Goal: Task Accomplishment & Management: Complete application form

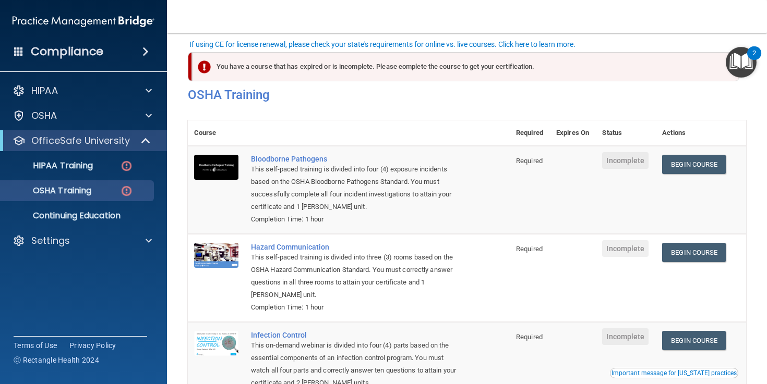
scroll to position [67, 0]
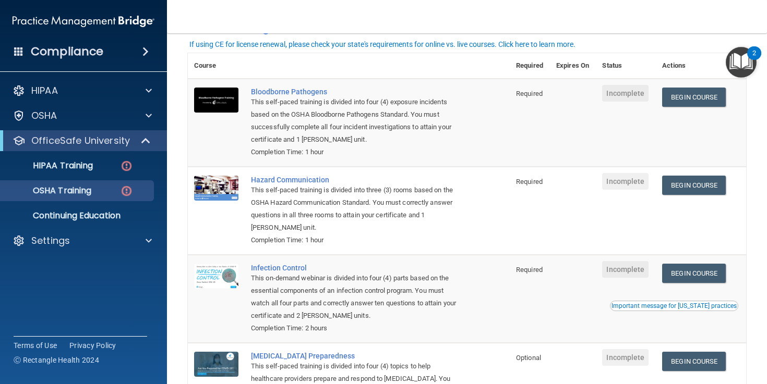
click at [450, 140] on div "This self-paced training is divided into four (4) exposure incidents based on t…" at bounding box center [354, 121] width 207 height 50
click at [697, 98] on link "Begin Course" at bounding box center [694, 97] width 64 height 19
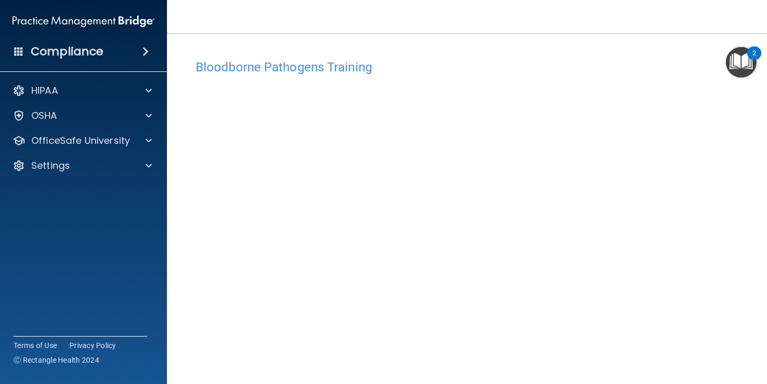
scroll to position [1, 0]
click at [693, 47] on div "Bloodborne Pathogens Training This course doesn’t expire until . Are you sure y…" at bounding box center [467, 223] width 558 height 361
click at [290, 65] on h4 "Bloodborne Pathogens Training" at bounding box center [467, 67] width 542 height 14
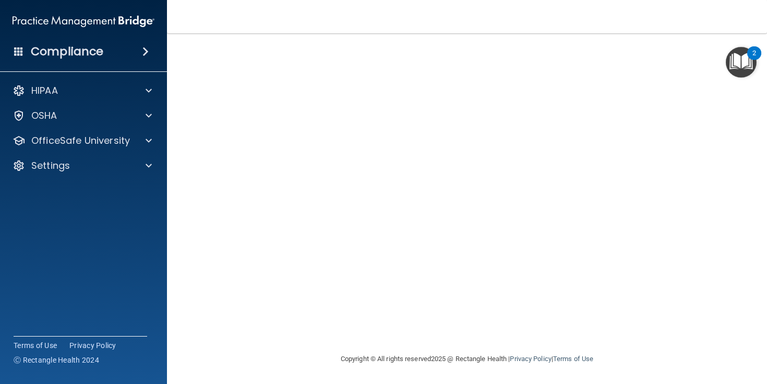
click at [747, 58] on img "Open Resource Center, 2 new notifications" at bounding box center [740, 62] width 31 height 31
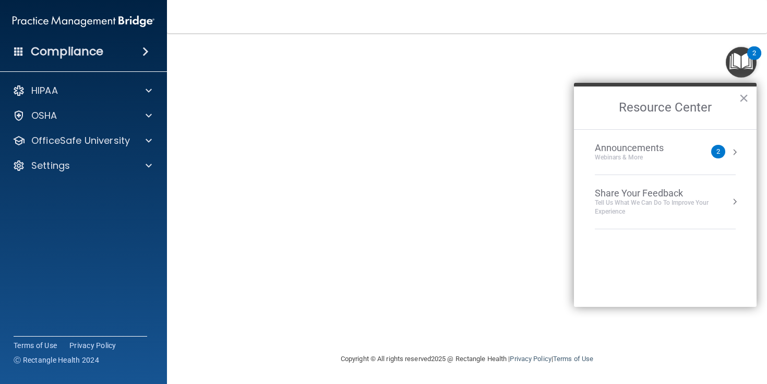
click at [717, 152] on div "2" at bounding box center [718, 152] width 4 height 0
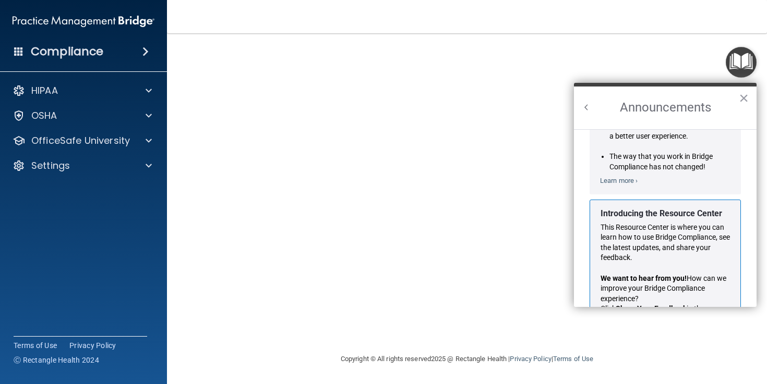
scroll to position [161, 0]
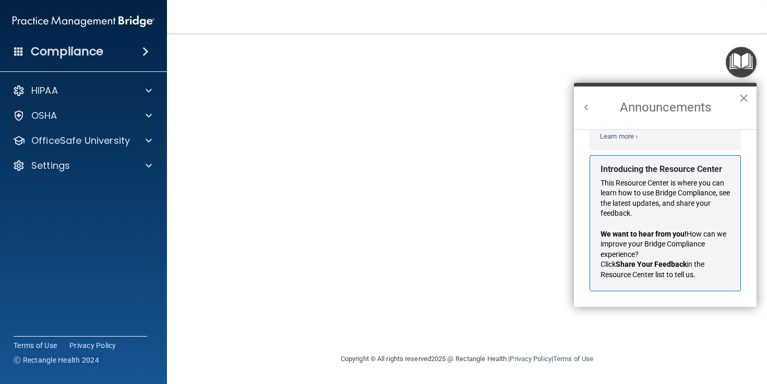
click at [744, 100] on button "×" at bounding box center [744, 98] width 10 height 17
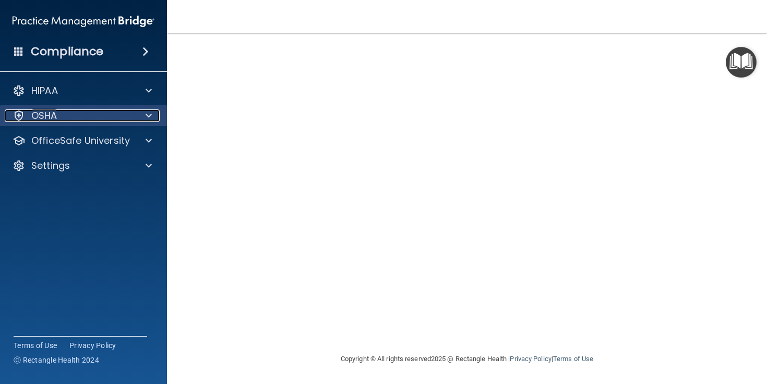
click at [50, 117] on p "OSHA" at bounding box center [44, 116] width 26 height 13
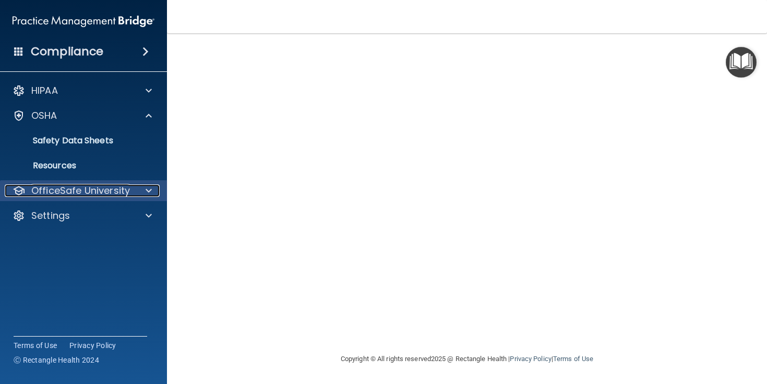
click at [70, 191] on p "OfficeSafe University" at bounding box center [80, 191] width 99 height 13
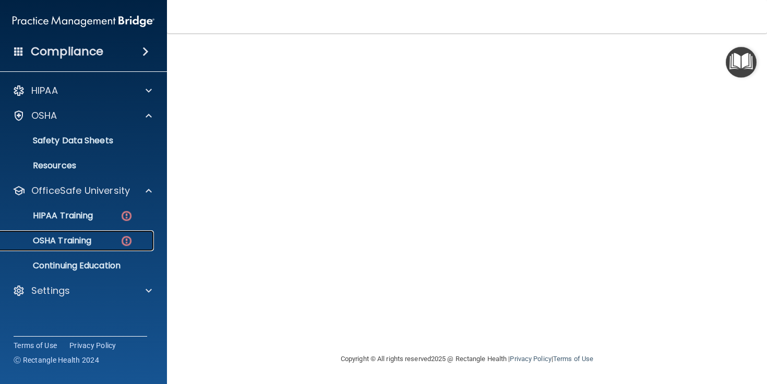
click at [45, 241] on p "OSHA Training" at bounding box center [49, 241] width 84 height 10
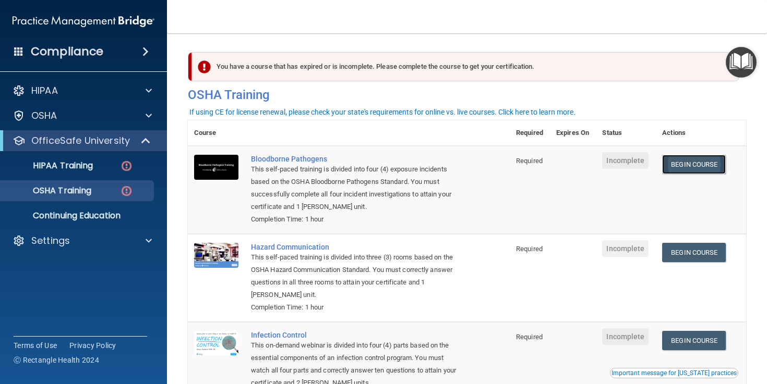
click at [688, 164] on link "Begin Course" at bounding box center [694, 164] width 64 height 19
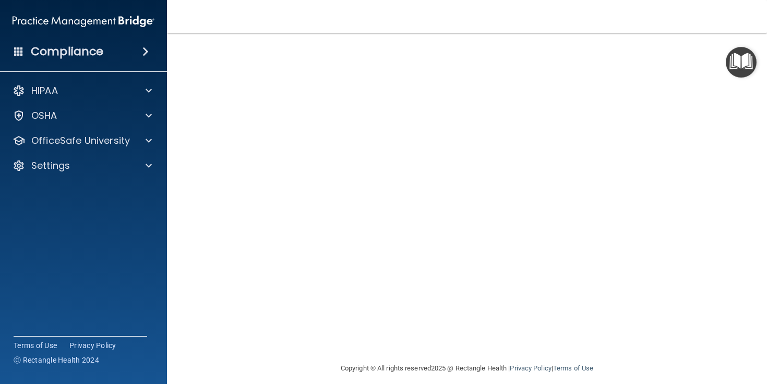
scroll to position [62, 0]
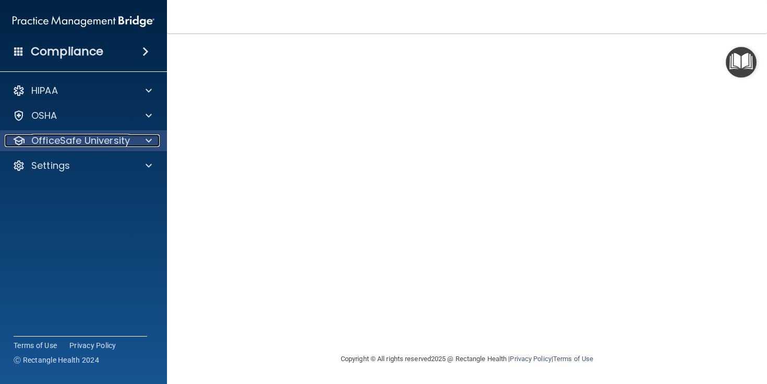
click at [152, 141] on div at bounding box center [147, 141] width 26 height 13
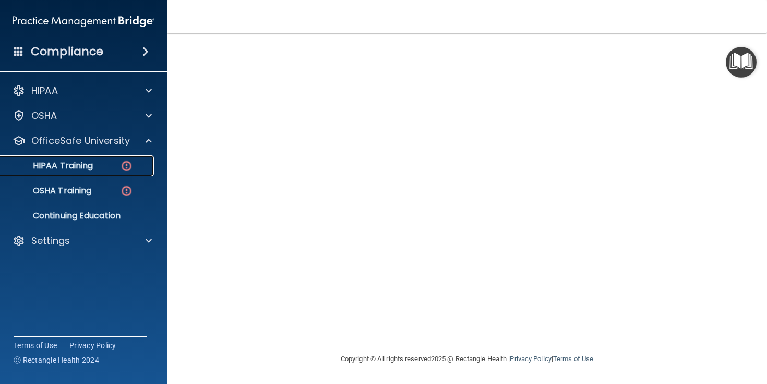
click at [127, 168] on img at bounding box center [126, 166] width 13 height 13
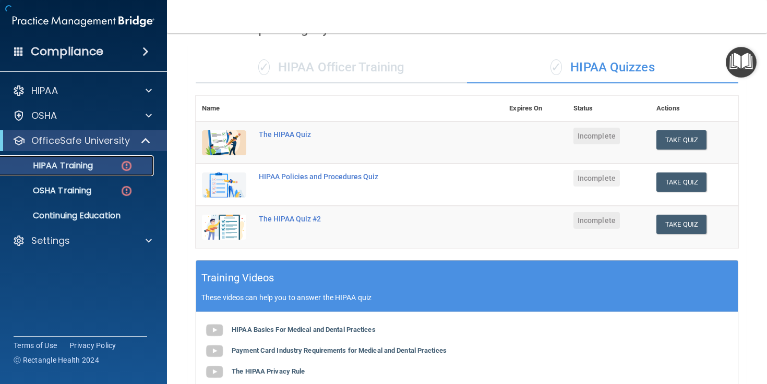
scroll to position [363, 0]
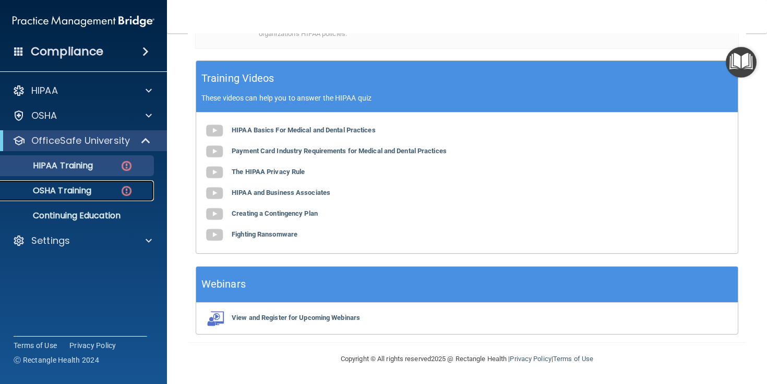
click at [96, 193] on div "OSHA Training" at bounding box center [78, 191] width 142 height 10
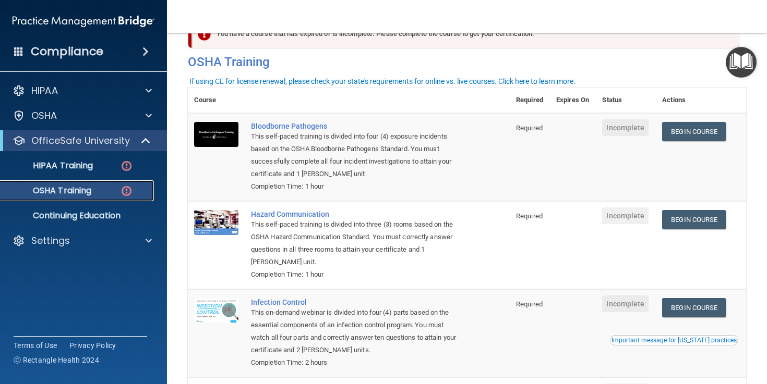
scroll to position [28, 0]
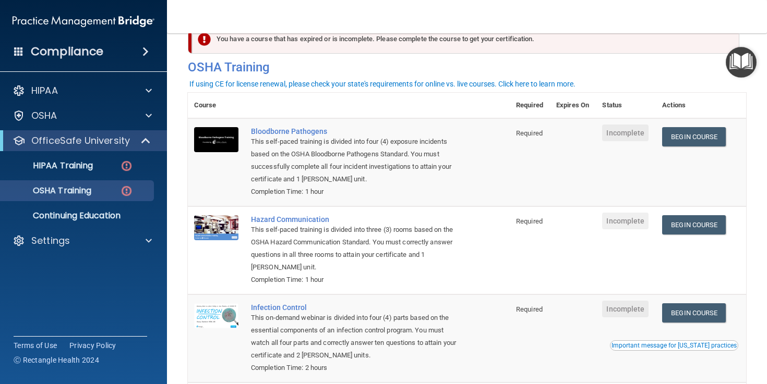
click at [629, 137] on span "Incomplete" at bounding box center [625, 133] width 46 height 17
click at [682, 141] on link "Begin Course" at bounding box center [694, 136] width 64 height 19
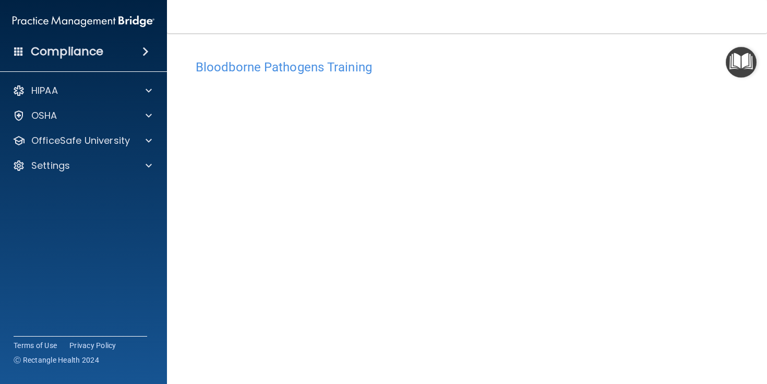
scroll to position [62, 0]
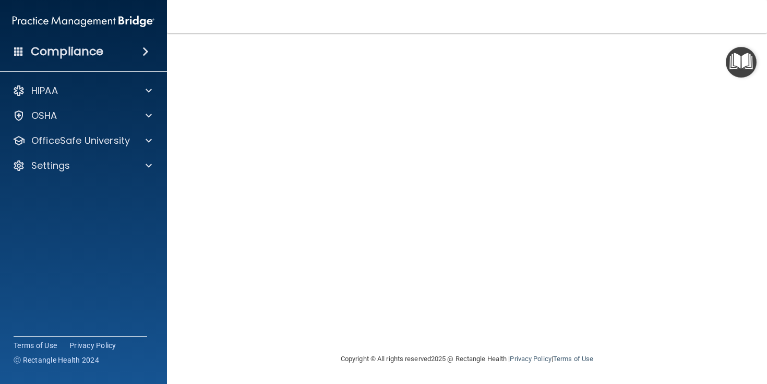
click at [734, 64] on img "Open Resource Center" at bounding box center [740, 62] width 31 height 31
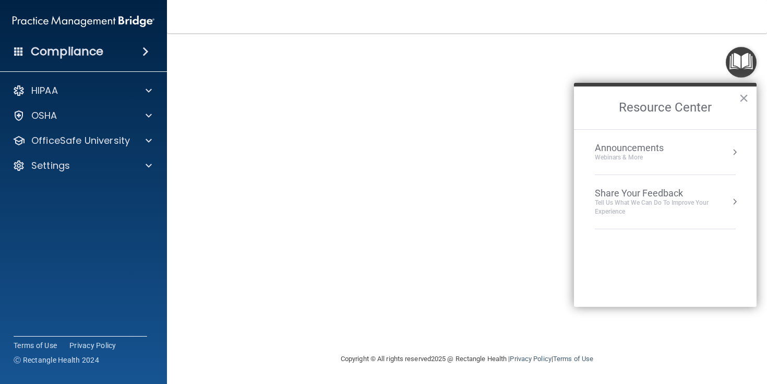
click at [734, 64] on img "Open Resource Center" at bounding box center [740, 62] width 31 height 31
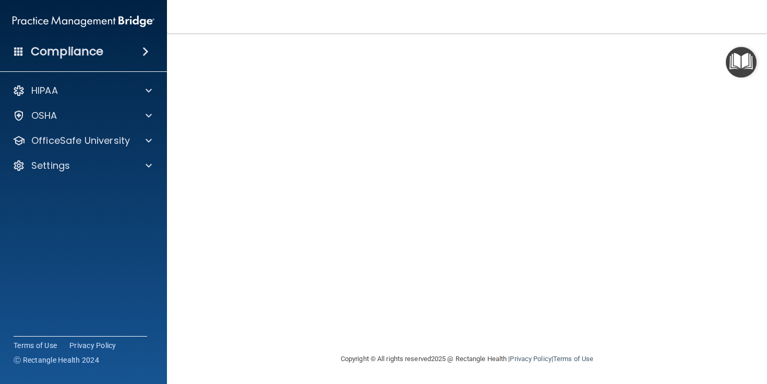
click at [739, 63] on img "Open Resource Center" at bounding box center [740, 62] width 31 height 31
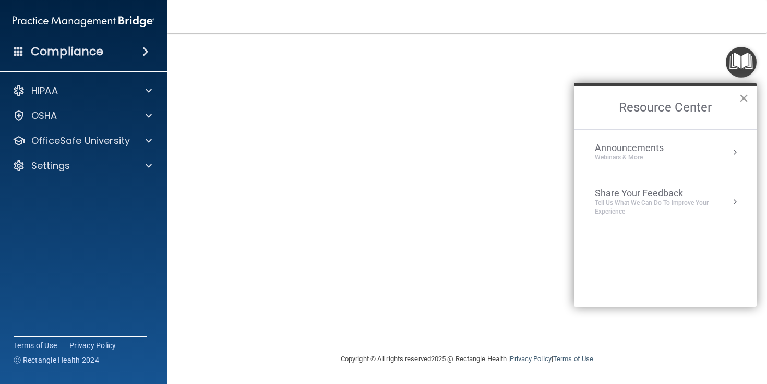
click at [741, 99] on button "×" at bounding box center [744, 98] width 10 height 17
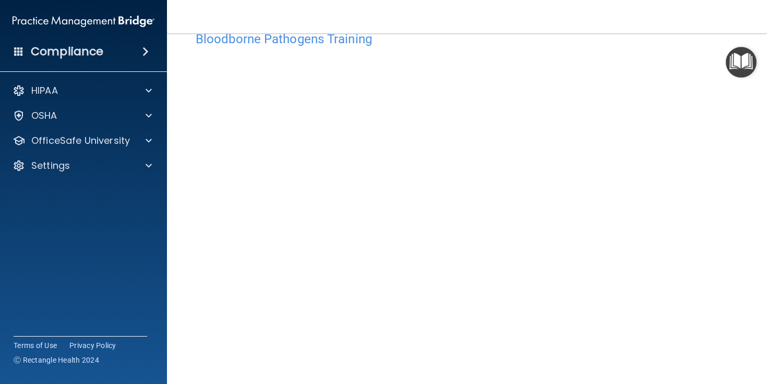
scroll to position [36, 0]
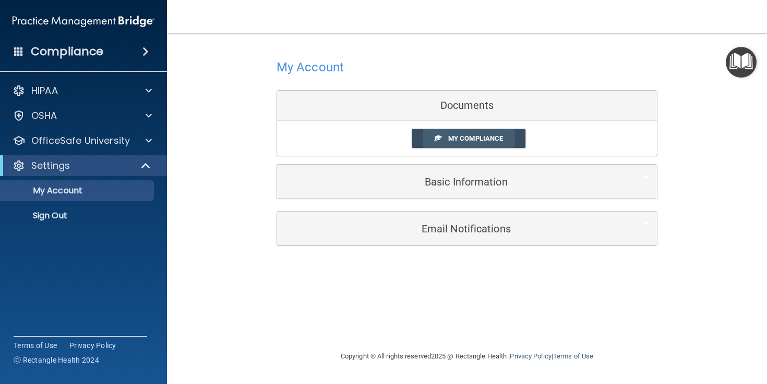
click at [468, 137] on span "My Compliance" at bounding box center [475, 139] width 55 height 8
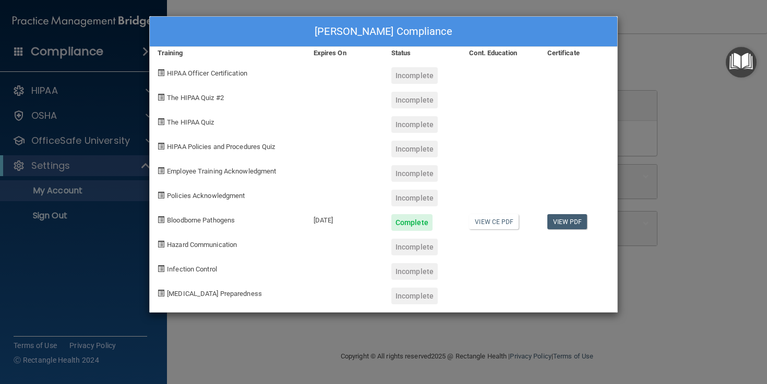
click at [275, 331] on div "Alexandra Welzel's Compliance Training Expires On Status Cont. Education Certif…" at bounding box center [383, 192] width 767 height 384
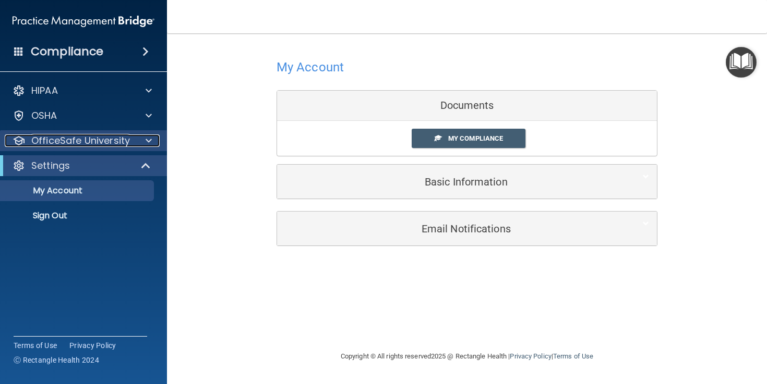
click at [149, 138] on span at bounding box center [149, 141] width 6 height 13
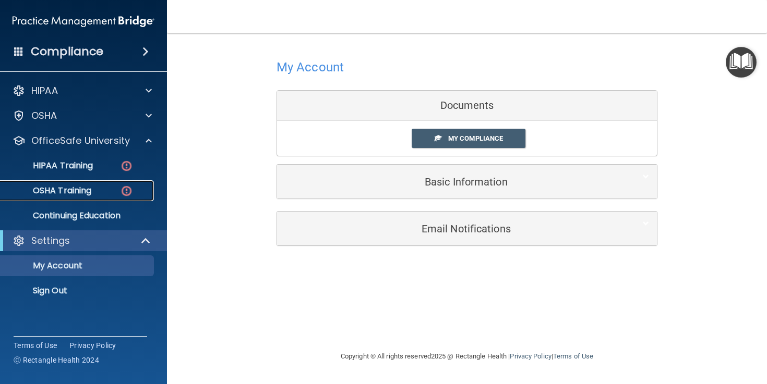
click at [90, 191] on p "OSHA Training" at bounding box center [49, 191] width 84 height 10
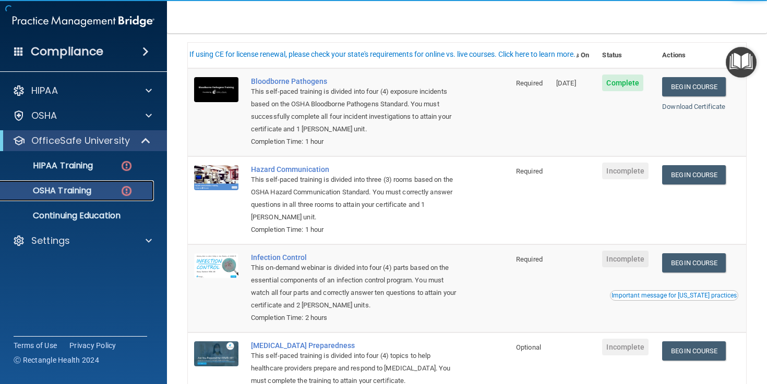
scroll to position [79, 0]
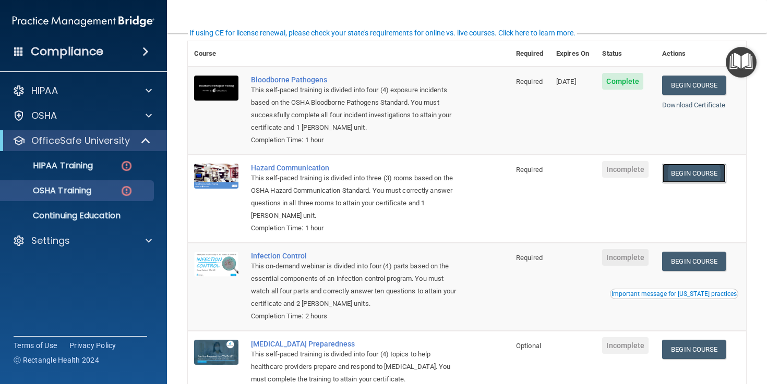
click at [693, 175] on link "Begin Course" at bounding box center [694, 173] width 64 height 19
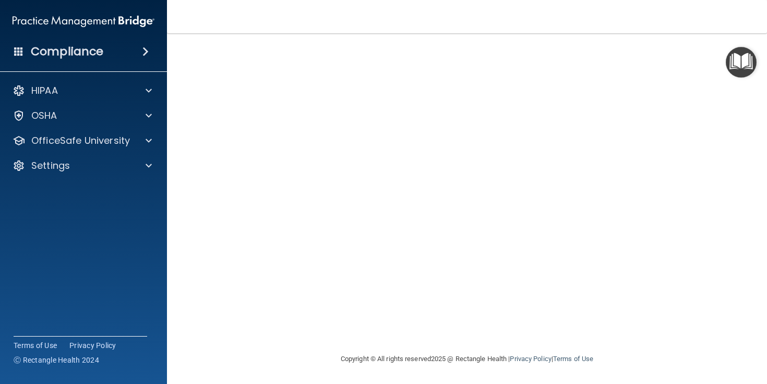
scroll to position [8, 0]
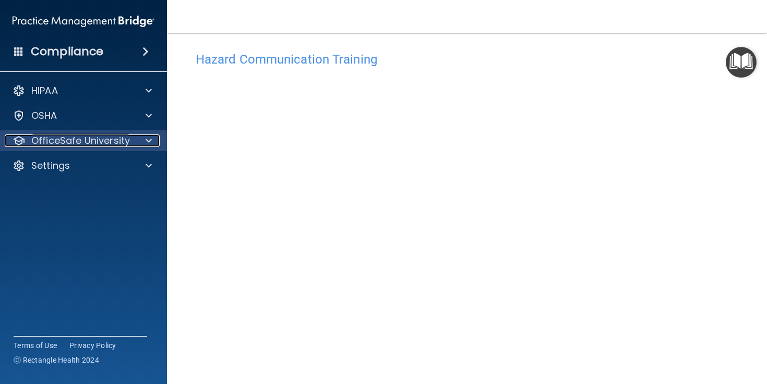
click at [150, 139] on span at bounding box center [149, 141] width 6 height 13
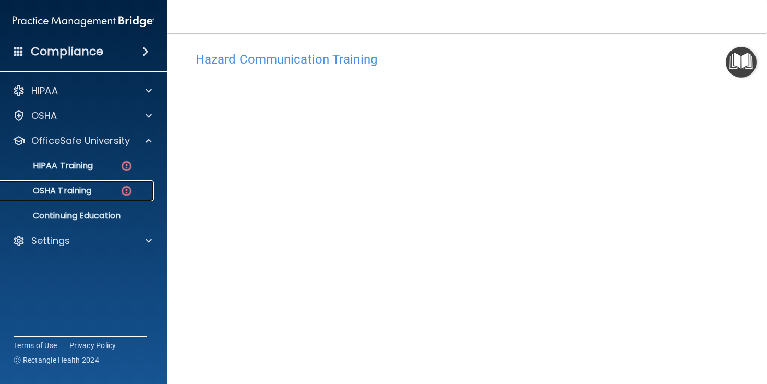
click at [105, 190] on div "OSHA Training" at bounding box center [78, 191] width 142 height 10
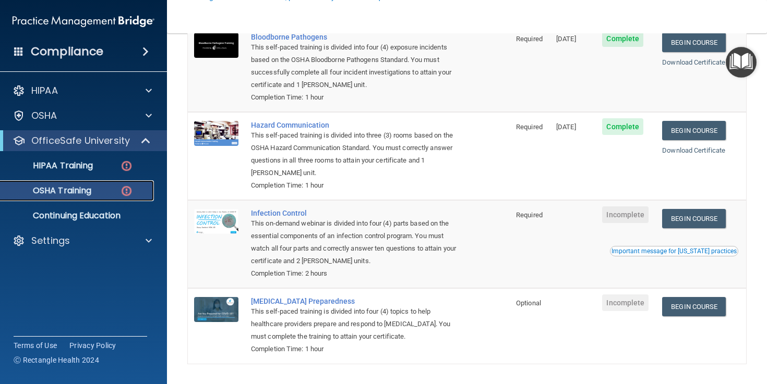
scroll to position [123, 0]
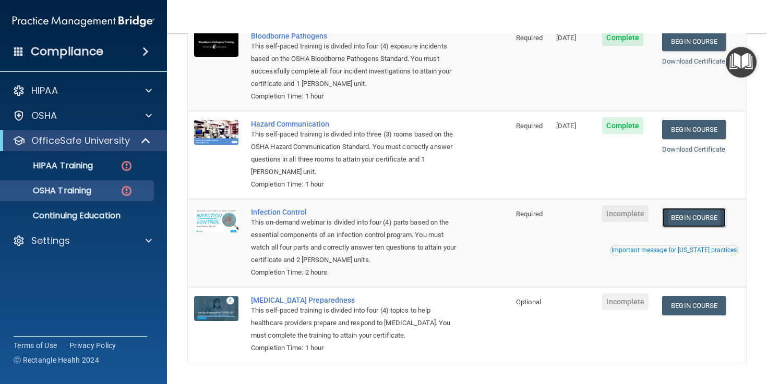
click at [700, 216] on link "Begin Course" at bounding box center [694, 217] width 64 height 19
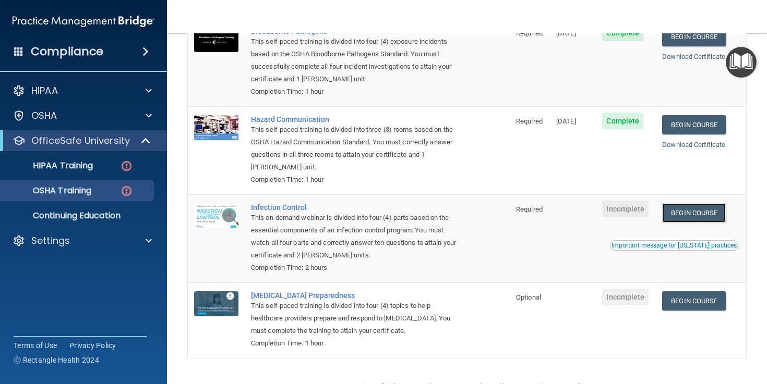
scroll to position [80, 0]
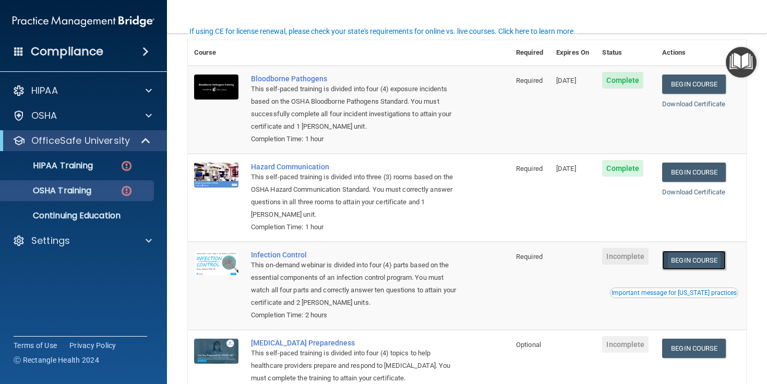
click at [700, 261] on link "Begin Course" at bounding box center [694, 260] width 64 height 19
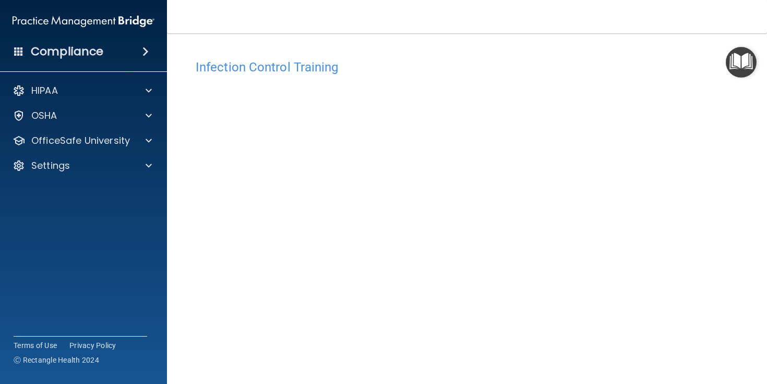
scroll to position [62, 0]
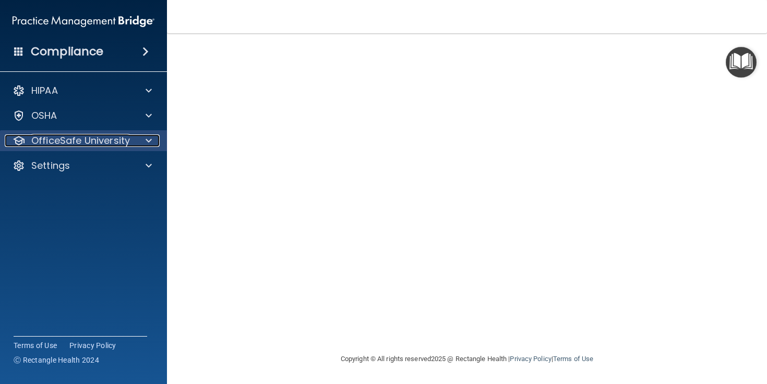
click at [150, 140] on span at bounding box center [149, 141] width 6 height 13
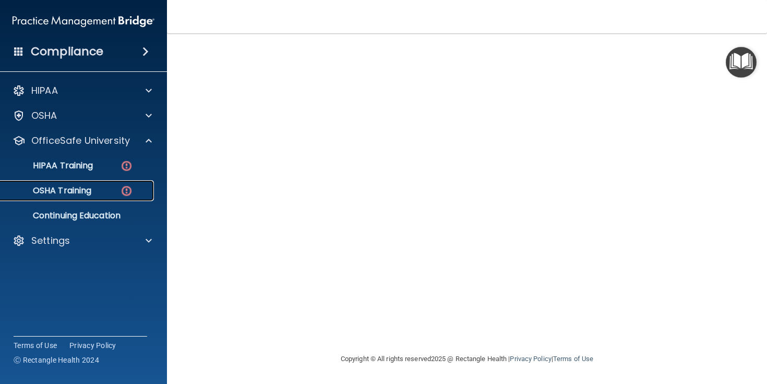
click at [110, 191] on div "OSHA Training" at bounding box center [78, 191] width 142 height 10
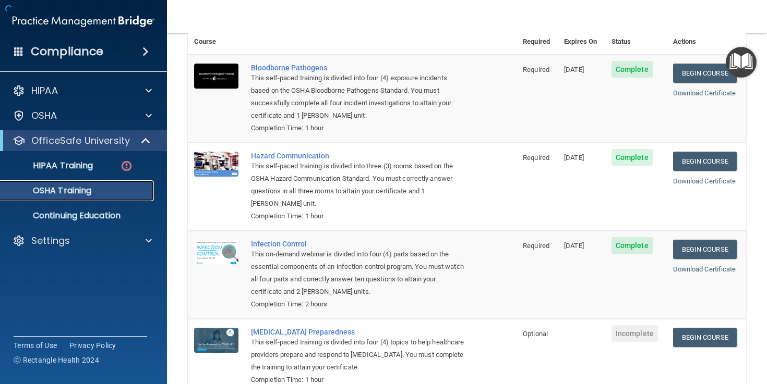
scroll to position [127, 0]
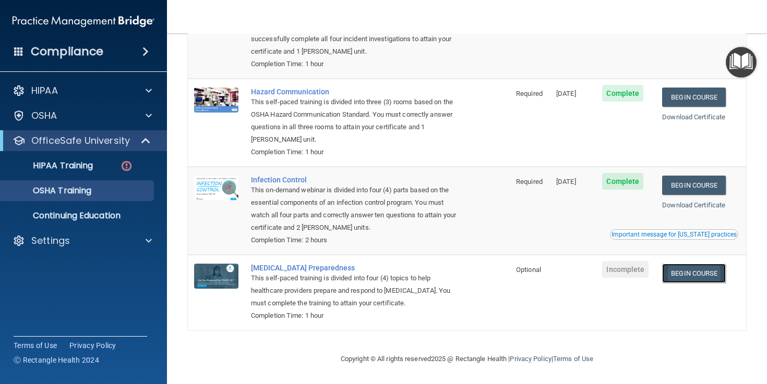
click at [695, 272] on link "Begin Course" at bounding box center [694, 273] width 64 height 19
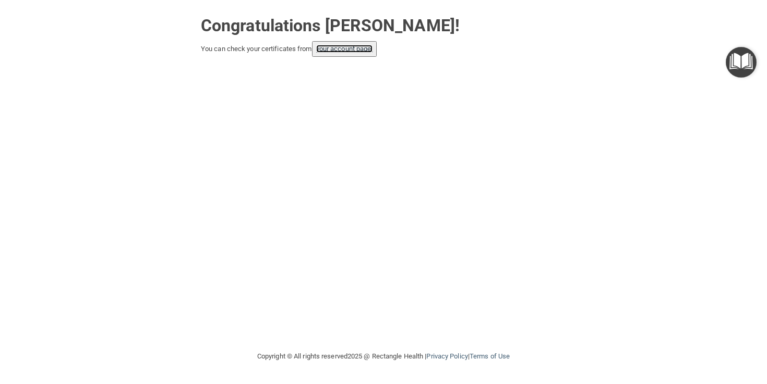
click at [347, 50] on link "your account page!" at bounding box center [344, 49] width 57 height 8
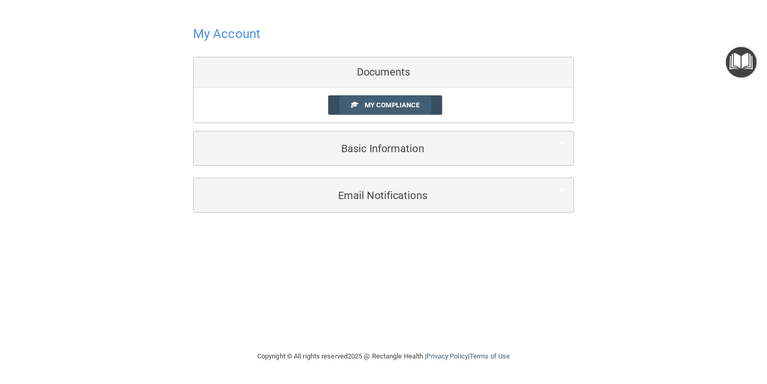
click at [362, 107] on link "My Compliance" at bounding box center [385, 104] width 114 height 19
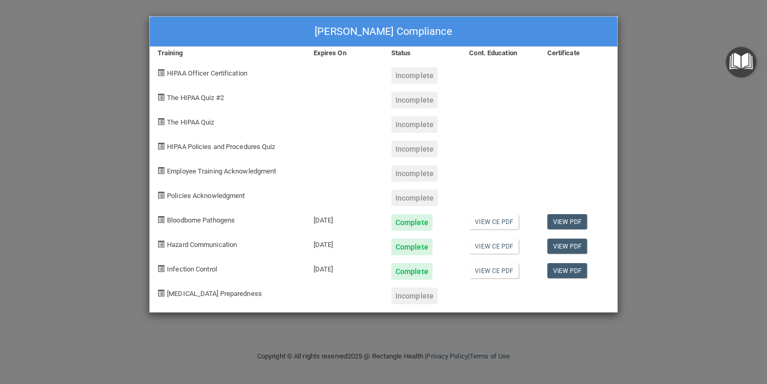
click at [83, 39] on div "Alexandra Welzel's Compliance Training Expires On Status Cont. Education Certif…" at bounding box center [383, 192] width 767 height 384
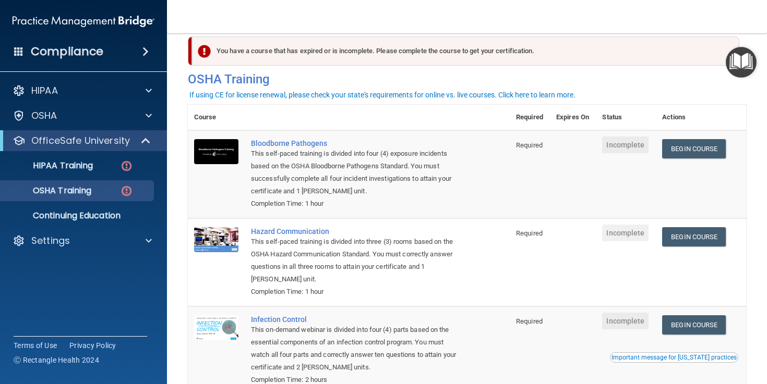
scroll to position [14, 0]
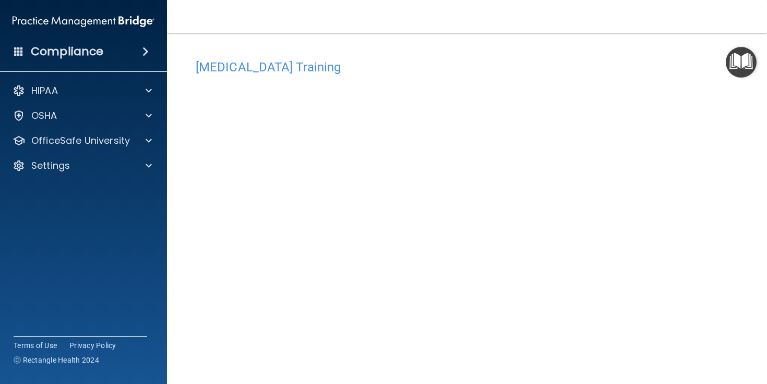
scroll to position [34, 0]
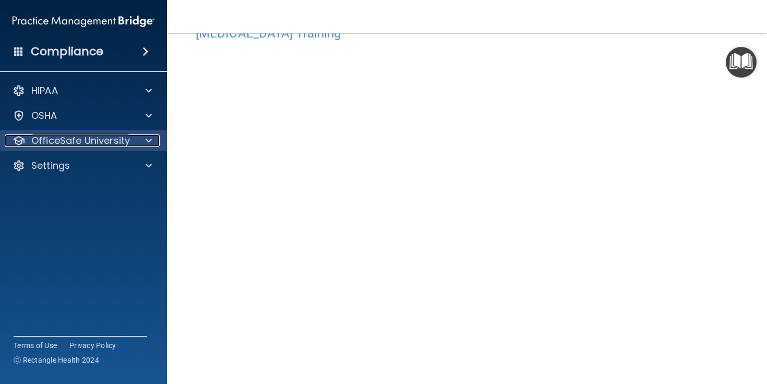
click at [149, 140] on span at bounding box center [149, 141] width 6 height 13
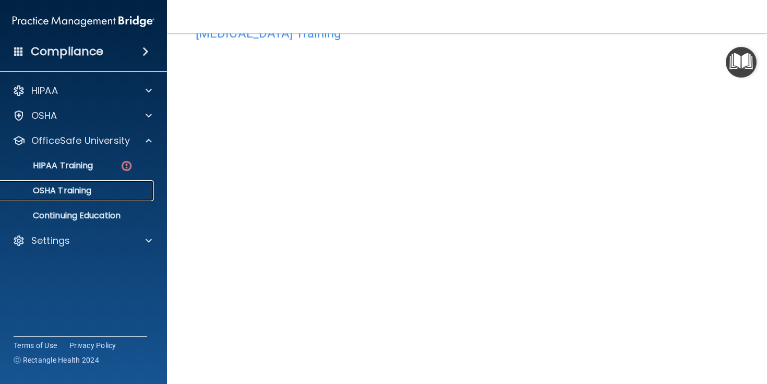
click at [63, 192] on p "OSHA Training" at bounding box center [49, 191] width 84 height 10
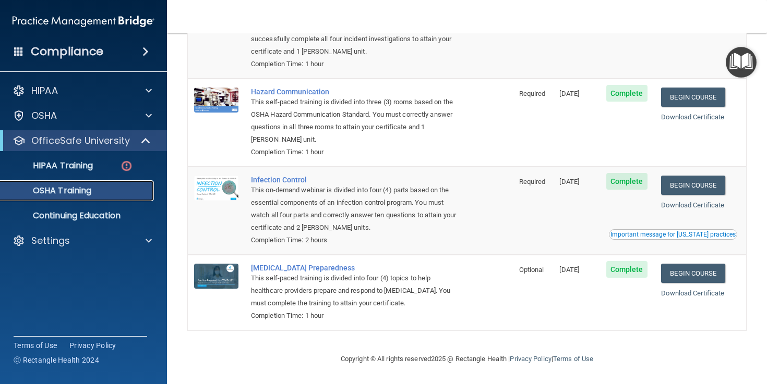
scroll to position [98, 0]
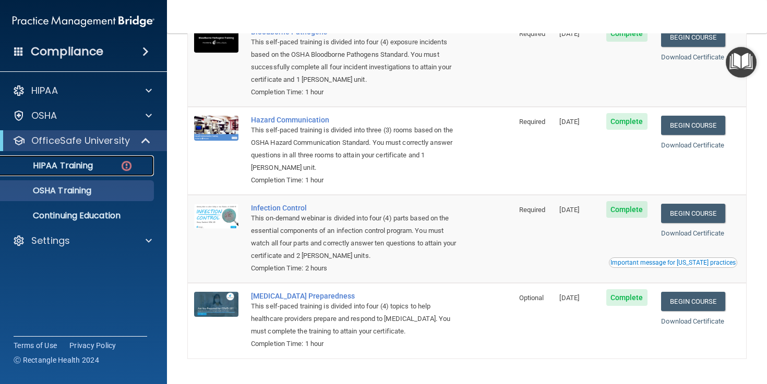
click at [83, 162] on p "HIPAA Training" at bounding box center [50, 166] width 86 height 10
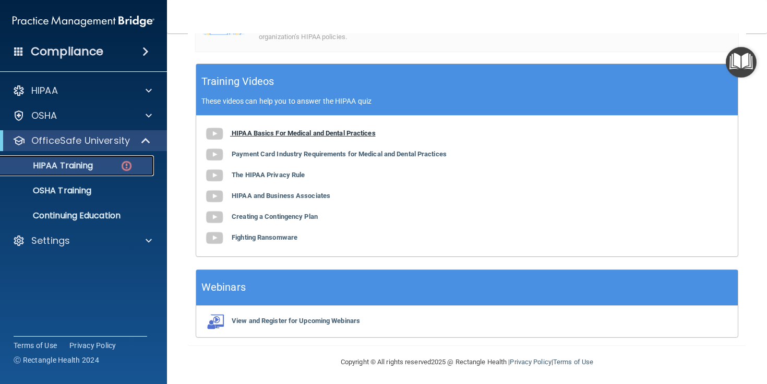
scroll to position [363, 0]
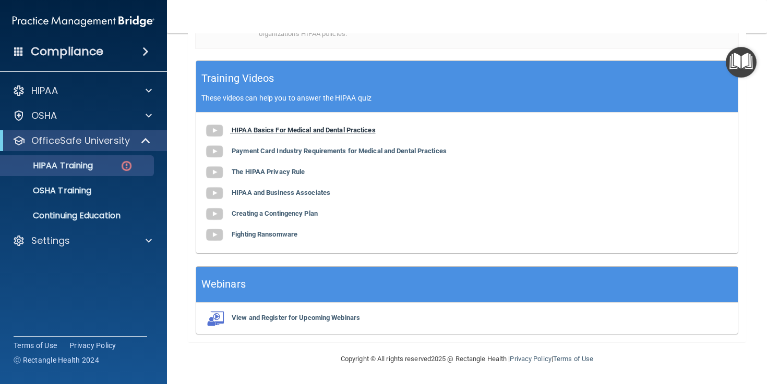
click at [216, 129] on img at bounding box center [214, 130] width 21 height 21
click at [263, 174] on b "The HIPAA Privacy Rule" at bounding box center [268, 172] width 73 height 8
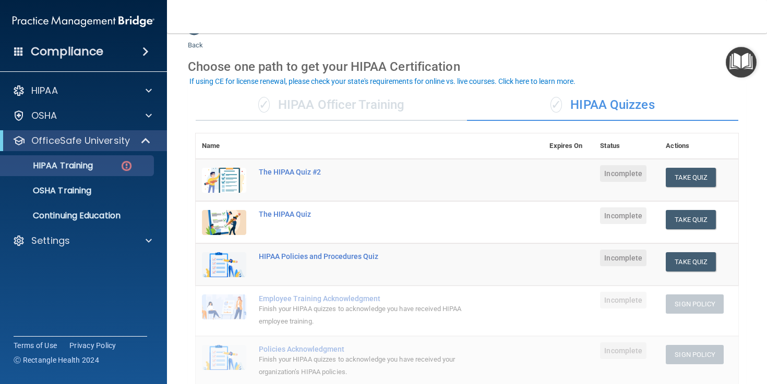
scroll to position [23, 0]
click at [695, 181] on button "Take Quiz" at bounding box center [690, 178] width 50 height 19
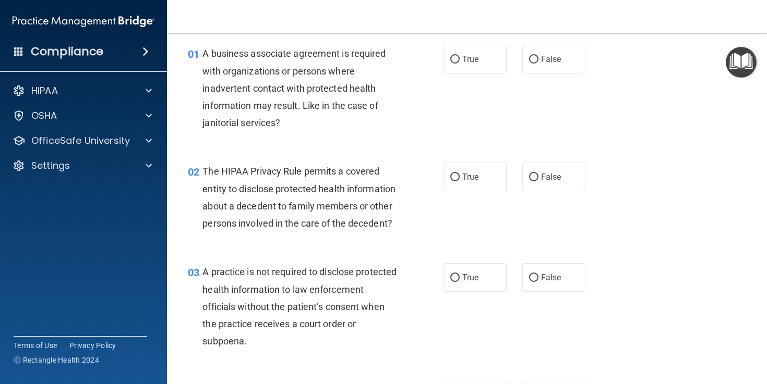
scroll to position [22, 0]
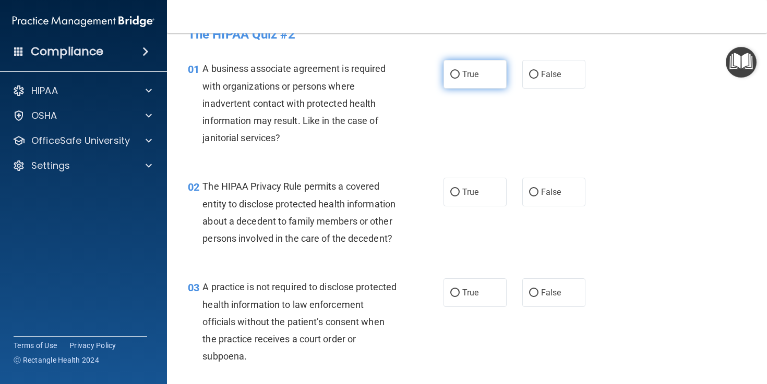
click at [457, 76] on input "True" at bounding box center [454, 75] width 9 height 8
radio input "true"
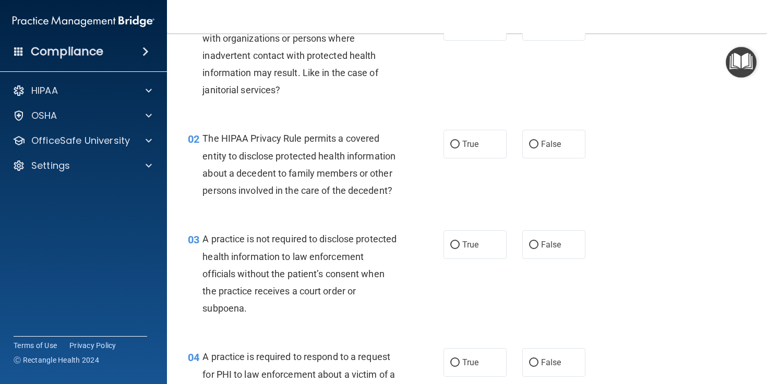
scroll to position [72, 0]
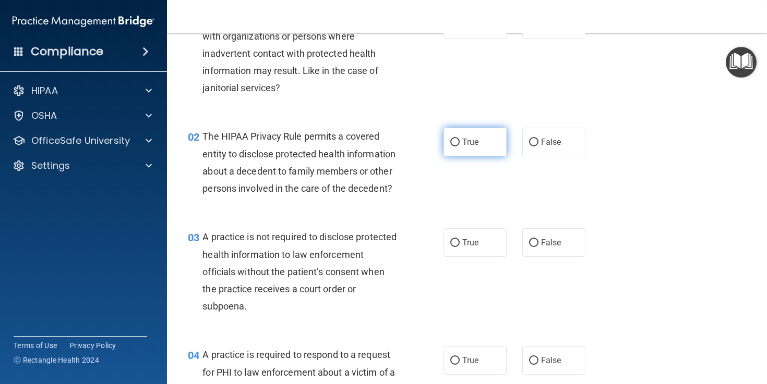
click at [459, 144] on label "True" at bounding box center [474, 142] width 63 height 29
click at [455, 143] on input "True" at bounding box center [454, 143] width 9 height 8
radio input "true"
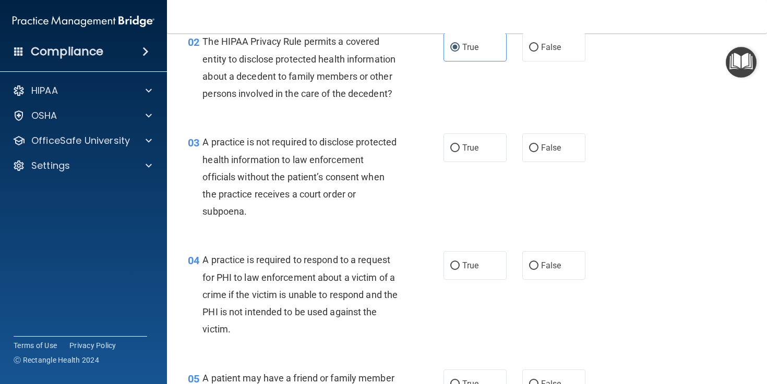
scroll to position [167, 0]
click at [455, 147] on input "True" at bounding box center [454, 149] width 9 height 8
radio input "true"
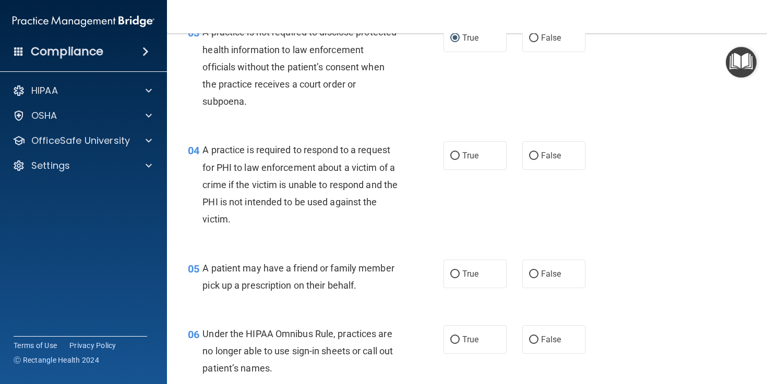
scroll to position [282, 0]
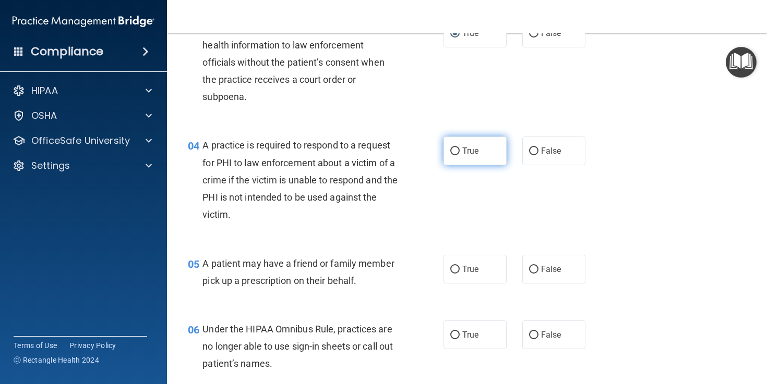
click at [454, 148] on input "True" at bounding box center [454, 152] width 9 height 8
radio input "true"
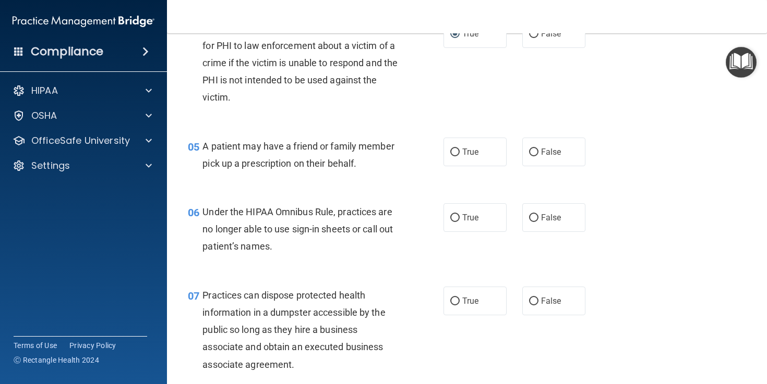
scroll to position [401, 0]
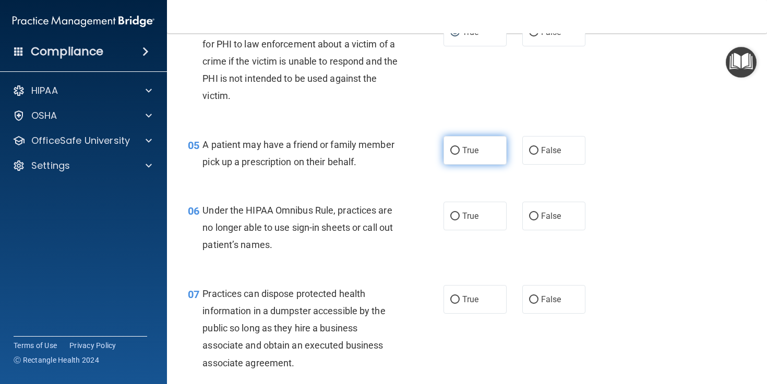
click at [455, 148] on input "True" at bounding box center [454, 151] width 9 height 8
radio input "true"
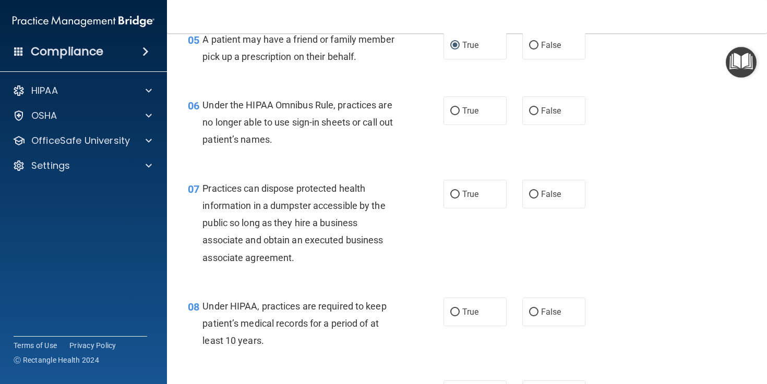
scroll to position [497, 0]
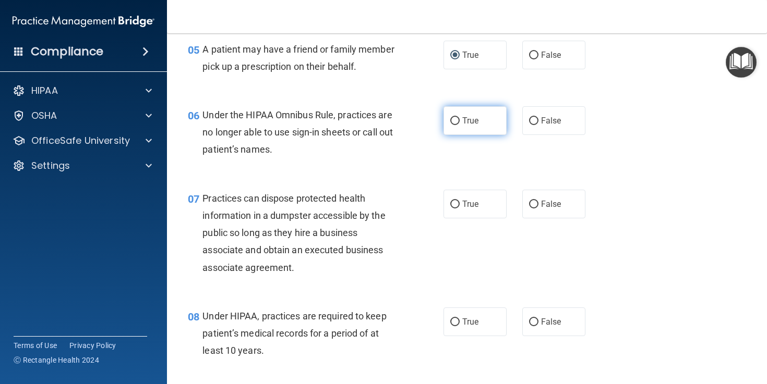
click at [457, 120] on input "True" at bounding box center [454, 121] width 9 height 8
radio input "true"
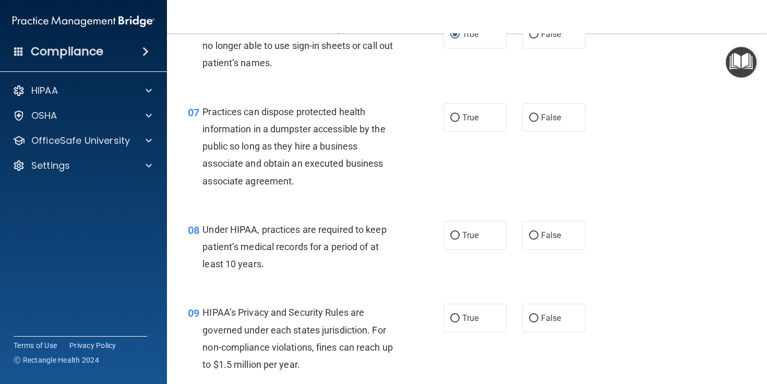
scroll to position [584, 0]
click at [532, 117] on input "False" at bounding box center [533, 118] width 9 height 8
radio input "true"
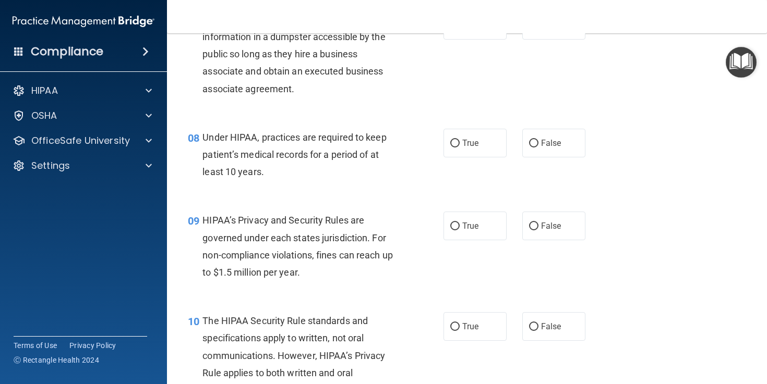
scroll to position [676, 0]
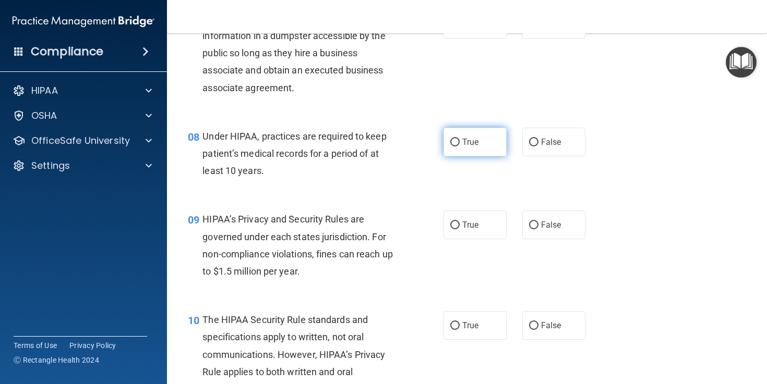
click at [456, 142] on input "True" at bounding box center [454, 143] width 9 height 8
radio input "true"
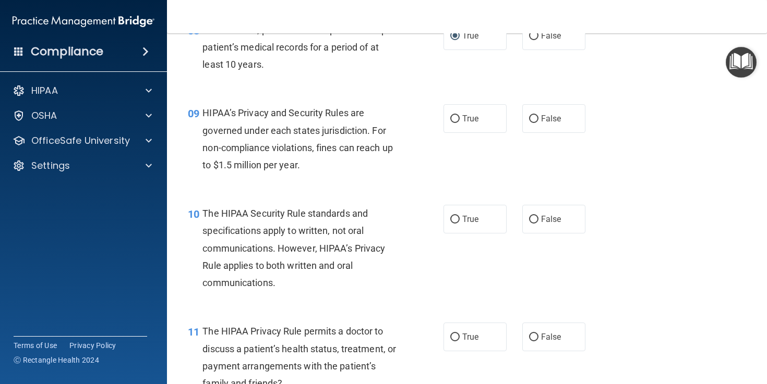
scroll to position [783, 0]
click at [453, 118] on input "True" at bounding box center [454, 119] width 9 height 8
radio input "true"
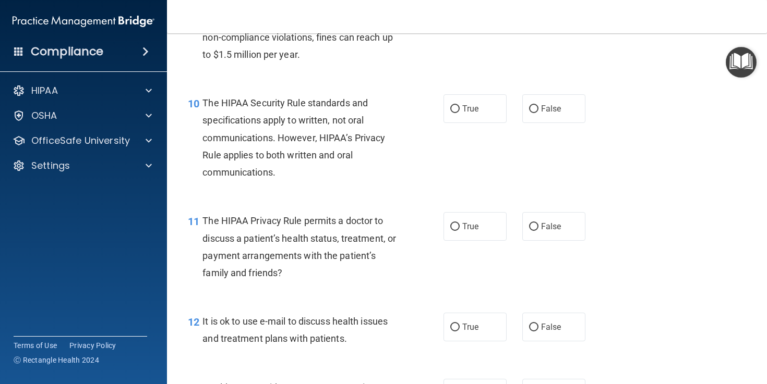
scroll to position [894, 0]
click at [451, 108] on input "True" at bounding box center [454, 109] width 9 height 8
radio input "true"
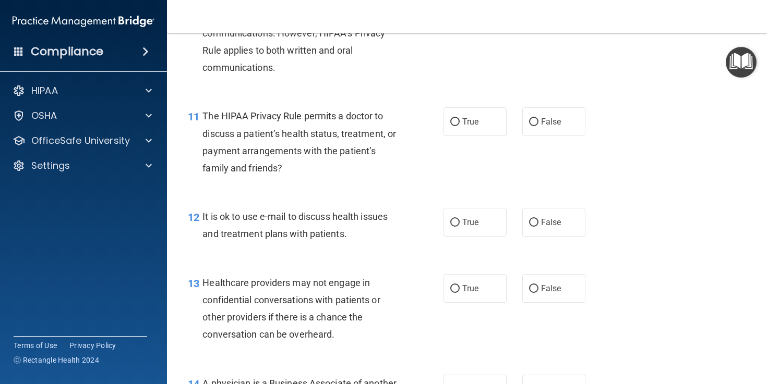
scroll to position [1009, 0]
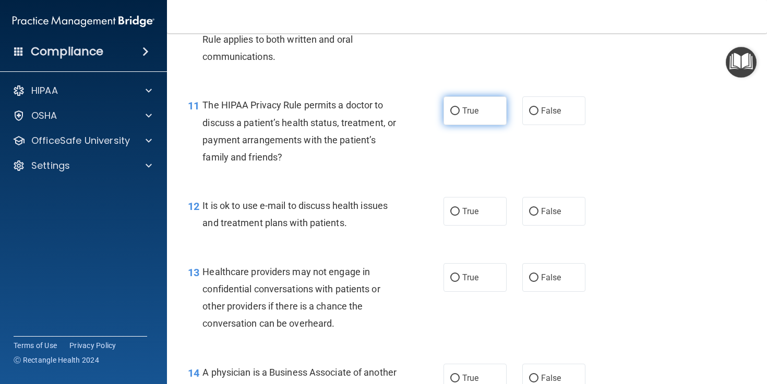
click at [454, 111] on input "True" at bounding box center [454, 111] width 9 height 8
radio input "true"
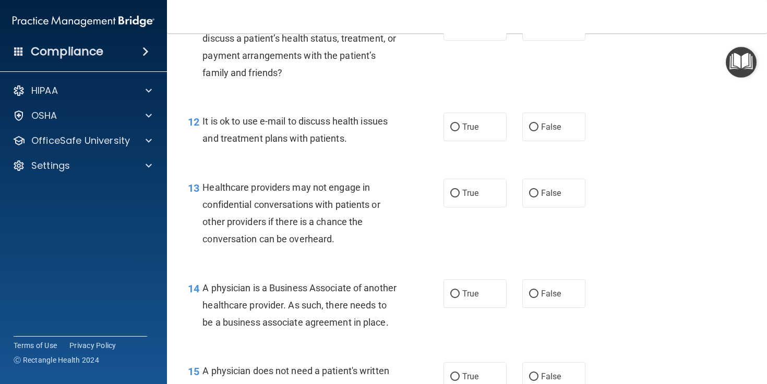
scroll to position [1094, 0]
click at [533, 125] on input "False" at bounding box center [533, 127] width 9 height 8
radio input "true"
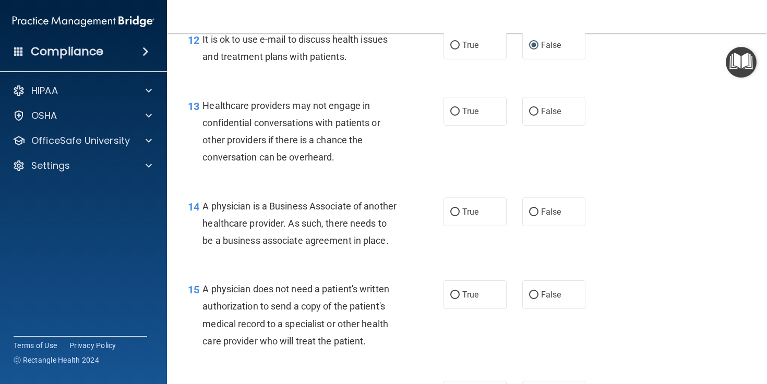
scroll to position [1155, 0]
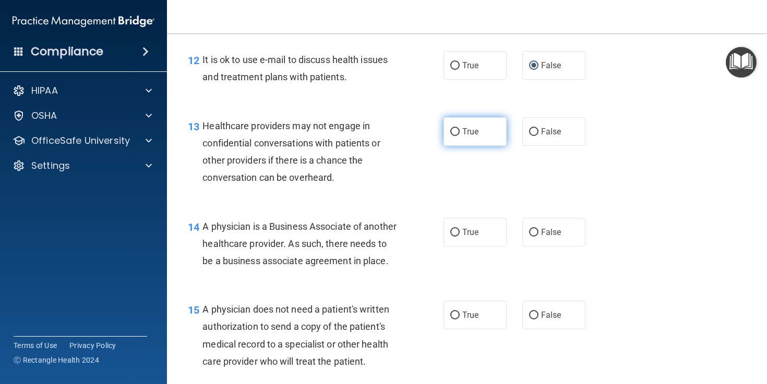
click at [455, 132] on input "True" at bounding box center [454, 132] width 9 height 8
radio input "true"
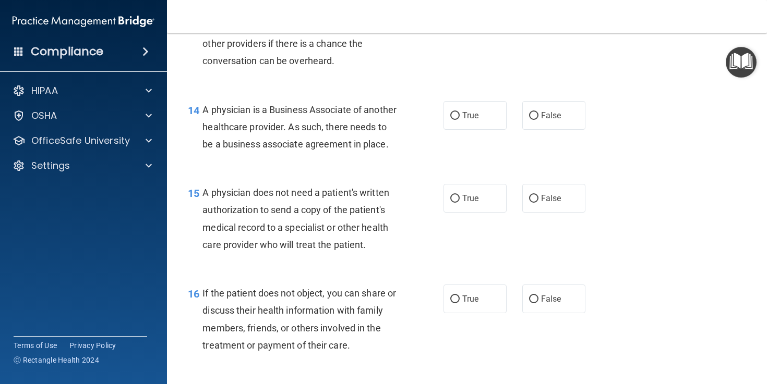
scroll to position [1274, 0]
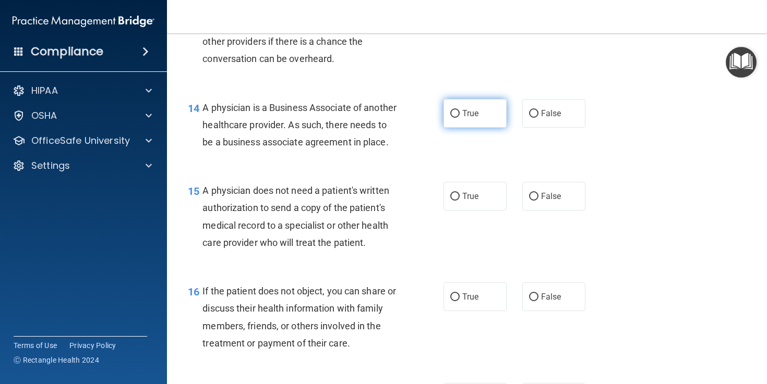
click at [452, 114] on input "True" at bounding box center [454, 114] width 9 height 8
radio input "true"
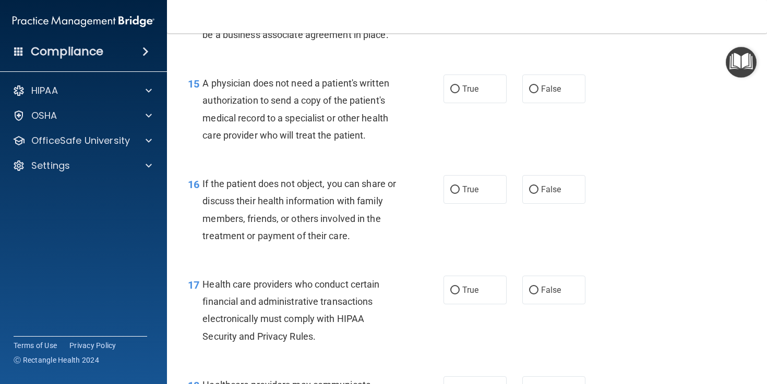
scroll to position [1364, 0]
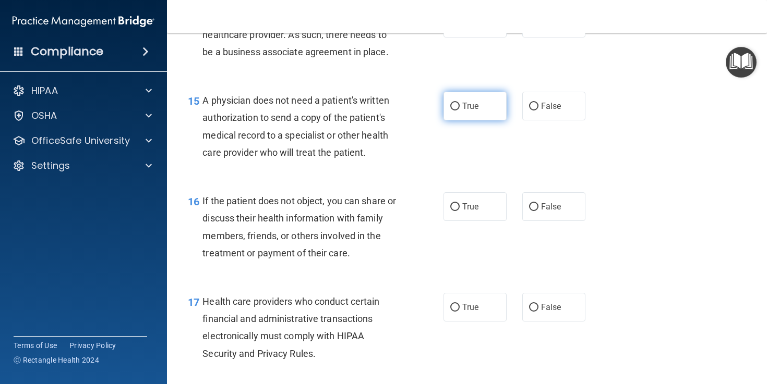
click at [456, 111] on input "True" at bounding box center [454, 107] width 9 height 8
radio input "true"
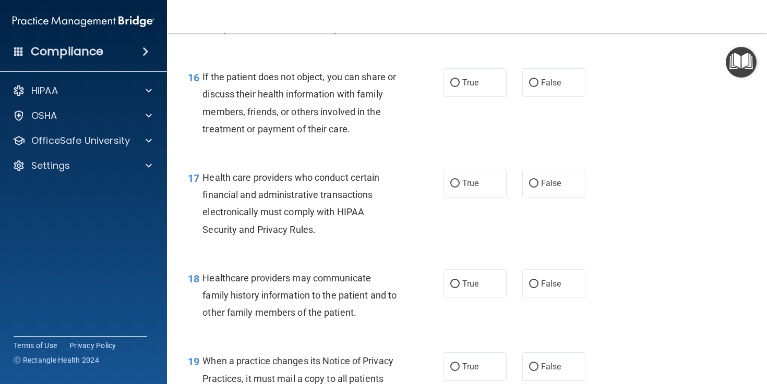
scroll to position [1494, 0]
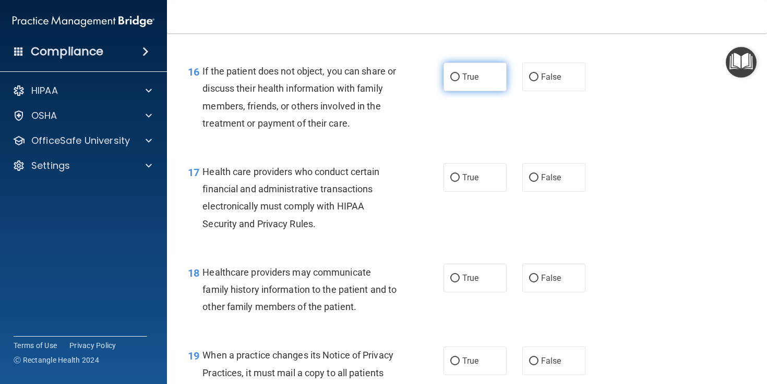
click at [456, 81] on input "True" at bounding box center [454, 78] width 9 height 8
radio input "true"
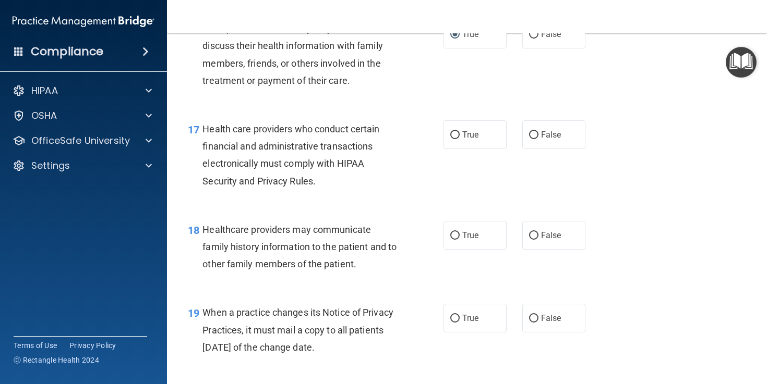
scroll to position [1540, 0]
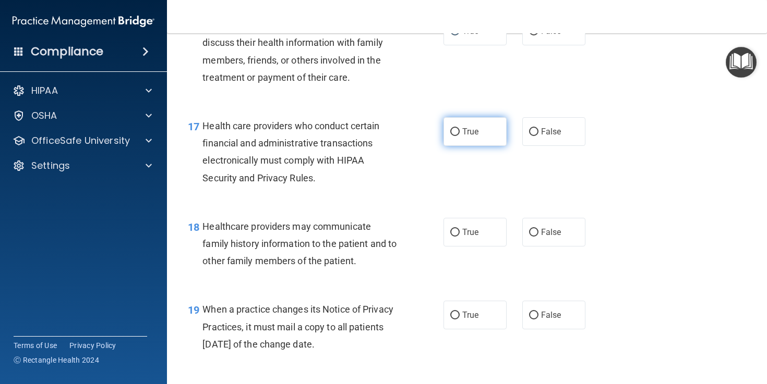
click at [453, 136] on input "True" at bounding box center [454, 132] width 9 height 8
radio input "true"
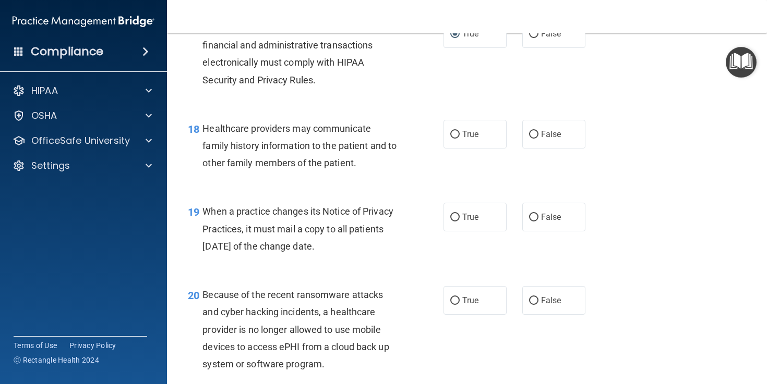
scroll to position [1663, 0]
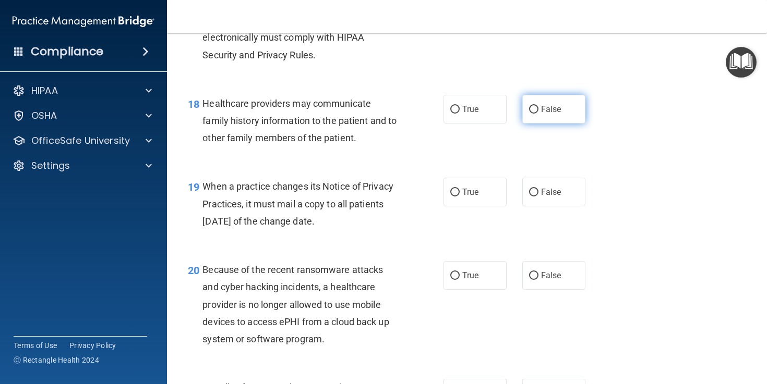
click at [532, 114] on input "False" at bounding box center [533, 110] width 9 height 8
radio input "true"
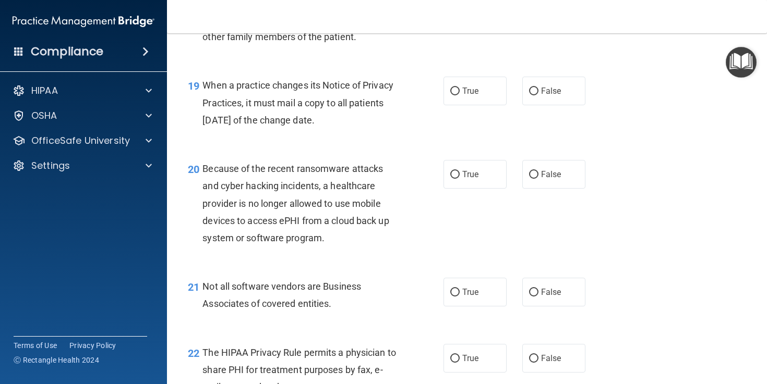
scroll to position [1766, 0]
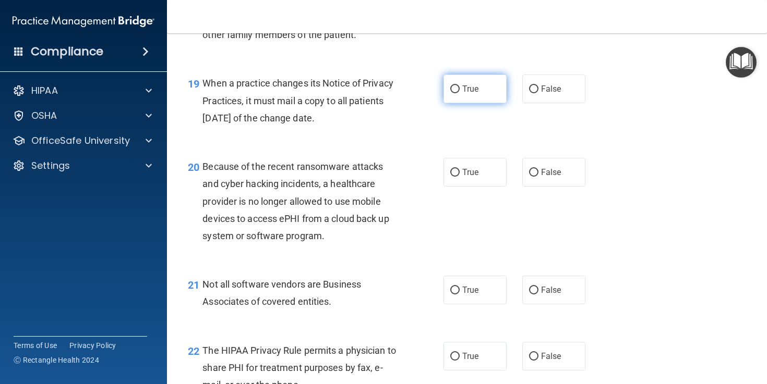
click at [456, 93] on input "True" at bounding box center [454, 90] width 9 height 8
radio input "true"
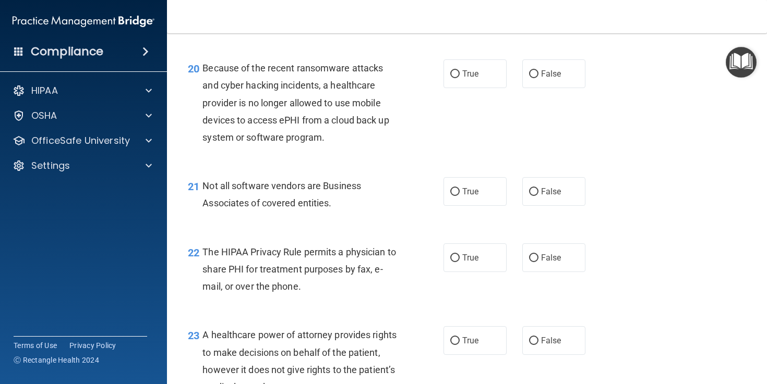
scroll to position [1875, 0]
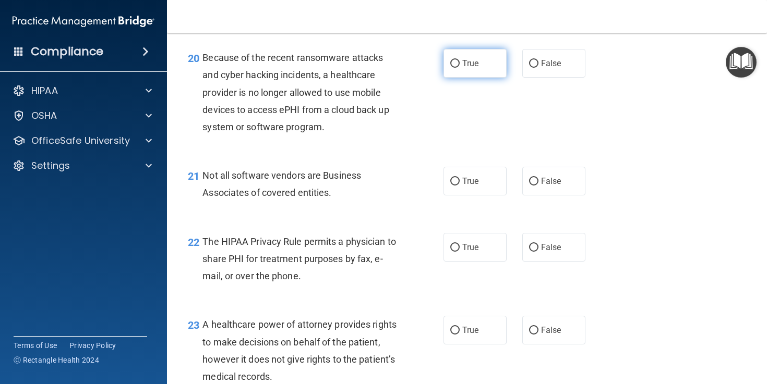
click at [459, 78] on label "True" at bounding box center [474, 63] width 63 height 29
click at [459, 68] on input "True" at bounding box center [454, 64] width 9 height 8
radio input "true"
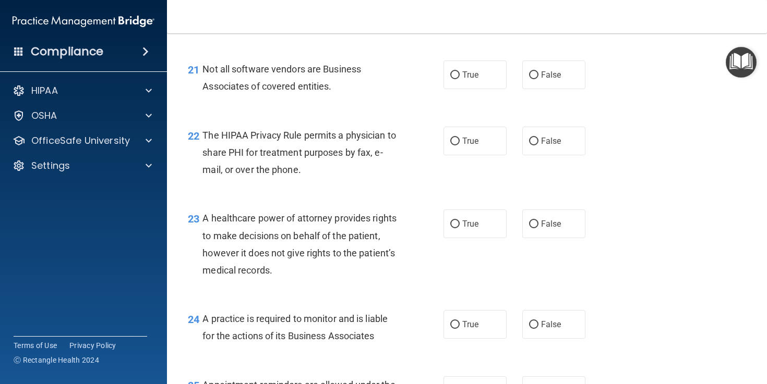
scroll to position [1982, 0]
click at [455, 79] on input "True" at bounding box center [454, 75] width 9 height 8
radio input "true"
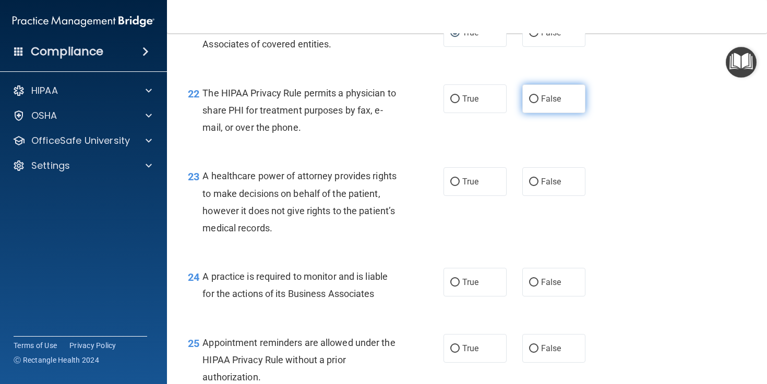
click at [534, 103] on input "False" at bounding box center [533, 99] width 9 height 8
radio input "true"
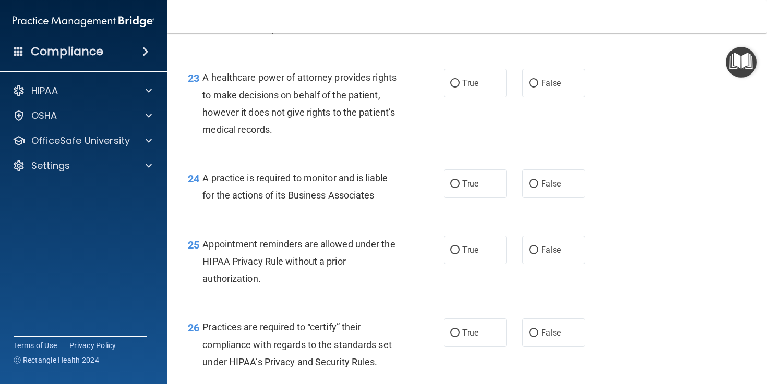
scroll to position [2122, 0]
click at [455, 88] on input "True" at bounding box center [454, 84] width 9 height 8
radio input "true"
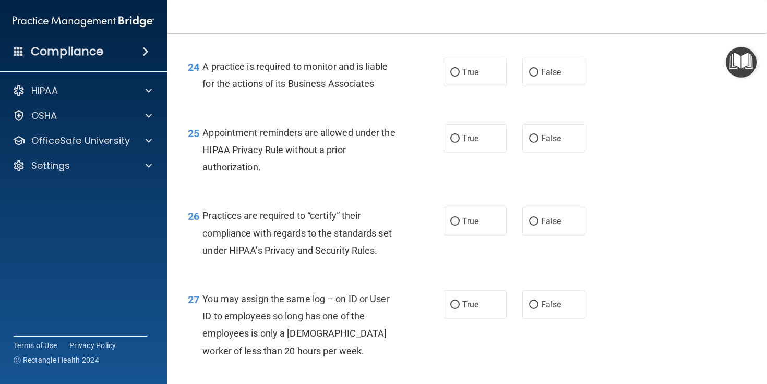
scroll to position [2236, 0]
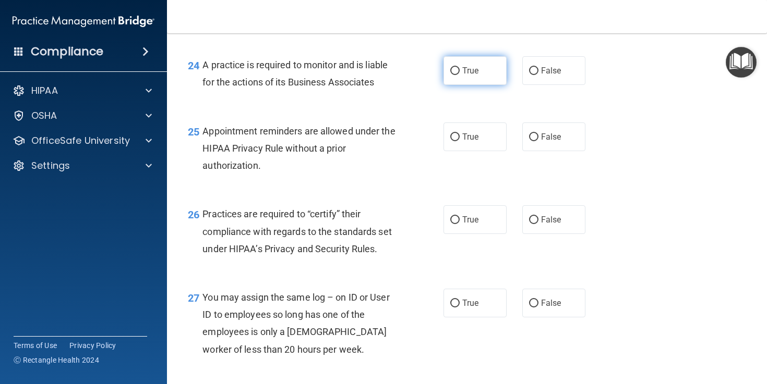
click at [453, 75] on input "True" at bounding box center [454, 71] width 9 height 8
radio input "true"
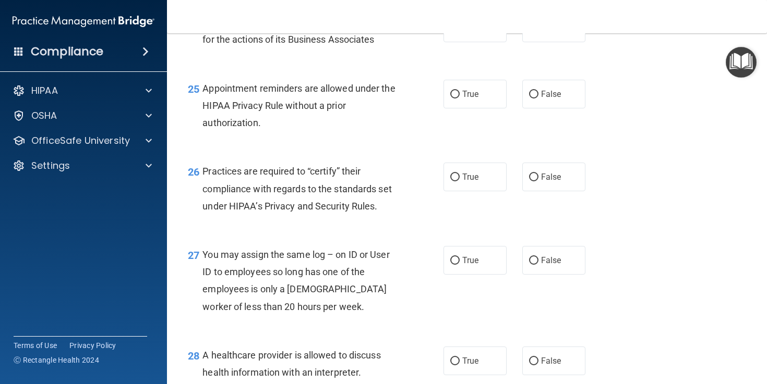
scroll to position [2299, 0]
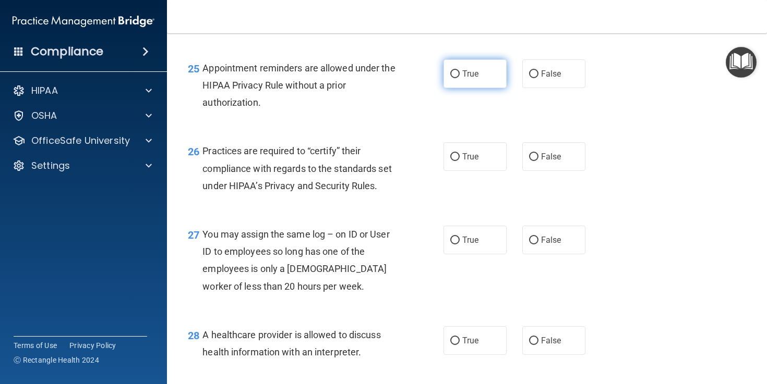
click at [453, 78] on input "True" at bounding box center [454, 74] width 9 height 8
radio input "true"
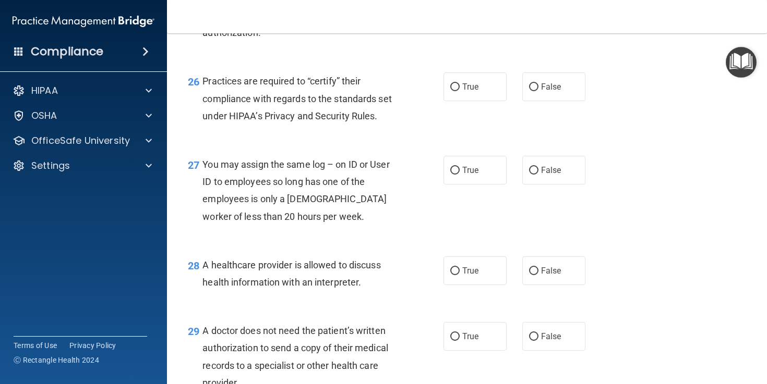
scroll to position [2390, 0]
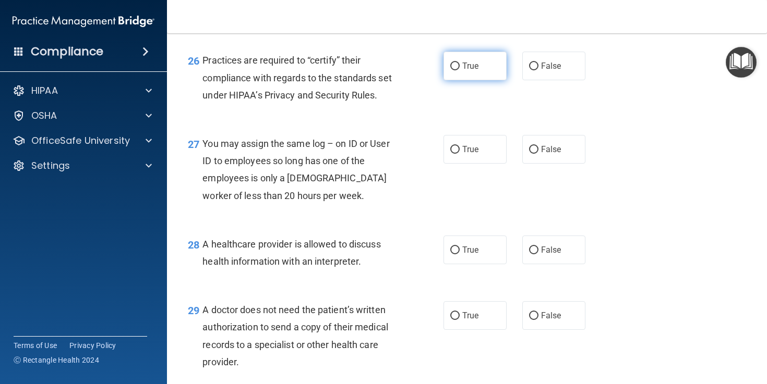
click at [457, 70] on input "True" at bounding box center [454, 67] width 9 height 8
radio input "true"
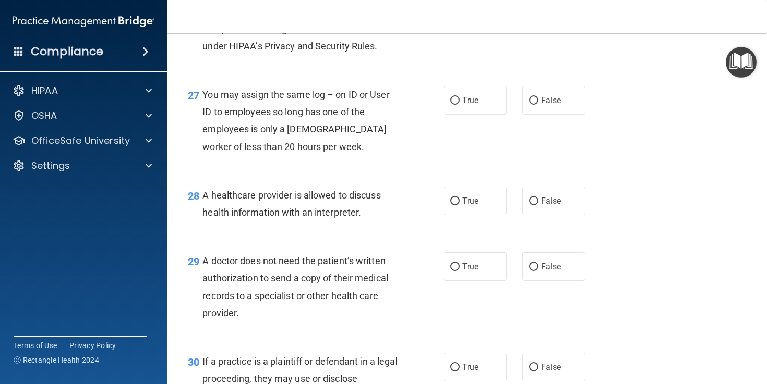
scroll to position [2474, 0]
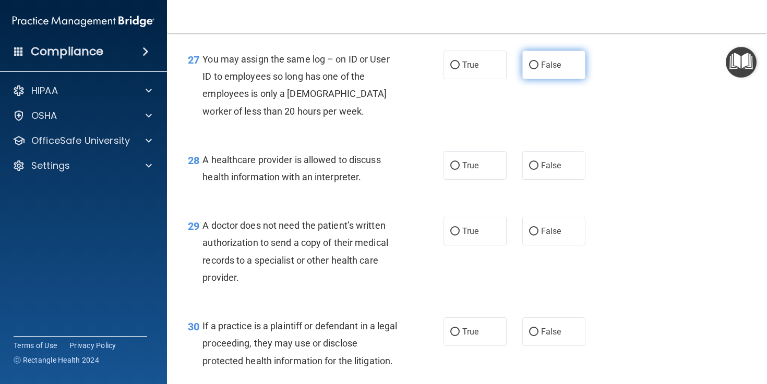
click at [532, 69] on input "False" at bounding box center [533, 66] width 9 height 8
radio input "true"
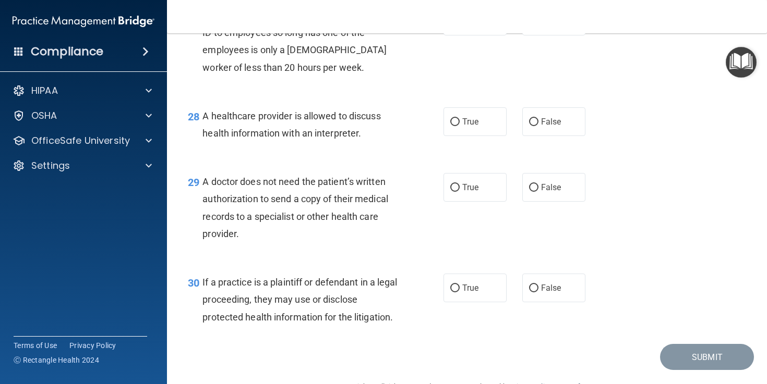
scroll to position [2557, 0]
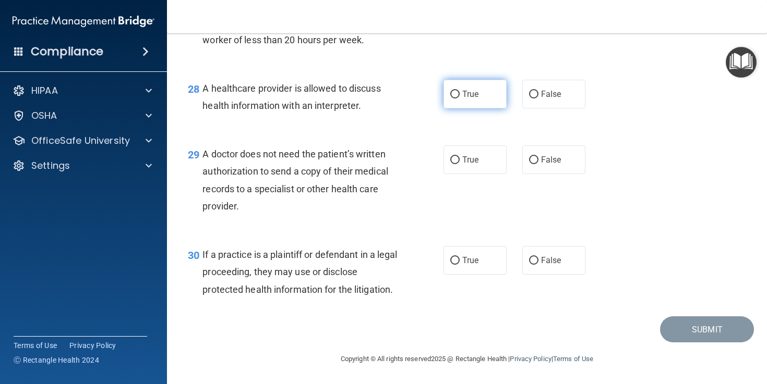
click at [456, 99] on input "True" at bounding box center [454, 95] width 9 height 8
radio input "true"
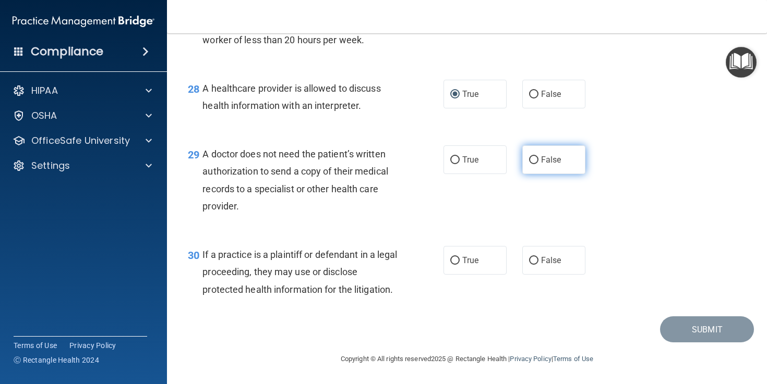
click at [532, 158] on input "False" at bounding box center [533, 160] width 9 height 8
radio input "true"
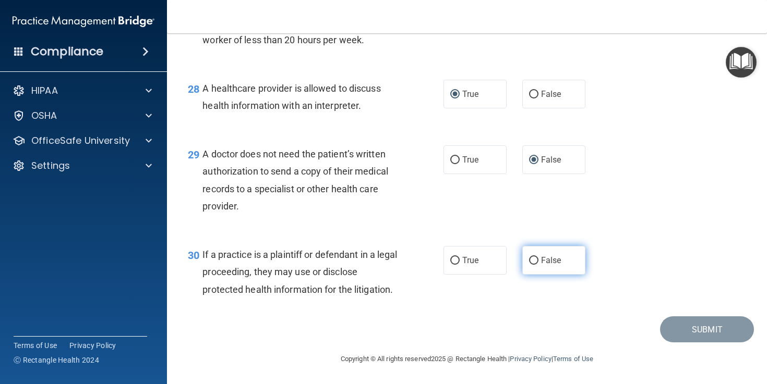
click at [534, 258] on input "False" at bounding box center [533, 261] width 9 height 8
radio input "true"
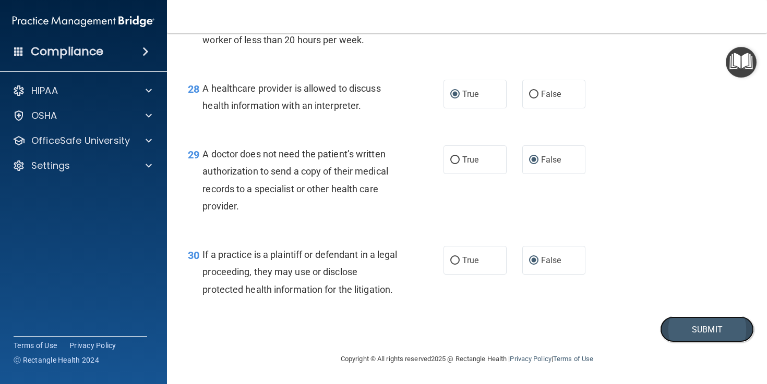
click at [707, 331] on button "Submit" at bounding box center [707, 330] width 94 height 27
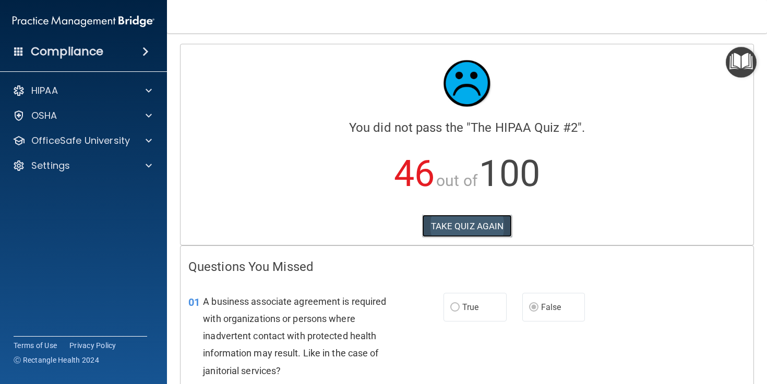
click at [477, 222] on button "TAKE QUIZ AGAIN" at bounding box center [467, 226] width 90 height 23
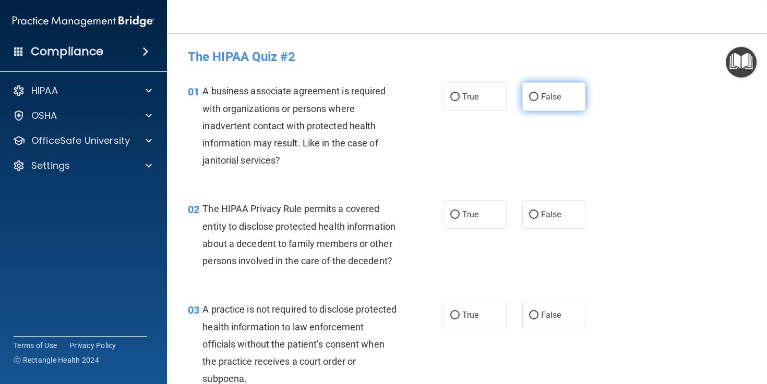
click at [529, 97] on input "False" at bounding box center [533, 97] width 9 height 8
radio input "true"
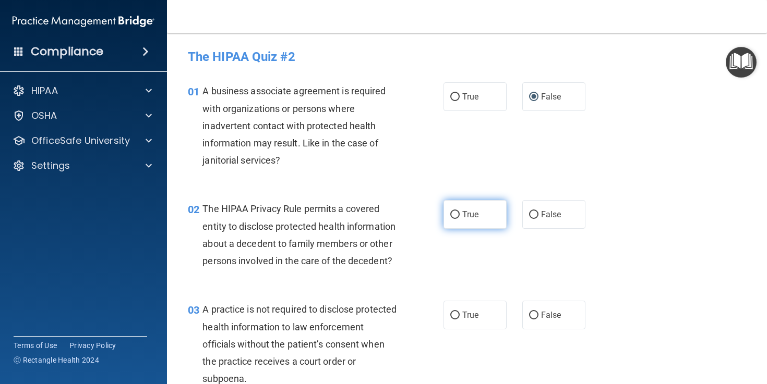
click at [457, 214] on input "True" at bounding box center [454, 215] width 9 height 8
radio input "true"
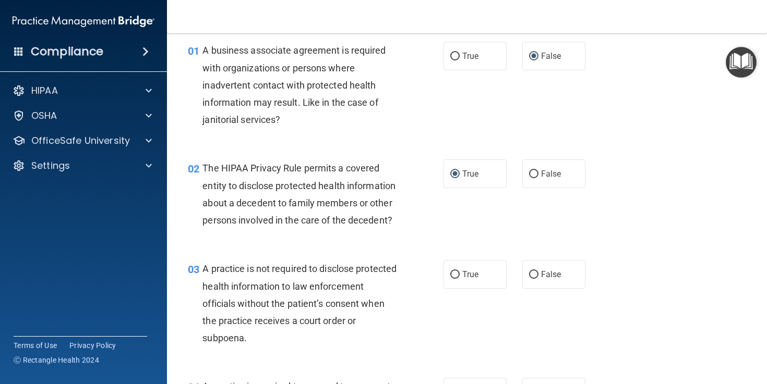
scroll to position [41, 0]
click at [534, 272] on input "False" at bounding box center [533, 275] width 9 height 8
radio input "true"
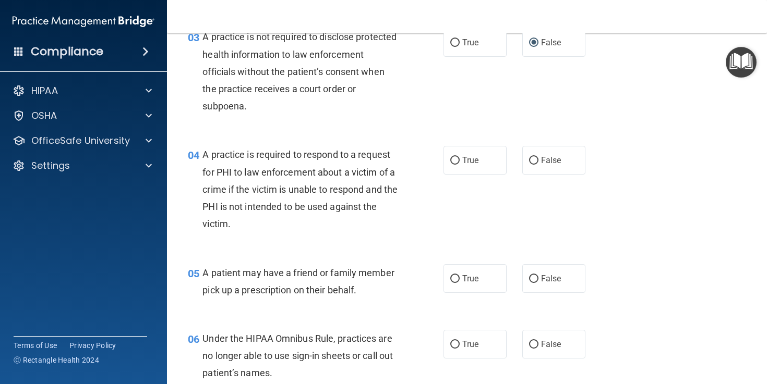
scroll to position [279, 0]
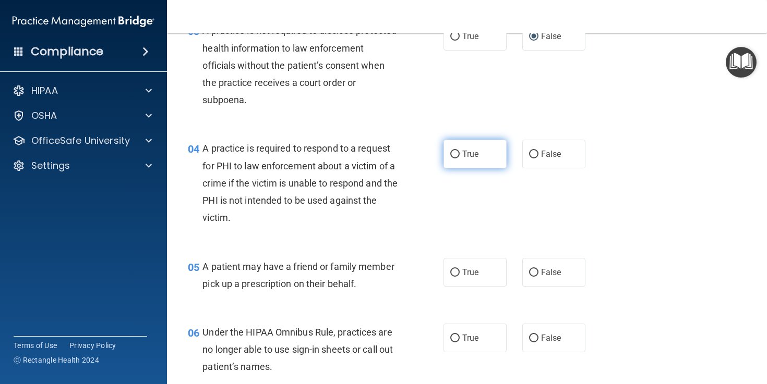
click at [455, 153] on input "True" at bounding box center [454, 155] width 9 height 8
radio input "true"
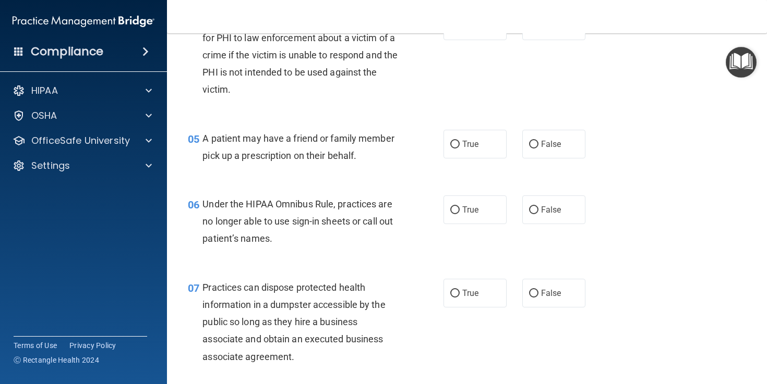
scroll to position [408, 0]
click at [455, 142] on input "True" at bounding box center [454, 144] width 9 height 8
radio input "true"
click at [533, 209] on input "False" at bounding box center [533, 210] width 9 height 8
radio input "true"
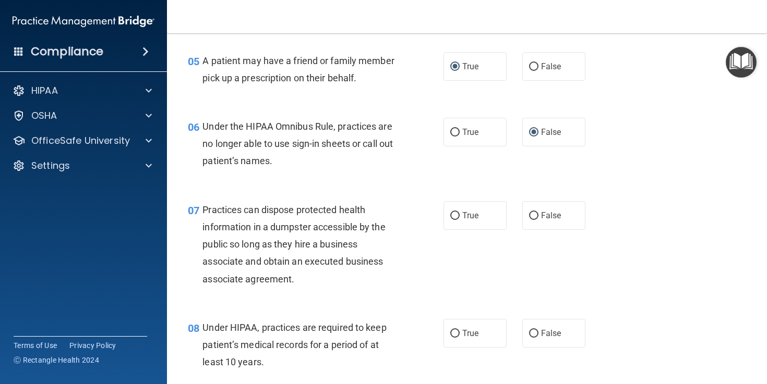
scroll to position [535, 0]
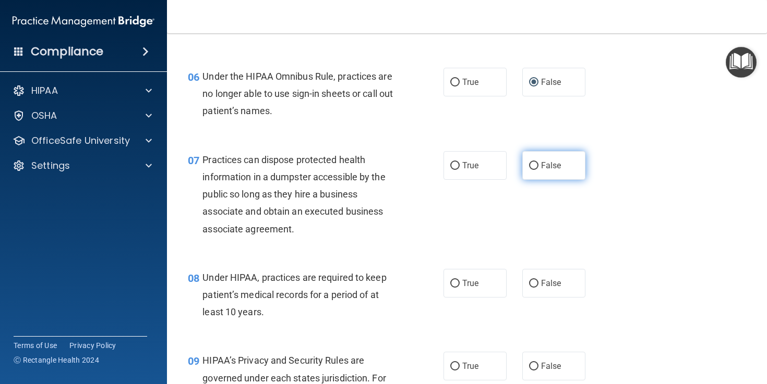
click at [533, 165] on input "False" at bounding box center [533, 166] width 9 height 8
radio input "true"
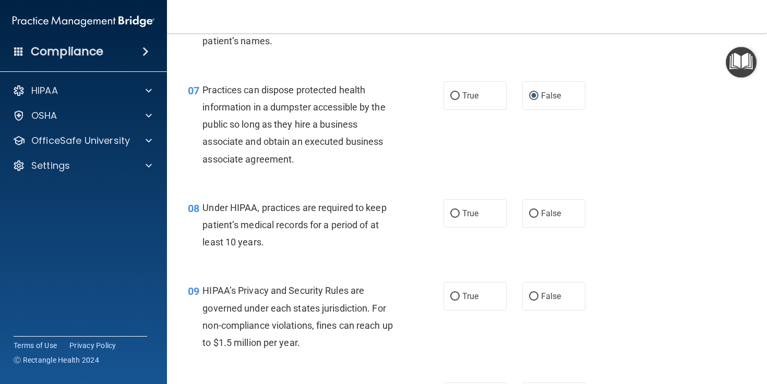
scroll to position [640, 0]
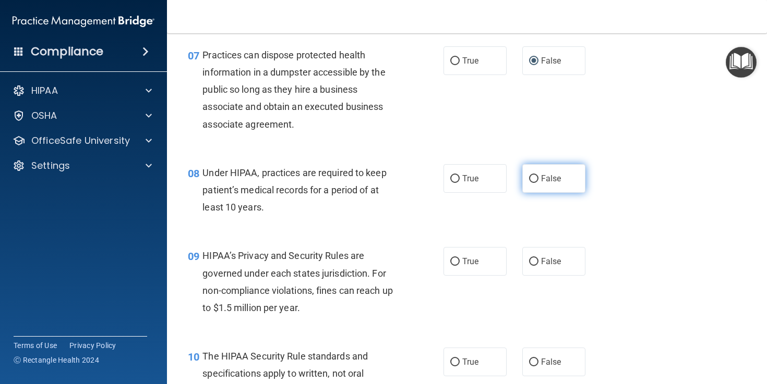
click at [535, 178] on input "False" at bounding box center [533, 179] width 9 height 8
radio input "true"
click at [532, 262] on input "False" at bounding box center [533, 262] width 9 height 8
radio input "true"
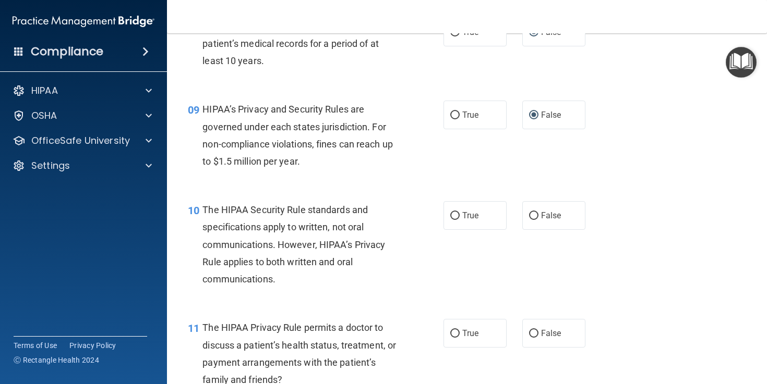
scroll to position [787, 0]
click at [455, 215] on input "True" at bounding box center [454, 216] width 9 height 8
radio input "true"
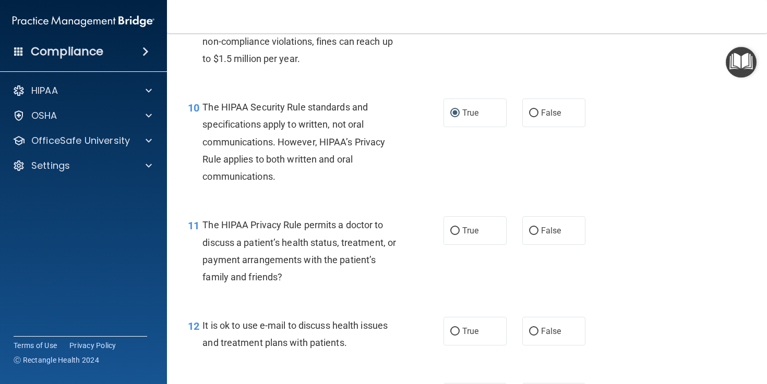
scroll to position [890, 0]
click at [532, 228] on input "False" at bounding box center [533, 230] width 9 height 8
radio input "true"
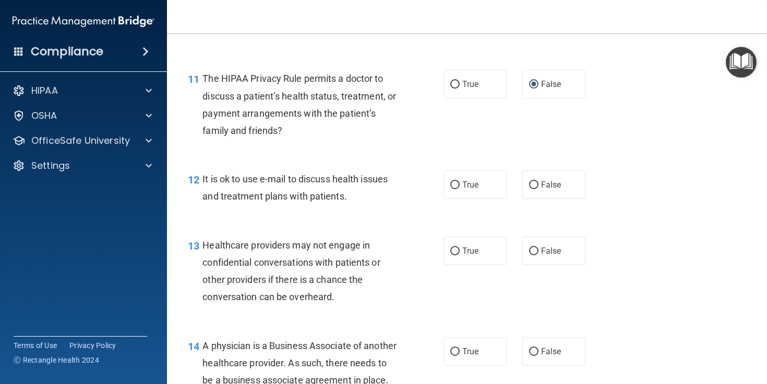
scroll to position [1046, 0]
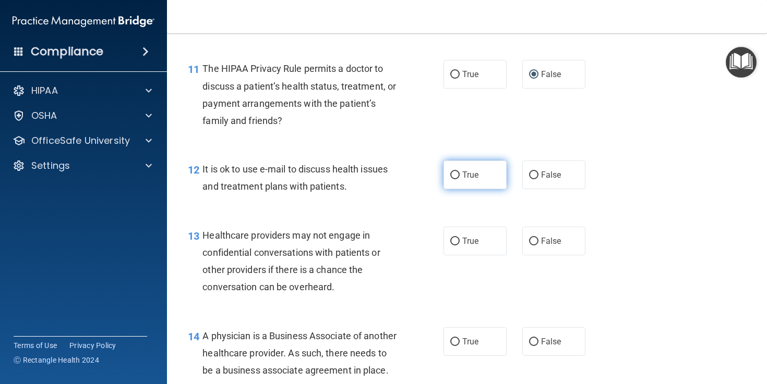
click at [456, 177] on input "True" at bounding box center [454, 176] width 9 height 8
radio input "true"
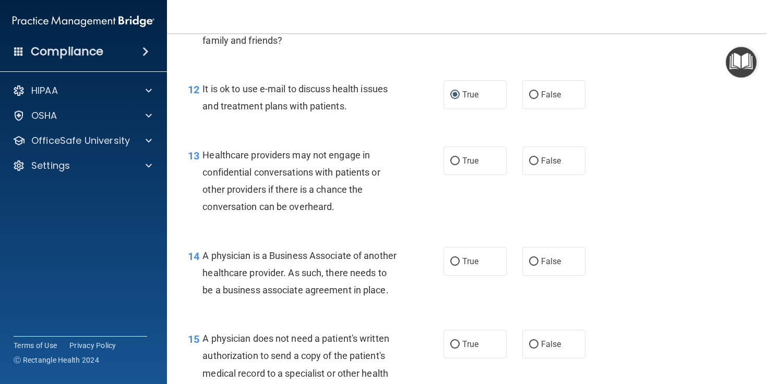
scroll to position [1135, 0]
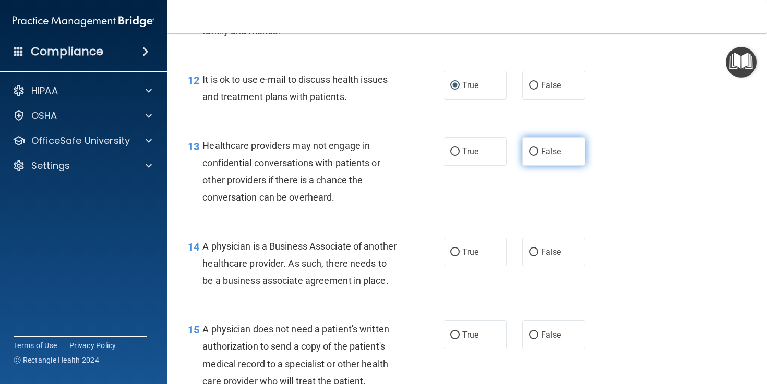
click at [534, 151] on input "False" at bounding box center [533, 152] width 9 height 8
radio input "true"
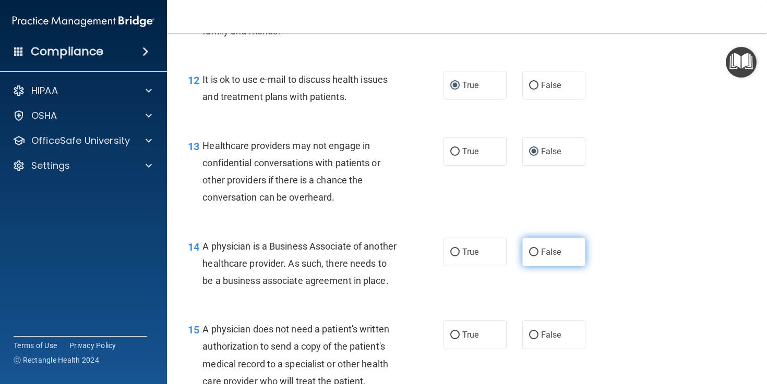
click at [534, 252] on input "False" at bounding box center [533, 253] width 9 height 8
radio input "true"
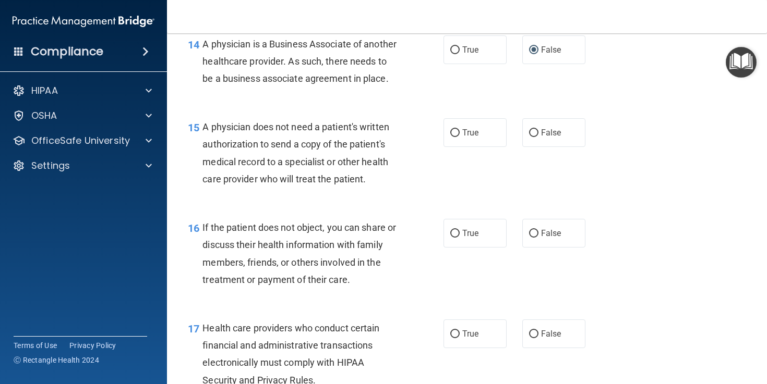
scroll to position [1357, 0]
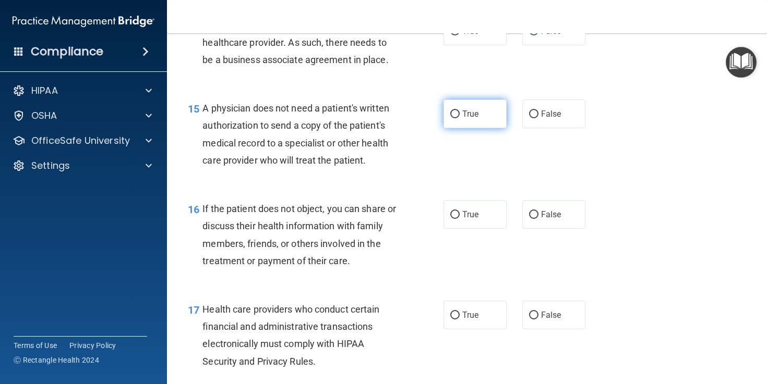
click at [454, 118] on input "True" at bounding box center [454, 115] width 9 height 8
radio input "true"
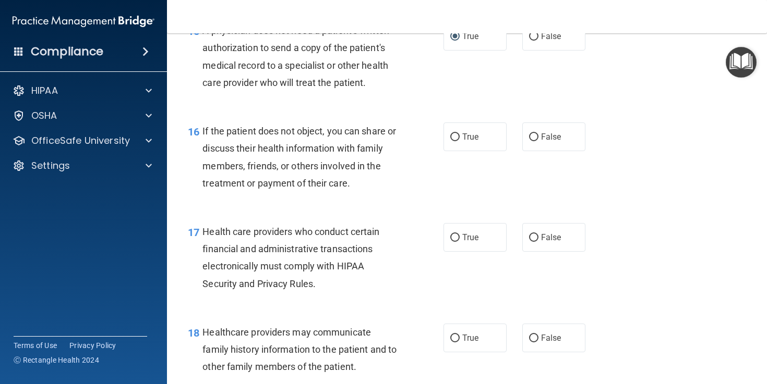
scroll to position [1439, 0]
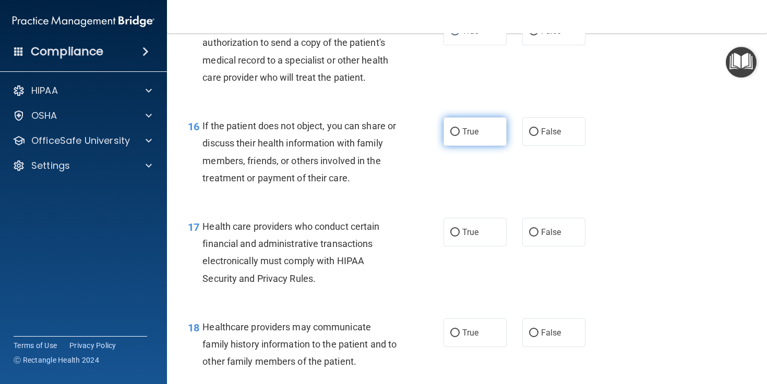
click at [451, 136] on input "True" at bounding box center [454, 132] width 9 height 8
radio input "true"
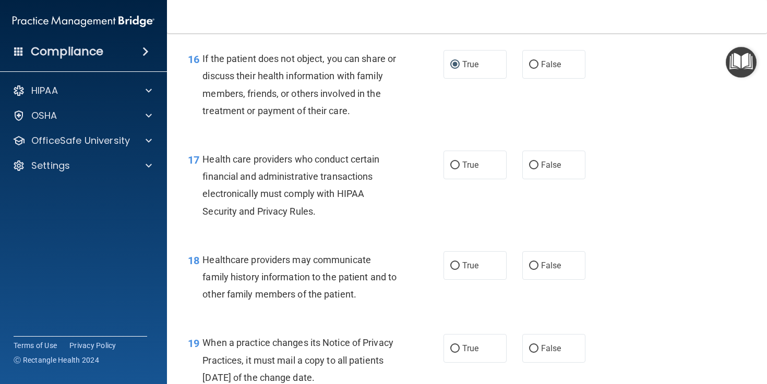
scroll to position [1511, 0]
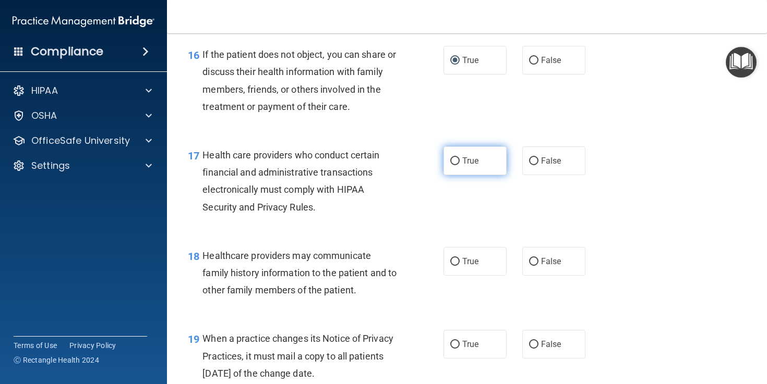
click at [454, 165] on input "True" at bounding box center [454, 162] width 9 height 8
radio input "true"
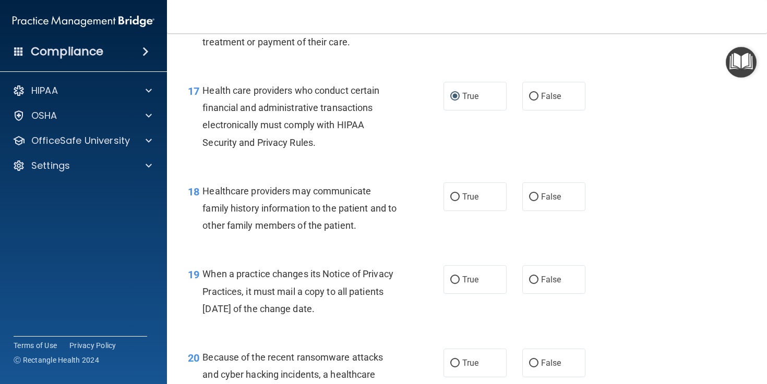
scroll to position [1633, 0]
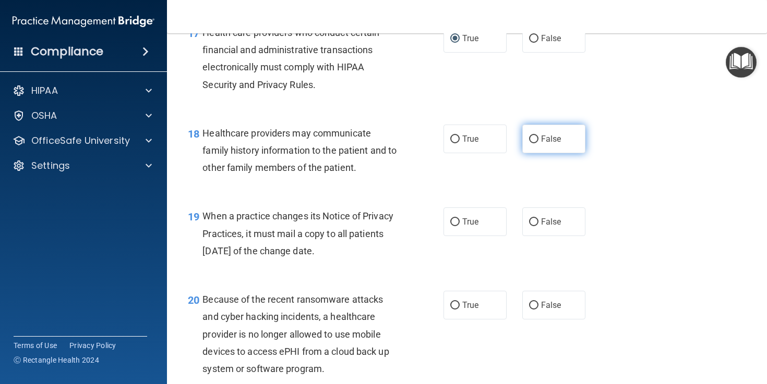
click at [534, 143] on input "False" at bounding box center [533, 140] width 9 height 8
radio input "true"
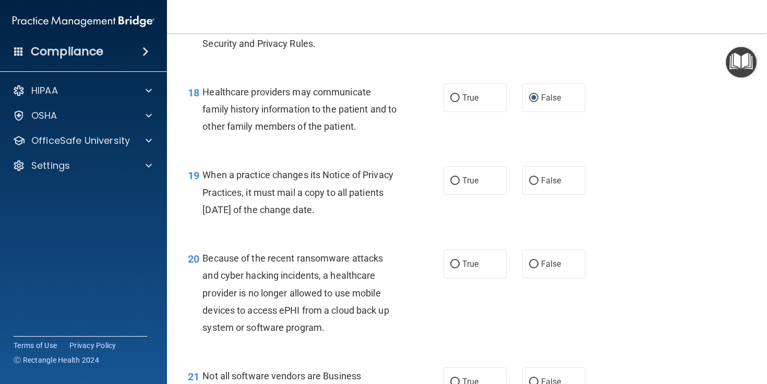
scroll to position [1698, 0]
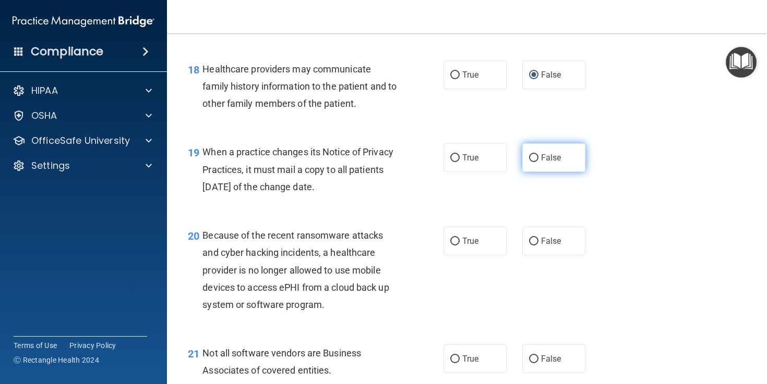
click at [530, 162] on input "False" at bounding box center [533, 158] width 9 height 8
radio input "true"
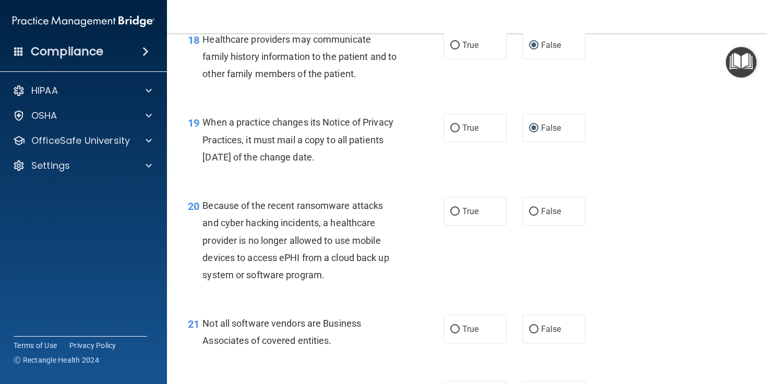
scroll to position [1735, 0]
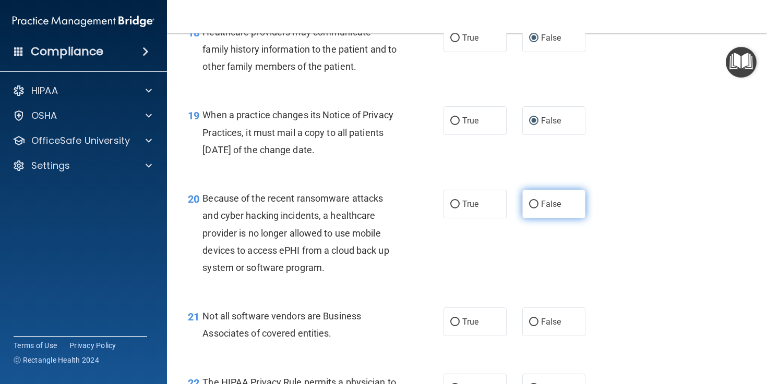
click at [534, 209] on input "False" at bounding box center [533, 205] width 9 height 8
radio input "true"
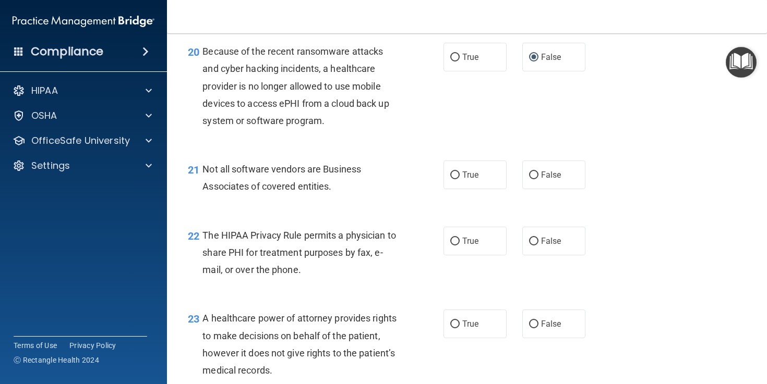
scroll to position [1908, 0]
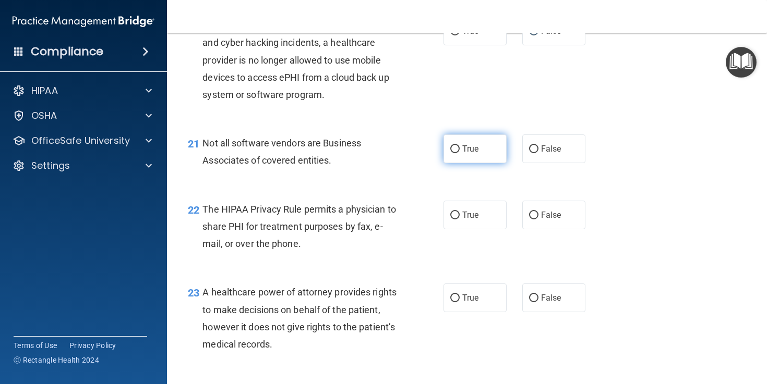
click at [454, 153] on input "True" at bounding box center [454, 150] width 9 height 8
radio input "true"
click at [455, 220] on input "True" at bounding box center [454, 216] width 9 height 8
radio input "true"
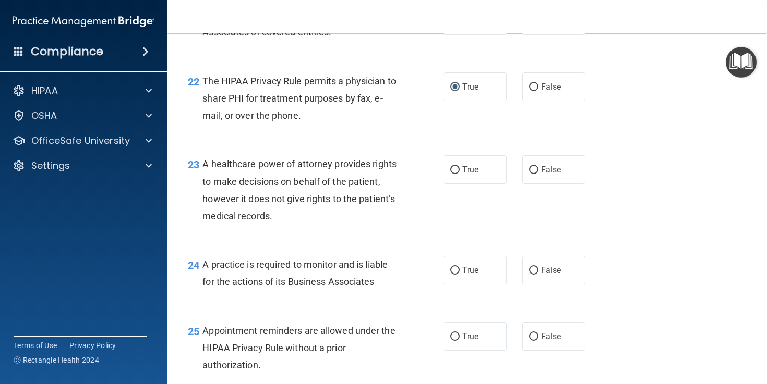
scroll to position [2047, 0]
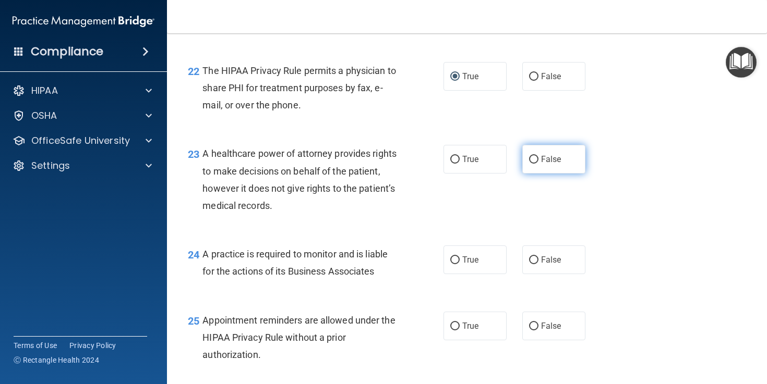
click at [530, 164] on input "False" at bounding box center [533, 160] width 9 height 8
radio input "true"
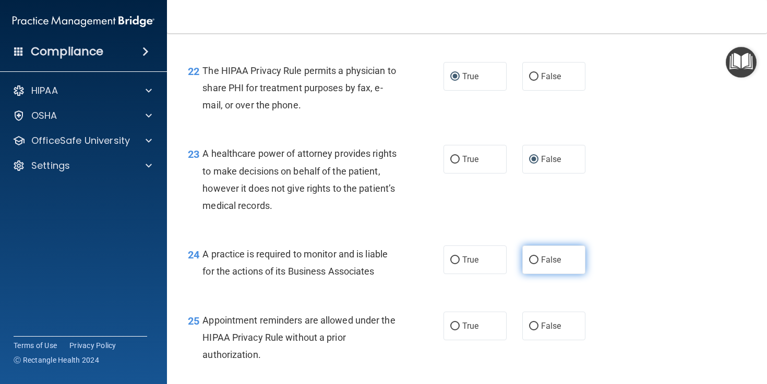
click at [534, 264] on input "False" at bounding box center [533, 261] width 9 height 8
radio input "true"
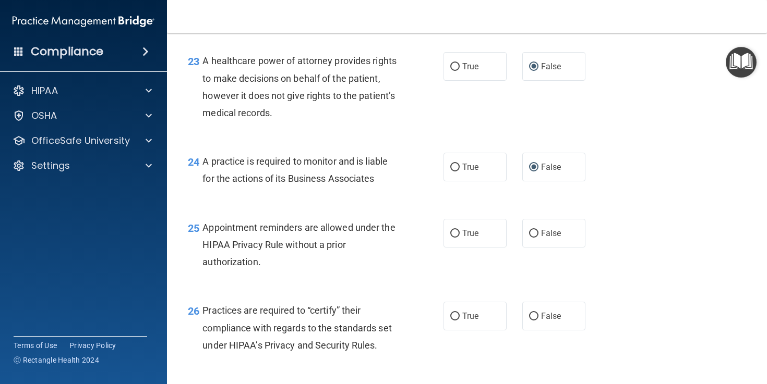
scroll to position [2187, 0]
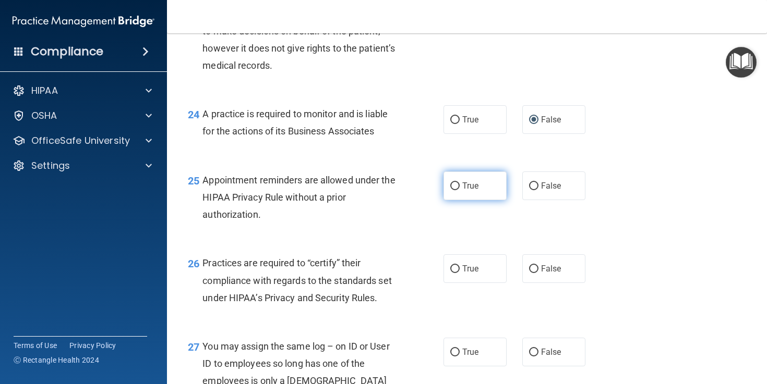
click at [455, 190] on input "True" at bounding box center [454, 187] width 9 height 8
radio input "true"
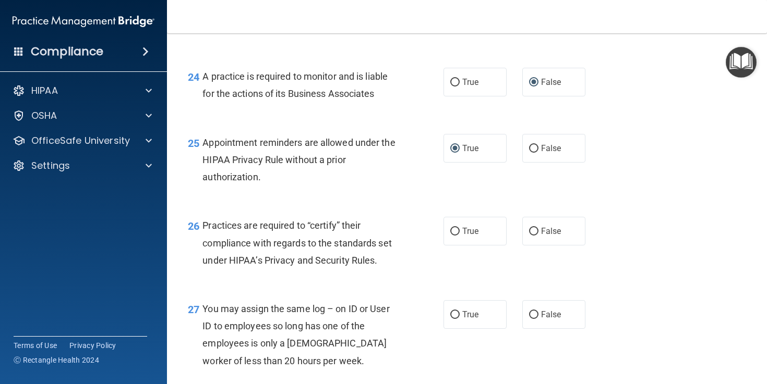
scroll to position [2225, 0]
click at [534, 235] on input "False" at bounding box center [533, 231] width 9 height 8
radio input "true"
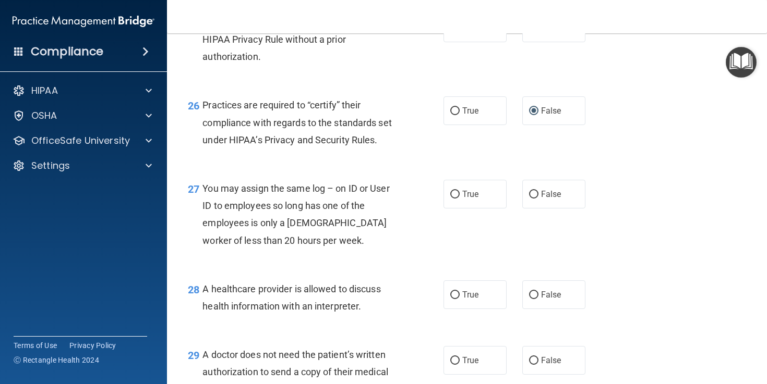
scroll to position [2356, 0]
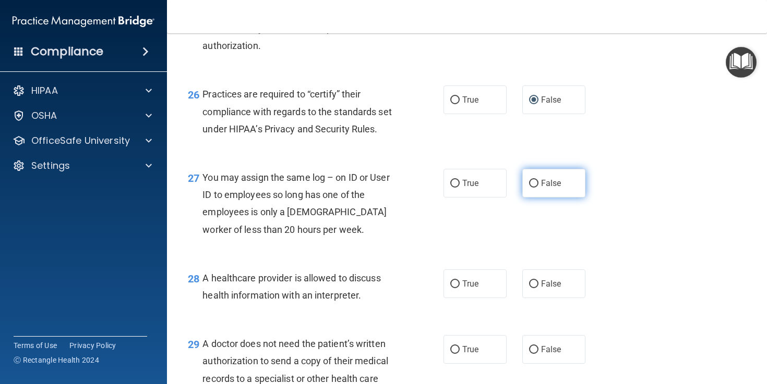
click at [533, 188] on input "False" at bounding box center [533, 184] width 9 height 8
radio input "true"
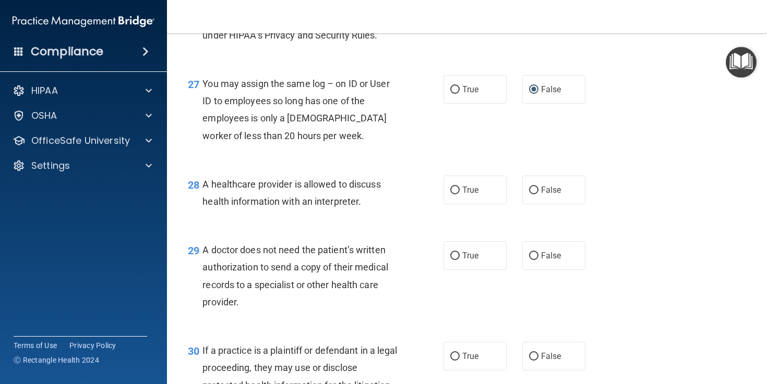
scroll to position [2450, 0]
click at [456, 194] on input "True" at bounding box center [454, 190] width 9 height 8
radio input "true"
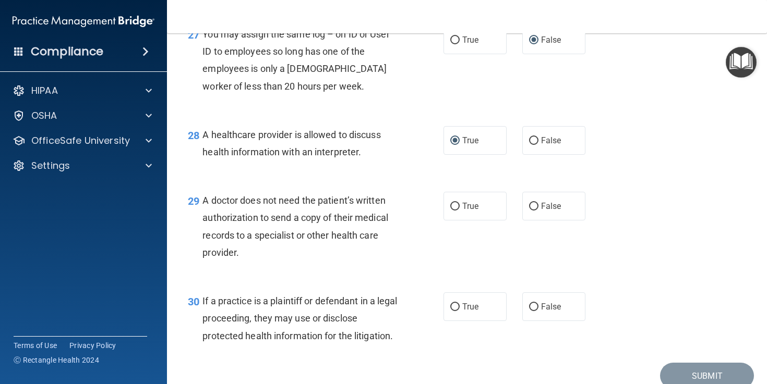
scroll to position [2523, 0]
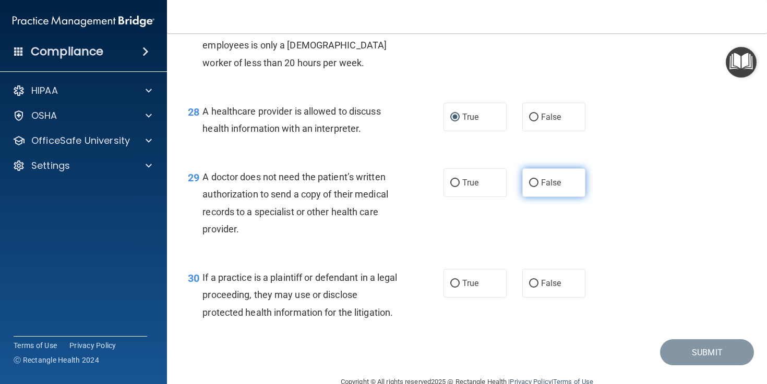
click at [534, 187] on input "False" at bounding box center [533, 183] width 9 height 8
radio input "true"
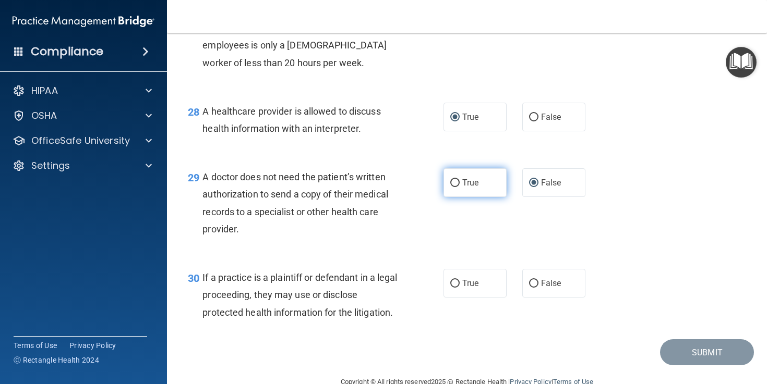
click at [457, 187] on input "True" at bounding box center [454, 183] width 9 height 8
radio input "true"
radio input "false"
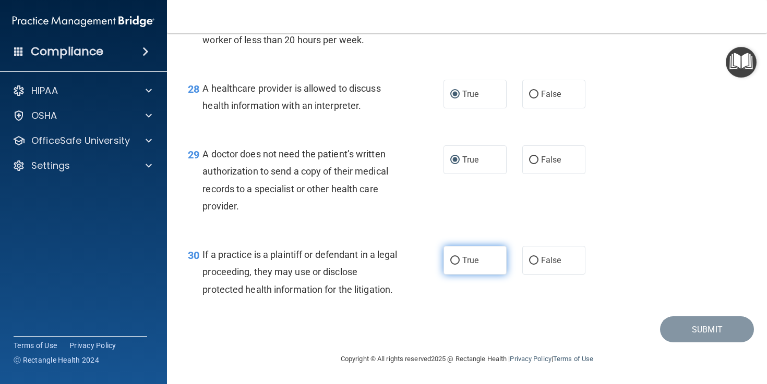
click at [457, 258] on input "True" at bounding box center [454, 261] width 9 height 8
radio input "true"
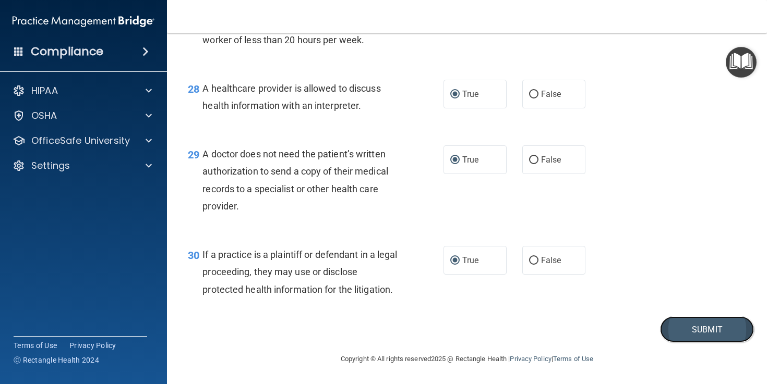
click at [709, 328] on button "Submit" at bounding box center [707, 330] width 94 height 27
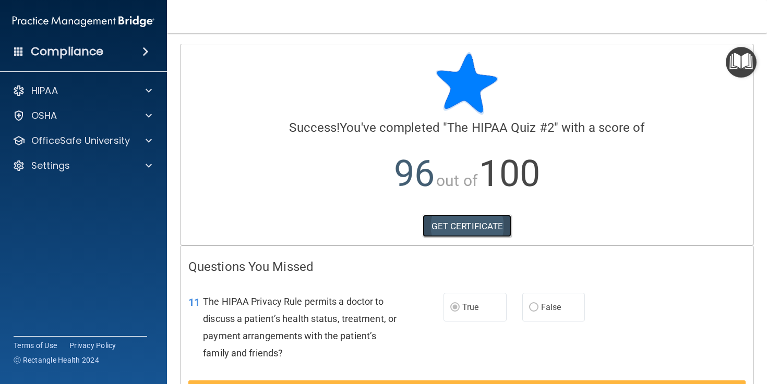
click at [473, 224] on link "GET CERTIFICATE" at bounding box center [466, 226] width 89 height 23
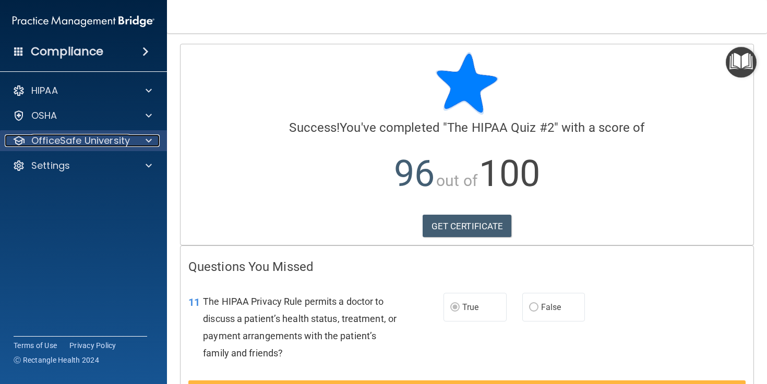
click at [147, 139] on span at bounding box center [149, 141] width 6 height 13
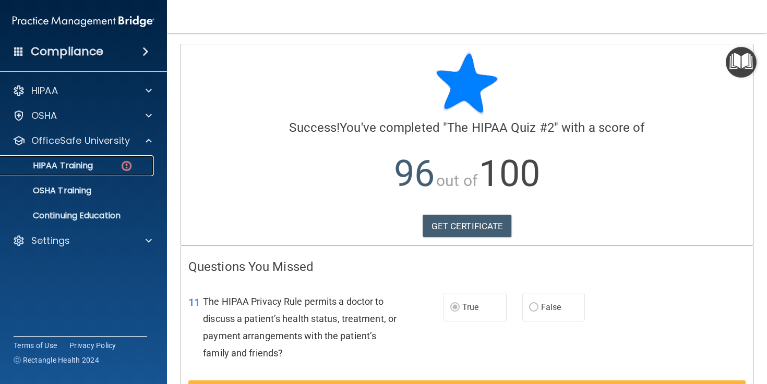
click at [73, 165] on p "HIPAA Training" at bounding box center [50, 166] width 86 height 10
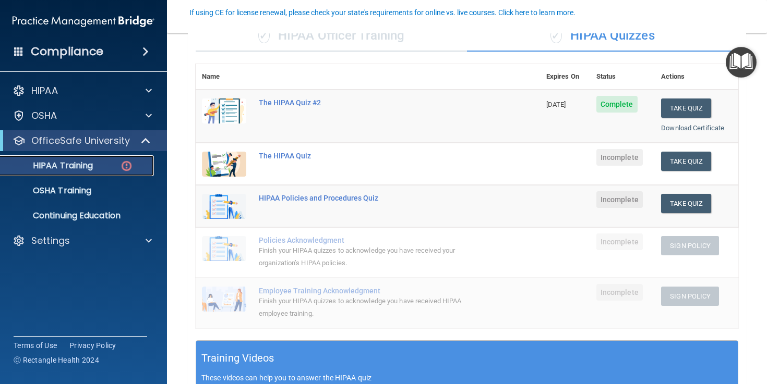
scroll to position [94, 0]
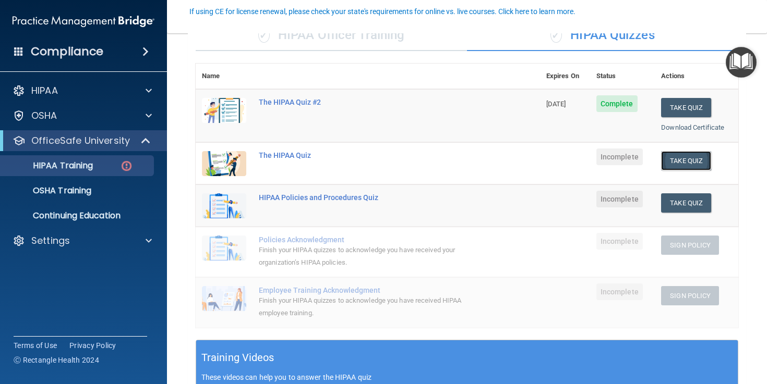
click at [680, 161] on button "Take Quiz" at bounding box center [686, 160] width 50 height 19
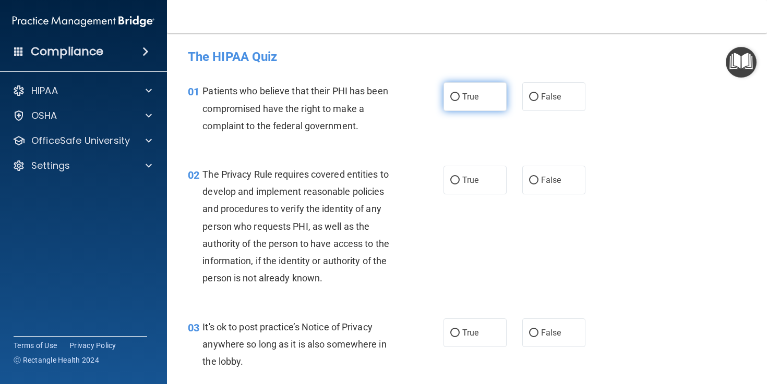
click at [454, 99] on input "True" at bounding box center [454, 97] width 9 height 8
radio input "true"
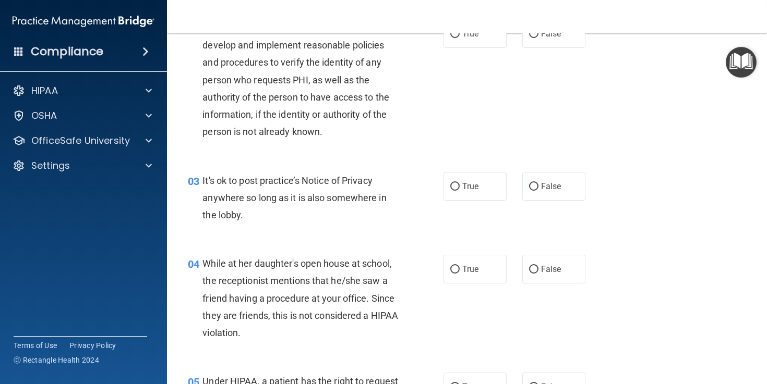
scroll to position [149, 0]
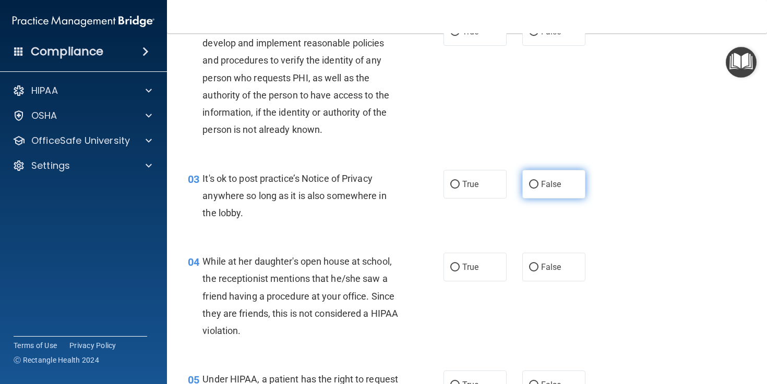
click at [536, 184] on input "False" at bounding box center [533, 185] width 9 height 8
radio input "true"
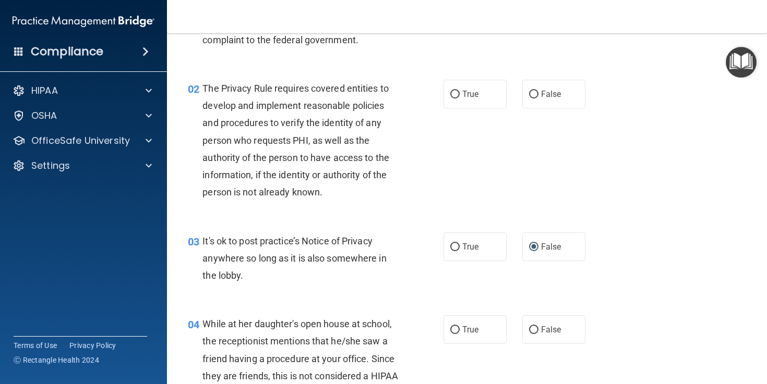
scroll to position [86, 0]
click at [454, 93] on input "True" at bounding box center [454, 95] width 9 height 8
radio input "true"
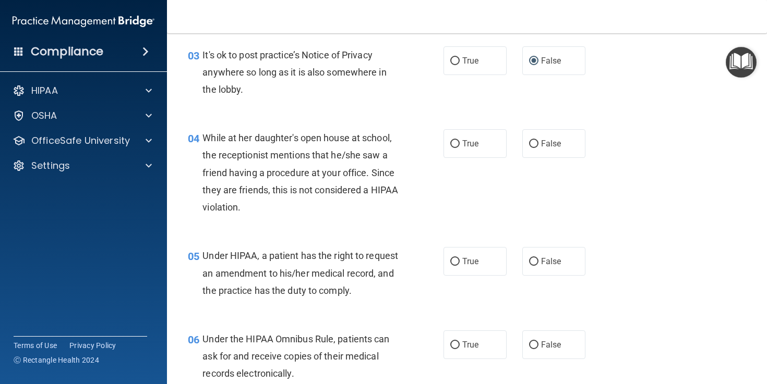
scroll to position [275, 0]
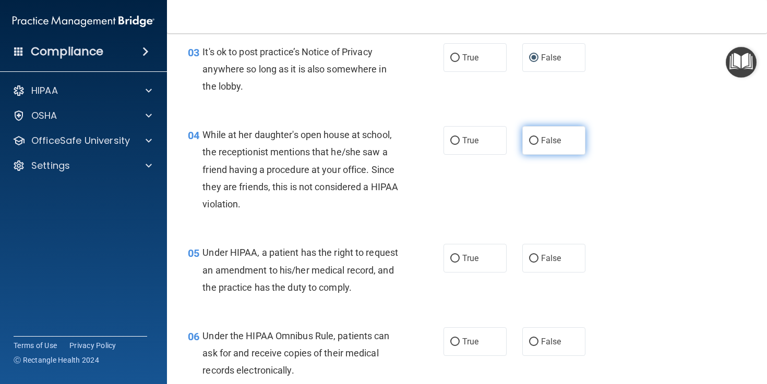
click at [534, 142] on input "False" at bounding box center [533, 141] width 9 height 8
radio input "true"
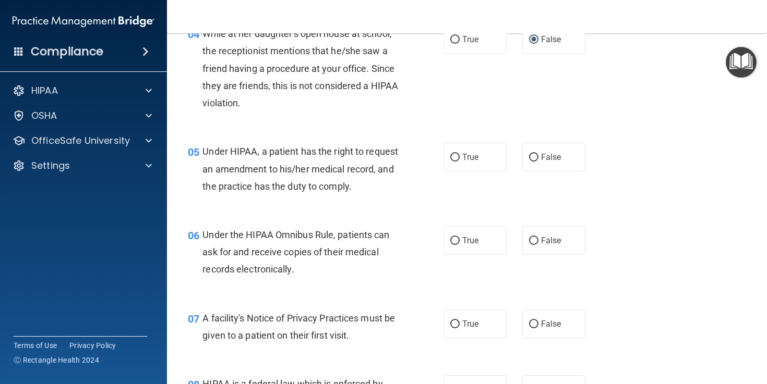
scroll to position [407, 0]
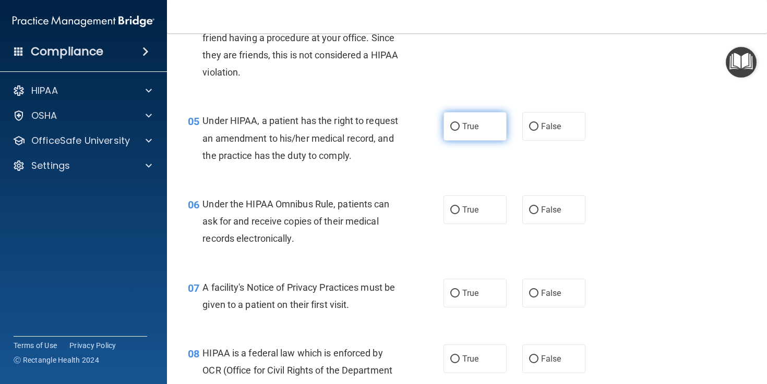
click at [454, 127] on input "True" at bounding box center [454, 127] width 9 height 8
radio input "true"
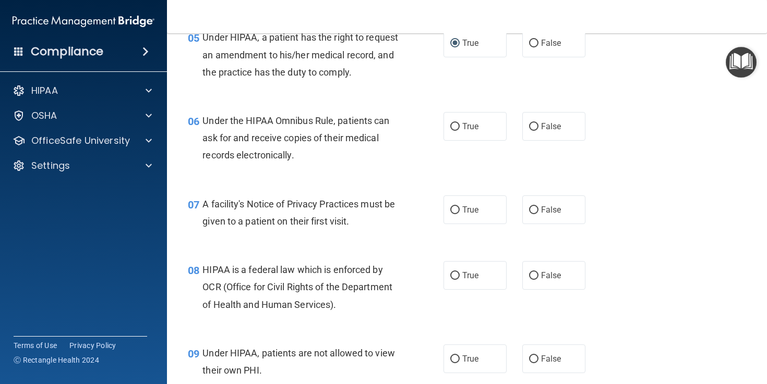
scroll to position [527, 0]
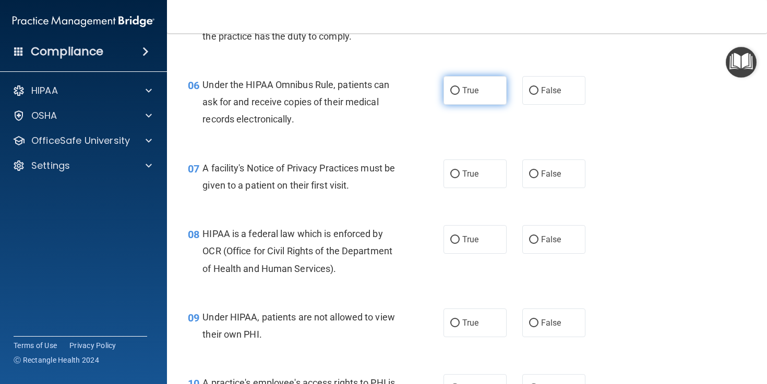
click at [456, 95] on input "True" at bounding box center [454, 91] width 9 height 8
radio input "true"
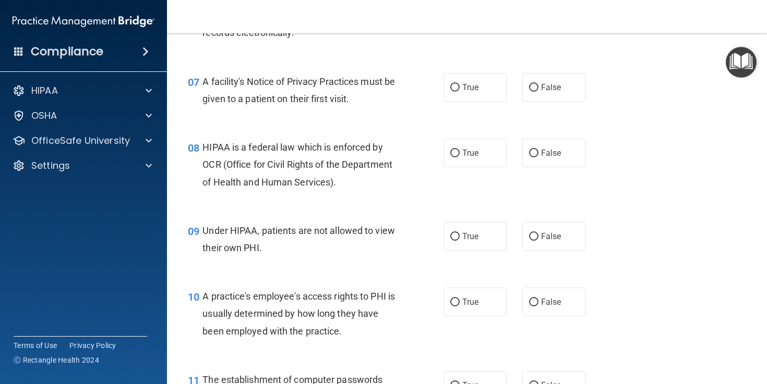
scroll to position [629, 0]
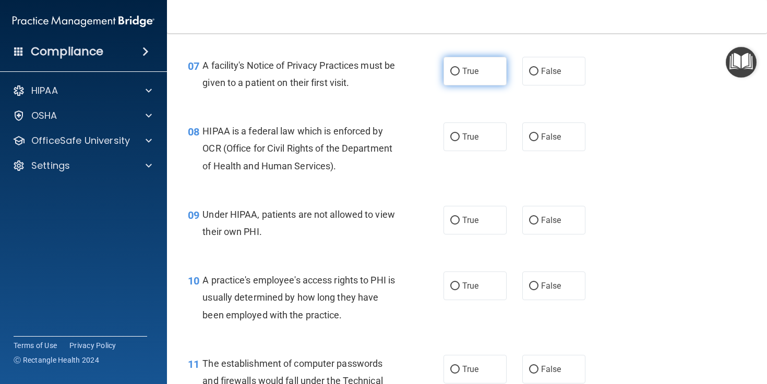
click at [454, 76] on input "True" at bounding box center [454, 72] width 9 height 8
radio input "true"
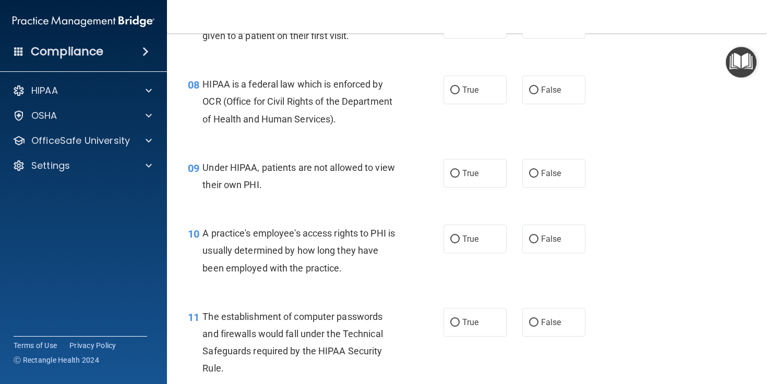
scroll to position [680, 0]
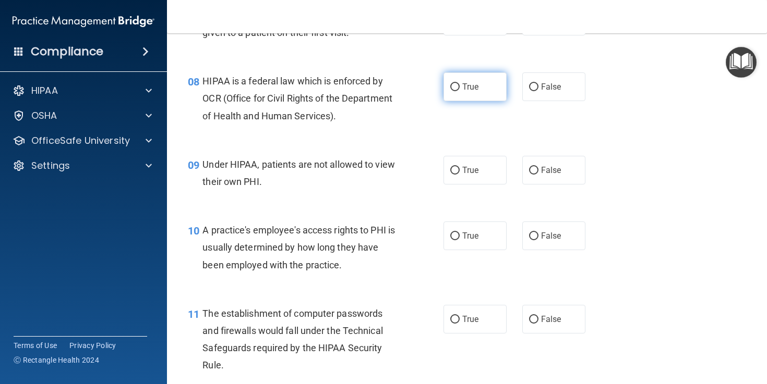
click at [457, 91] on input "True" at bounding box center [454, 87] width 9 height 8
radio input "true"
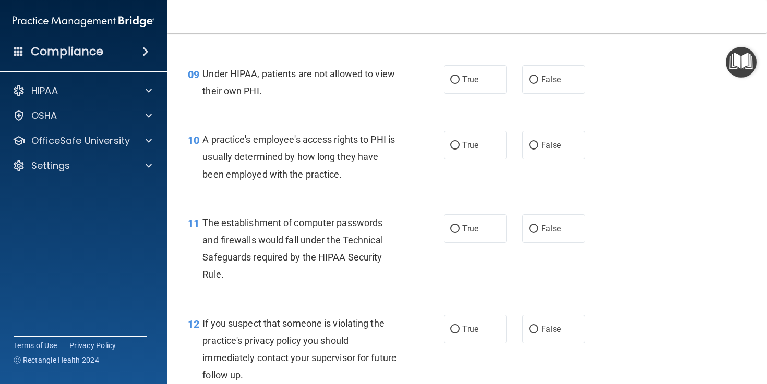
scroll to position [771, 0]
click at [532, 83] on input "False" at bounding box center [533, 80] width 9 height 8
radio input "true"
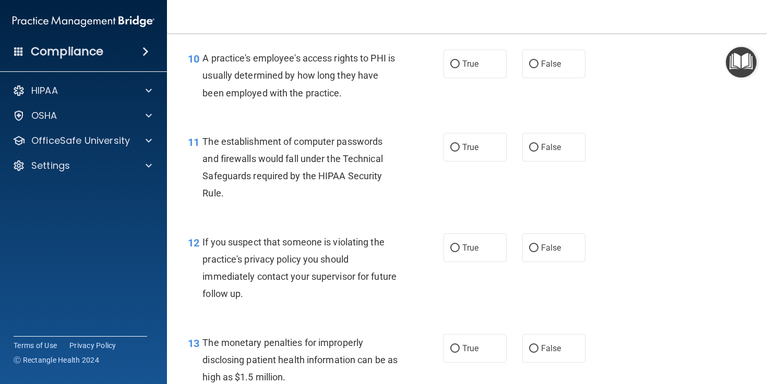
scroll to position [851, 0]
click at [535, 69] on input "False" at bounding box center [533, 66] width 9 height 8
radio input "true"
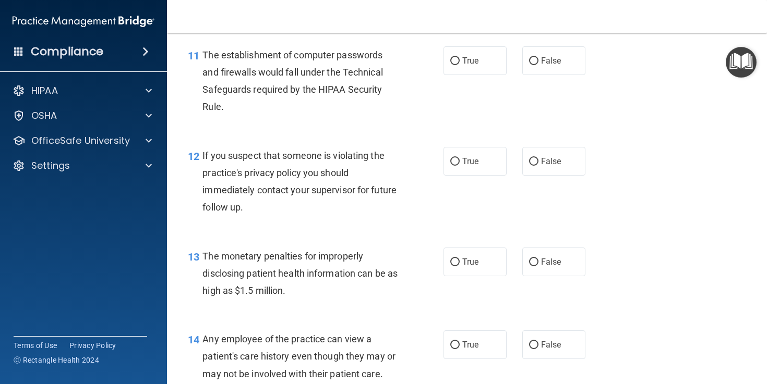
scroll to position [940, 0]
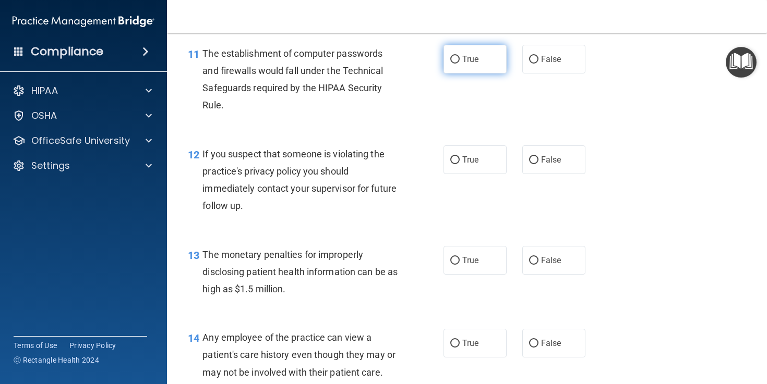
click at [455, 64] on input "True" at bounding box center [454, 60] width 9 height 8
radio input "true"
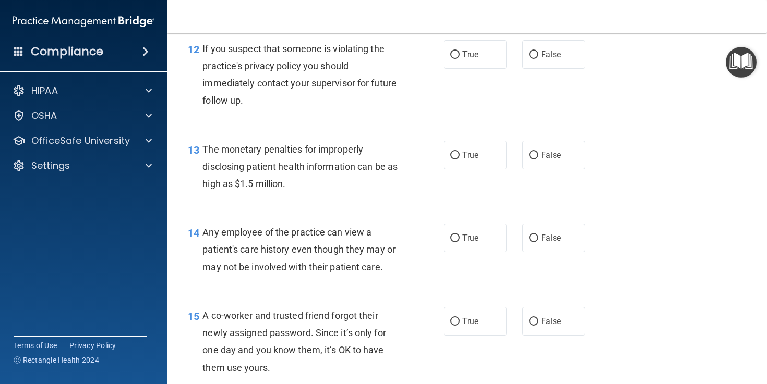
scroll to position [1047, 0]
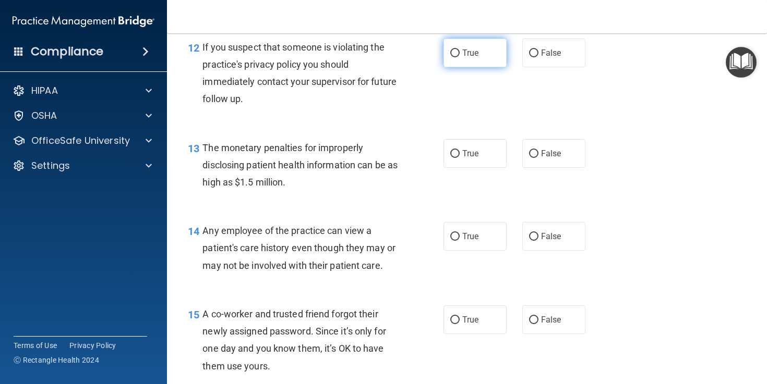
click at [453, 57] on input "True" at bounding box center [454, 54] width 9 height 8
radio input "true"
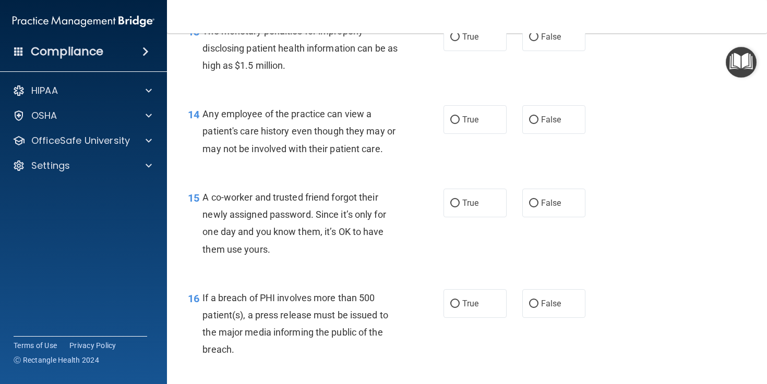
scroll to position [1165, 0]
click at [534, 40] on input "False" at bounding box center [533, 36] width 9 height 8
radio input "true"
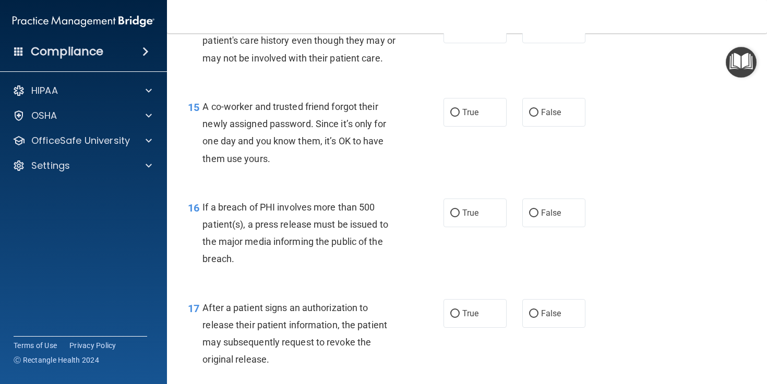
scroll to position [1221, 0]
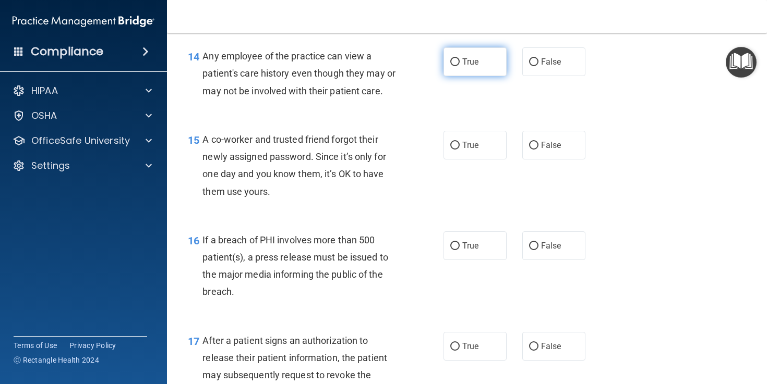
click at [454, 66] on input "True" at bounding box center [454, 62] width 9 height 8
radio input "true"
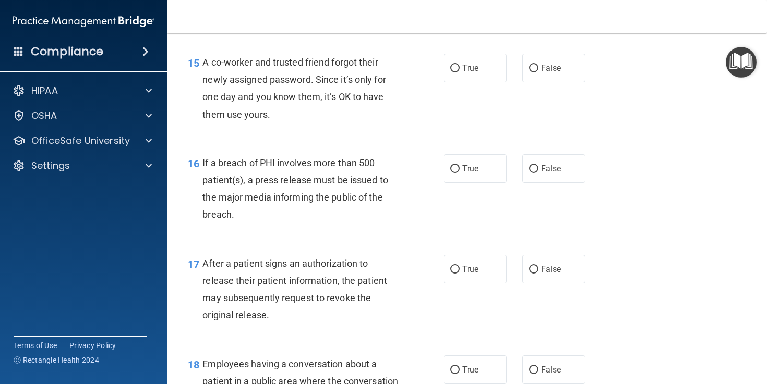
scroll to position [1319, 0]
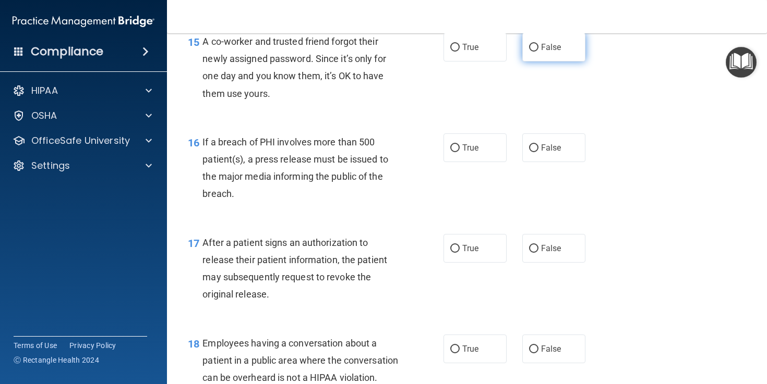
click at [536, 52] on input "False" at bounding box center [533, 48] width 9 height 8
radio input "true"
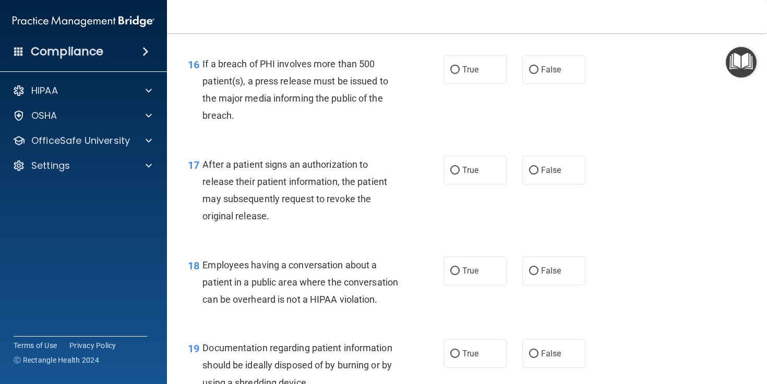
scroll to position [1398, 0]
click at [456, 74] on input "True" at bounding box center [454, 70] width 9 height 8
radio input "true"
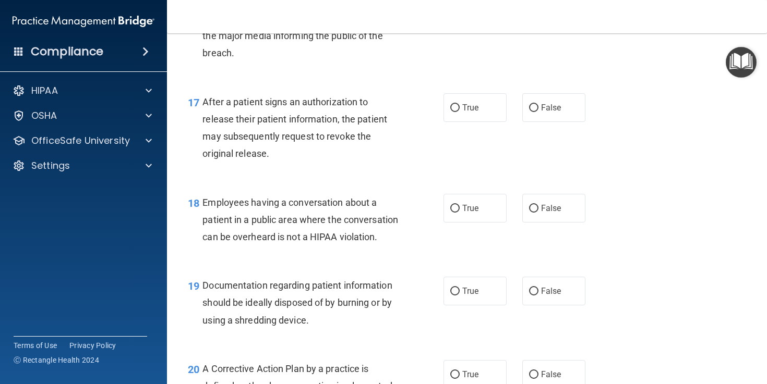
scroll to position [1496, 0]
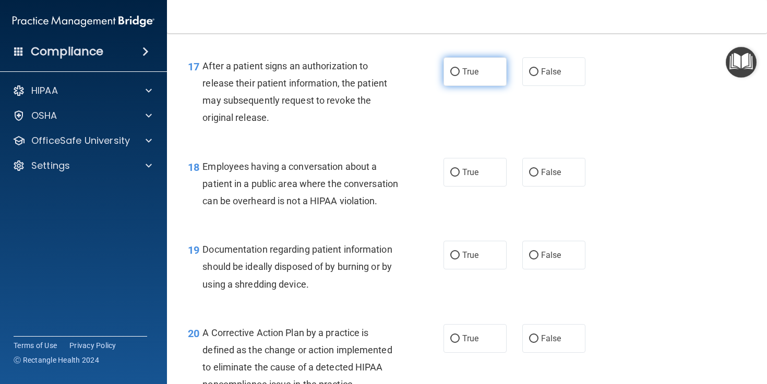
click at [458, 76] on input "True" at bounding box center [454, 72] width 9 height 8
radio input "true"
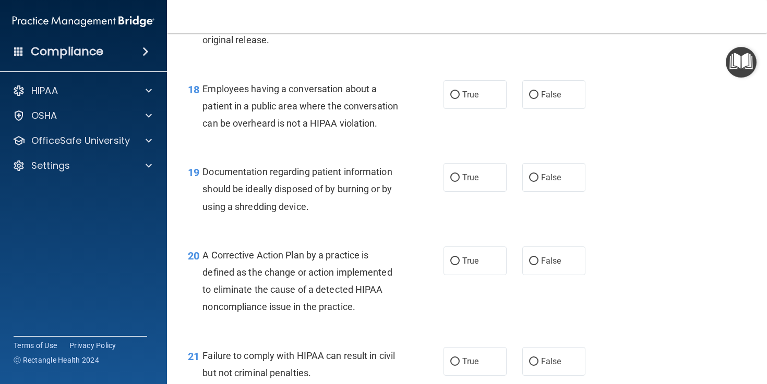
scroll to position [1590, 0]
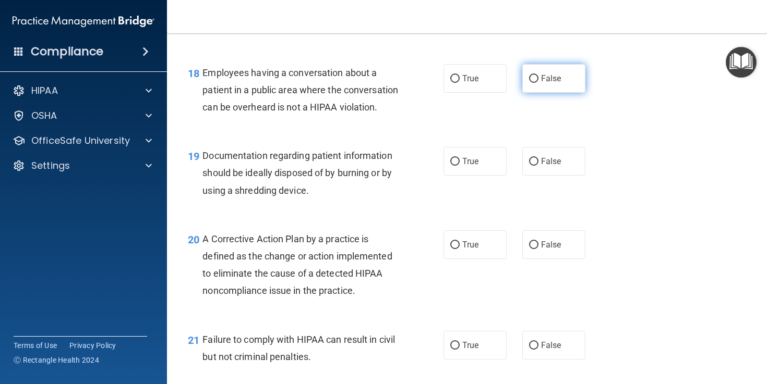
click at [534, 83] on input "False" at bounding box center [533, 79] width 9 height 8
radio input "true"
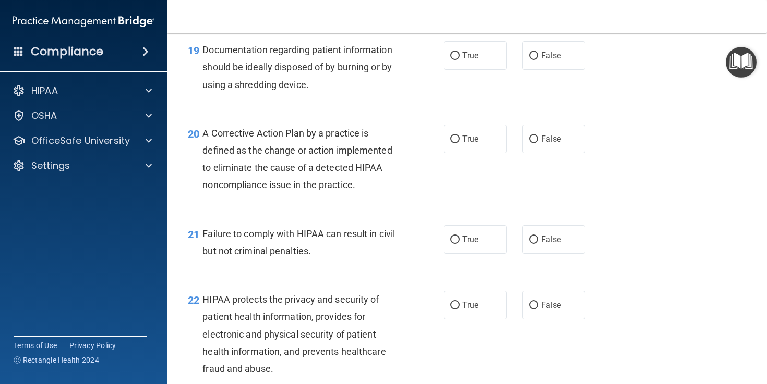
scroll to position [1696, 0]
click at [456, 60] on input "True" at bounding box center [454, 57] width 9 height 8
radio input "true"
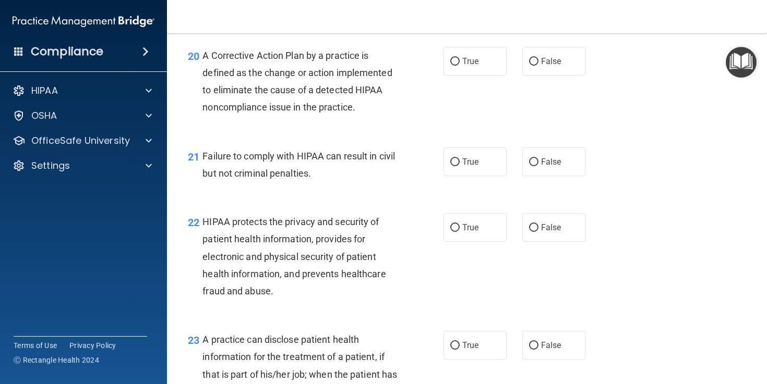
scroll to position [1786, 0]
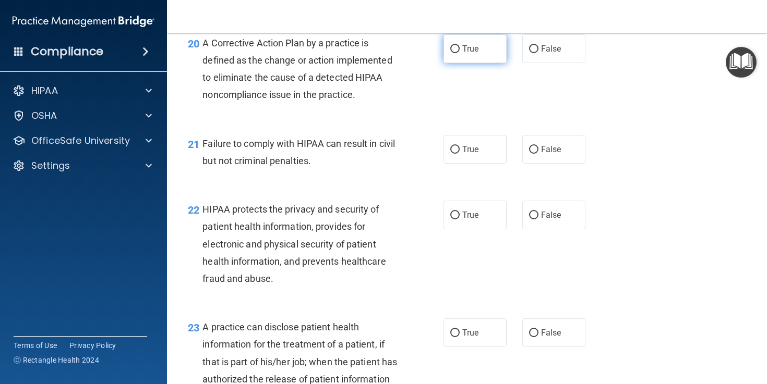
click at [455, 53] on input "True" at bounding box center [454, 49] width 9 height 8
radio input "true"
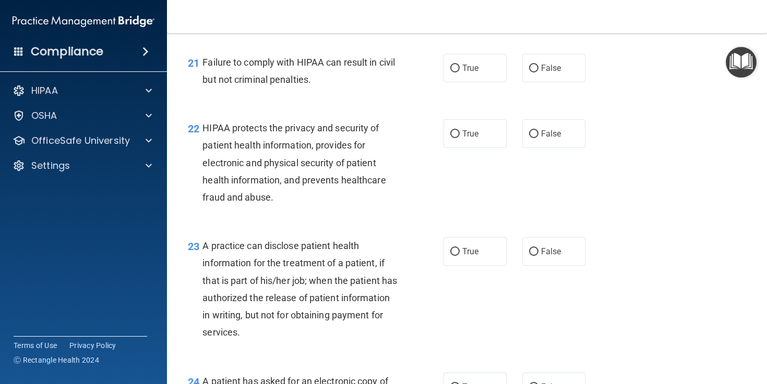
scroll to position [1872, 0]
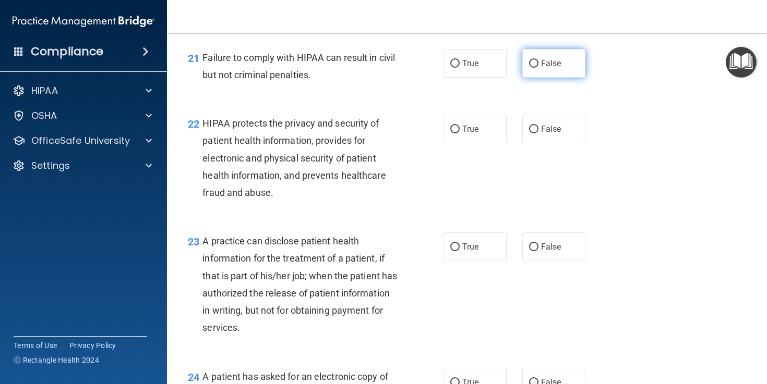
click at [534, 68] on input "False" at bounding box center [533, 64] width 9 height 8
radio input "true"
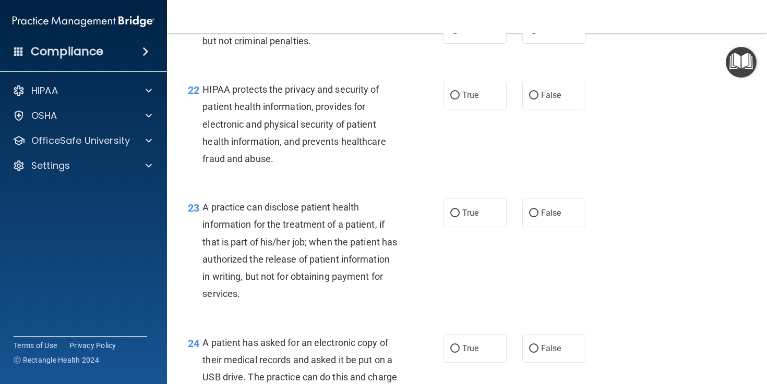
scroll to position [1906, 0]
click at [455, 34] on input "True" at bounding box center [454, 31] width 9 height 8
radio input "true"
radio input "false"
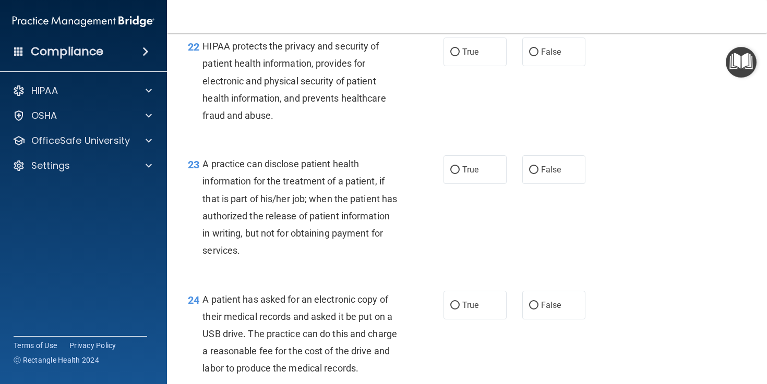
scroll to position [1954, 0]
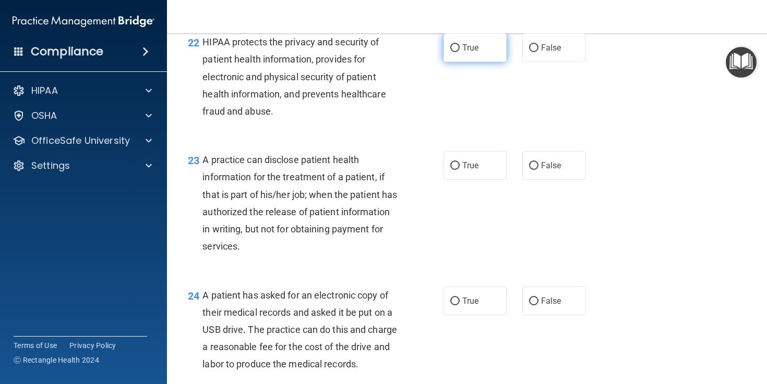
click at [457, 52] on input "True" at bounding box center [454, 48] width 9 height 8
radio input "true"
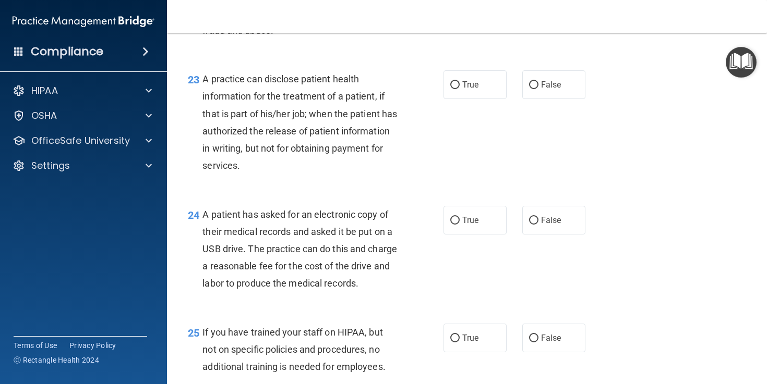
scroll to position [2042, 0]
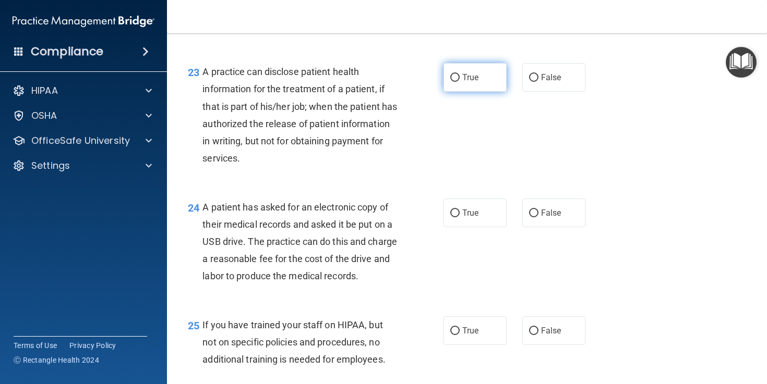
click at [455, 82] on input "True" at bounding box center [454, 78] width 9 height 8
radio input "true"
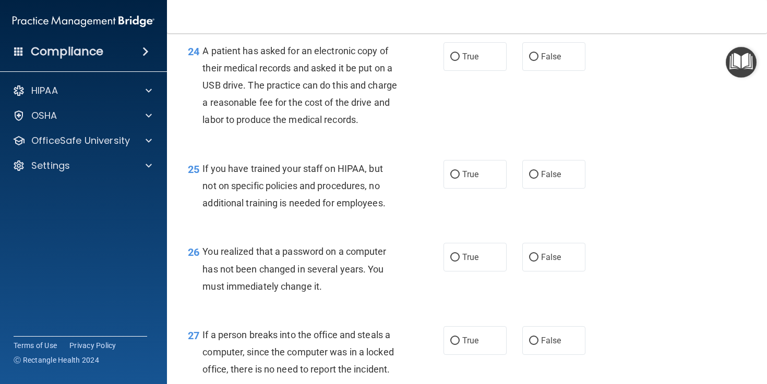
scroll to position [2199, 0]
click at [457, 60] on input "True" at bounding box center [454, 57] width 9 height 8
radio input "true"
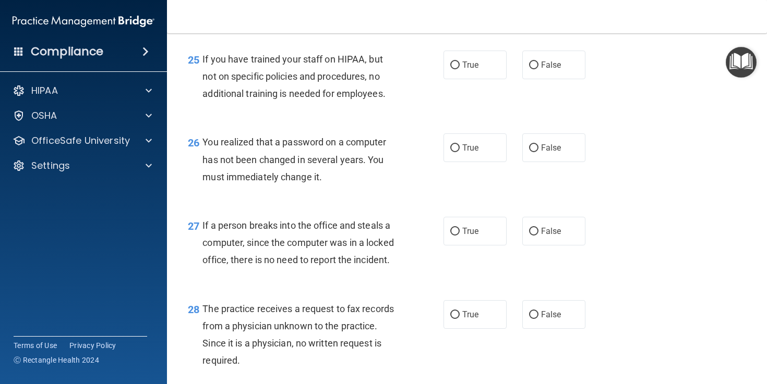
scroll to position [2321, 0]
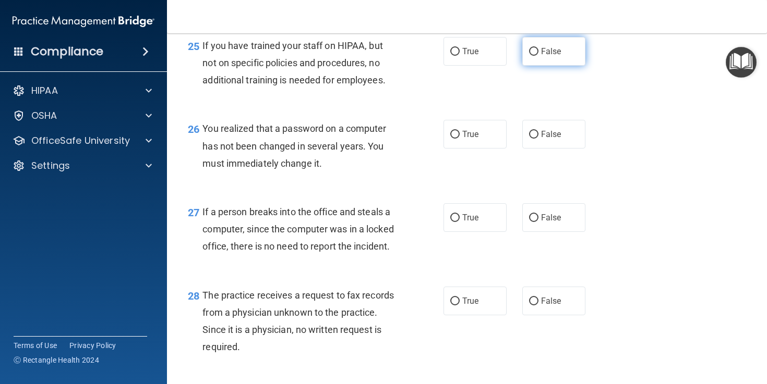
click at [532, 56] on input "False" at bounding box center [533, 52] width 9 height 8
radio input "true"
click at [455, 56] on input "True" at bounding box center [454, 52] width 9 height 8
radio input "true"
radio input "false"
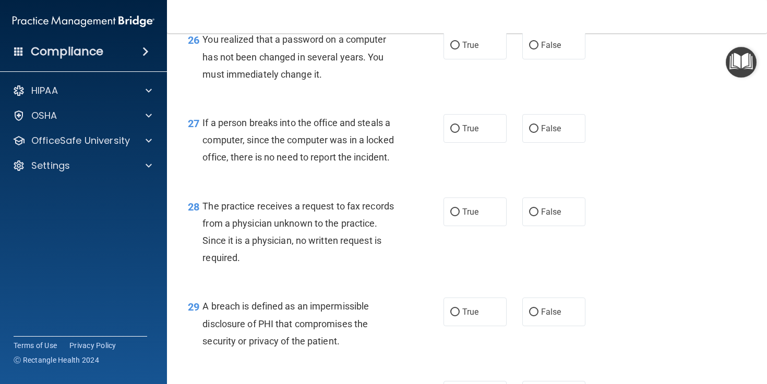
scroll to position [2411, 0]
click at [534, 49] on input "False" at bounding box center [533, 45] width 9 height 8
radio input "true"
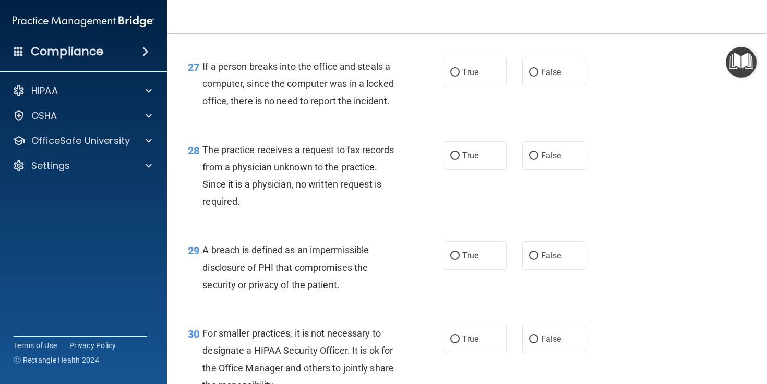
scroll to position [2486, 0]
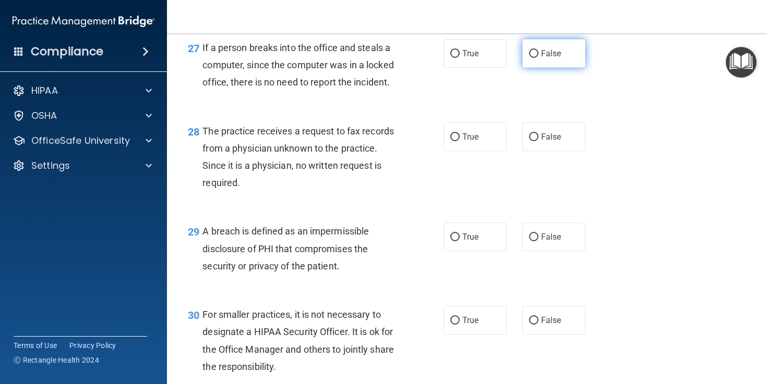
click at [534, 58] on input "False" at bounding box center [533, 54] width 9 height 8
radio input "true"
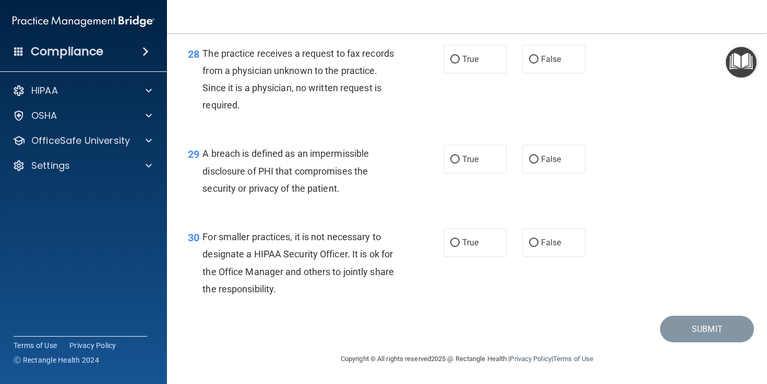
scroll to position [2583, 0]
click at [531, 64] on input "False" at bounding box center [533, 60] width 9 height 8
radio input "true"
click at [457, 160] on input "True" at bounding box center [454, 160] width 9 height 8
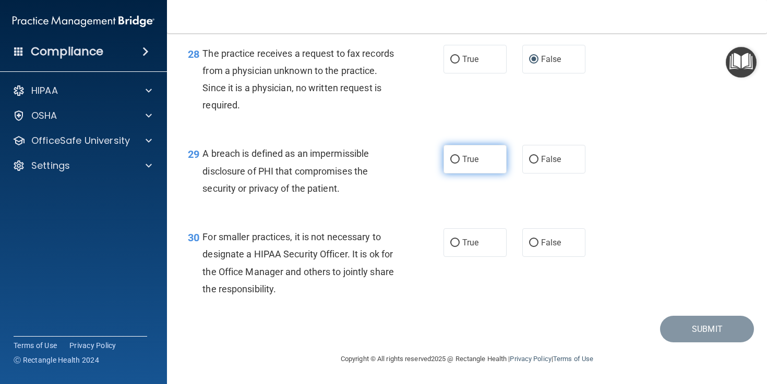
radio input "true"
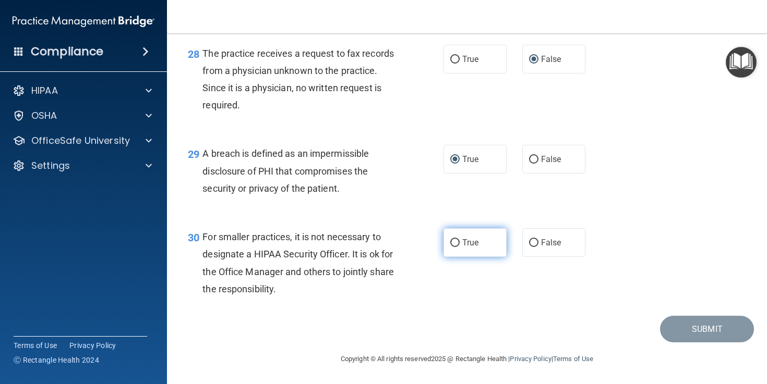
click at [455, 245] on input "True" at bounding box center [454, 243] width 9 height 8
radio input "true"
click at [455, 245] on input "True" at bounding box center [454, 243] width 9 height 8
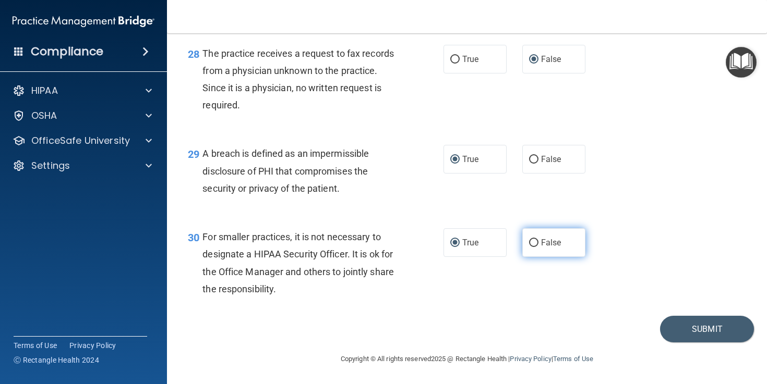
click at [532, 242] on input "False" at bounding box center [533, 243] width 9 height 8
radio input "true"
radio input "false"
click at [703, 326] on button "Submit" at bounding box center [707, 329] width 94 height 27
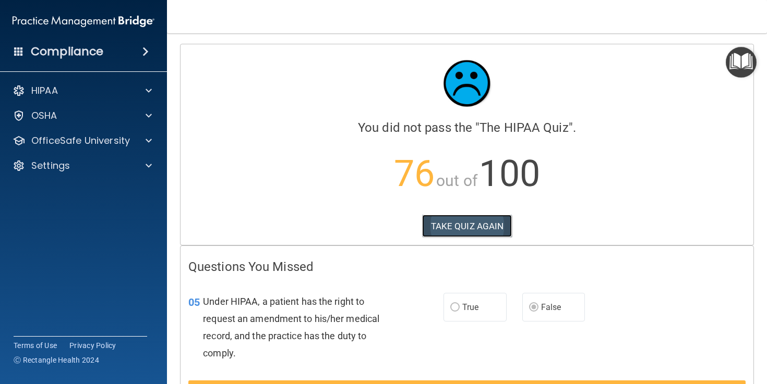
click at [459, 226] on button "TAKE QUIZ AGAIN" at bounding box center [467, 226] width 90 height 23
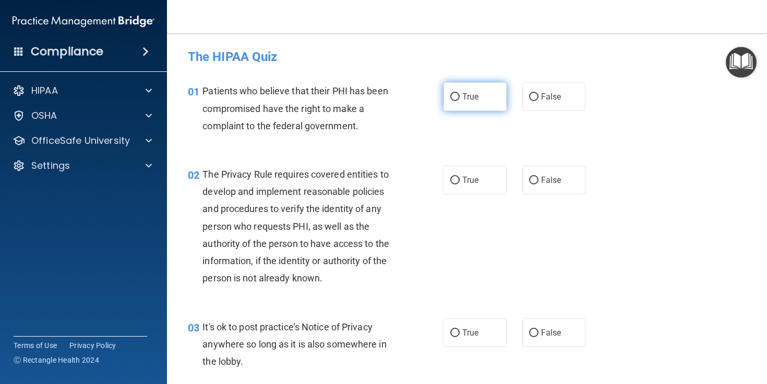
click at [455, 97] on input "True" at bounding box center [454, 97] width 9 height 8
radio input "true"
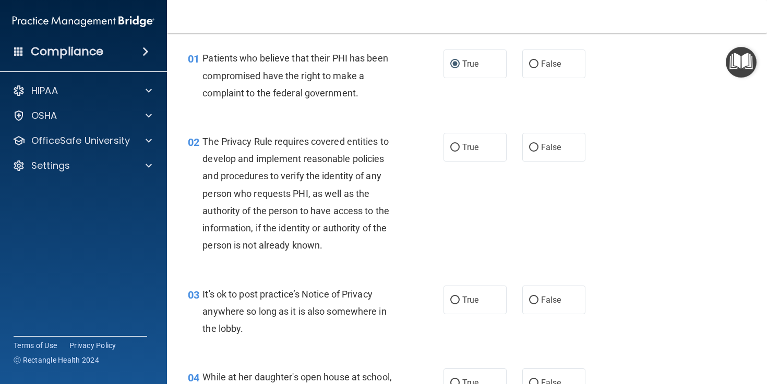
scroll to position [39, 0]
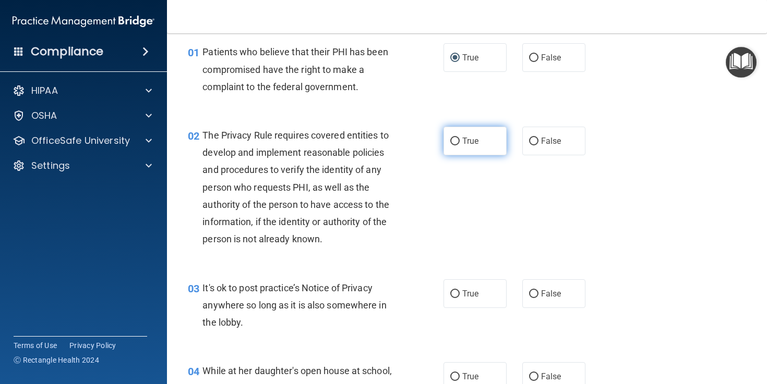
click at [454, 141] on input "True" at bounding box center [454, 142] width 9 height 8
radio input "true"
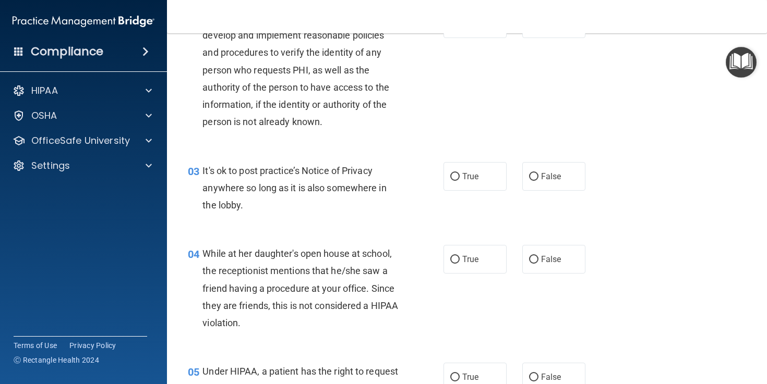
scroll to position [162, 0]
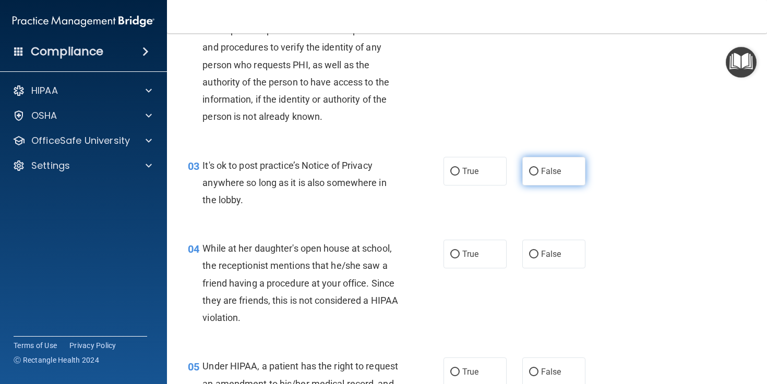
click at [532, 171] on input "False" at bounding box center [533, 172] width 9 height 8
radio input "true"
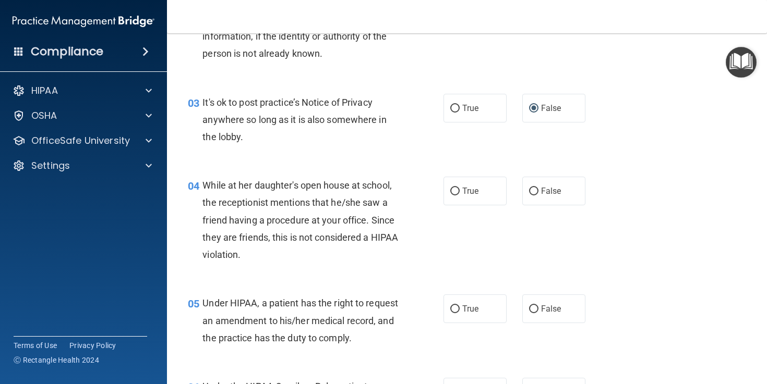
scroll to position [268, 0]
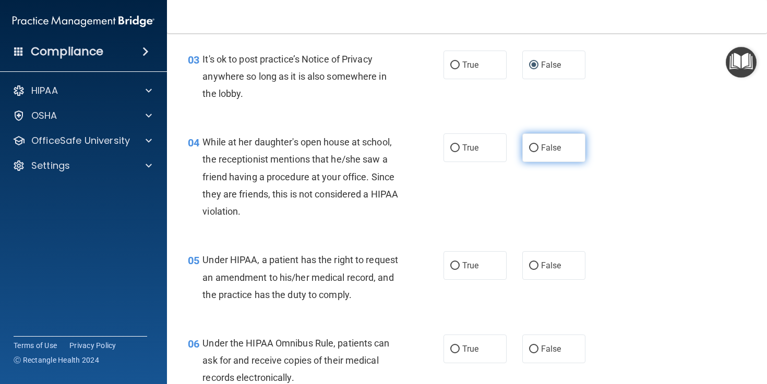
click at [533, 148] on input "False" at bounding box center [533, 148] width 9 height 8
radio input "true"
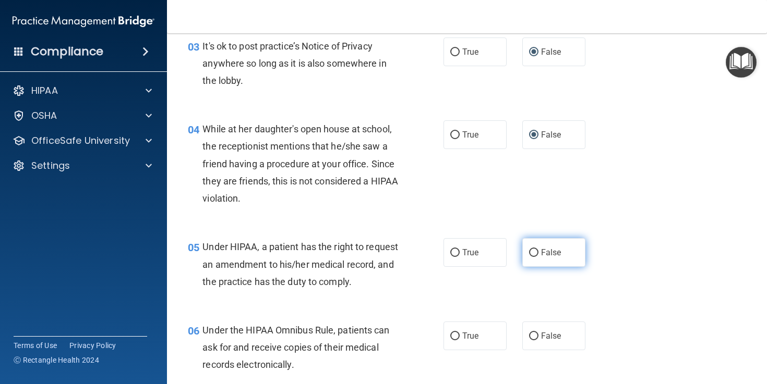
click at [533, 253] on input "False" at bounding box center [533, 253] width 9 height 8
radio input "true"
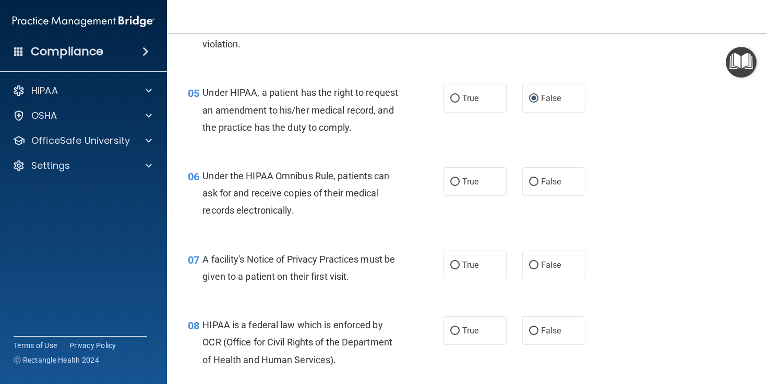
scroll to position [437, 0]
click at [457, 185] on input "True" at bounding box center [454, 181] width 9 height 8
radio input "true"
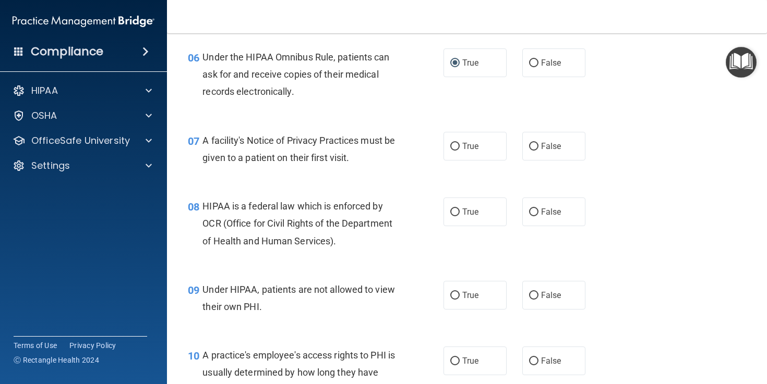
scroll to position [560, 0]
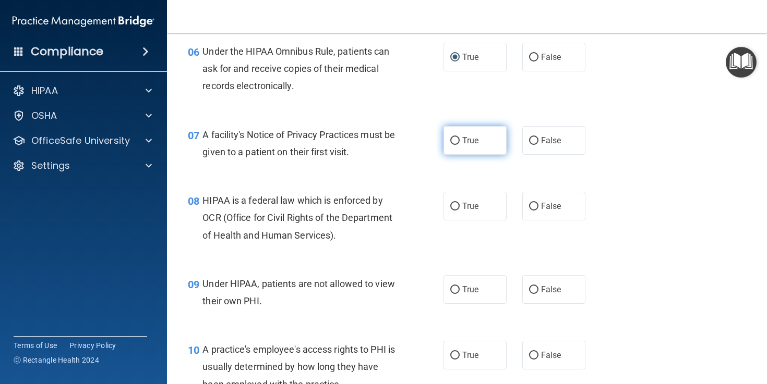
click at [454, 145] on input "True" at bounding box center [454, 141] width 9 height 8
radio input "true"
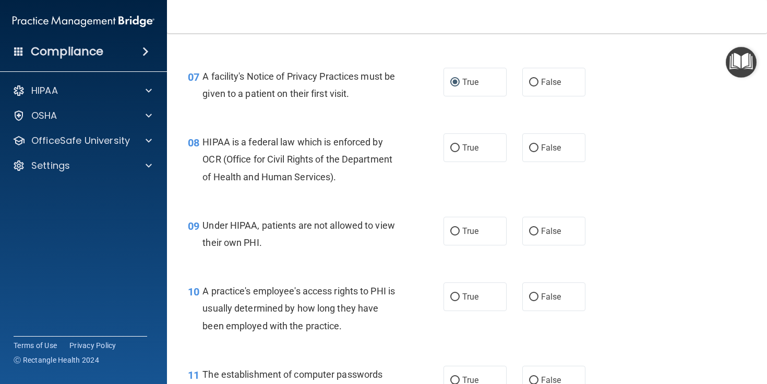
scroll to position [638, 0]
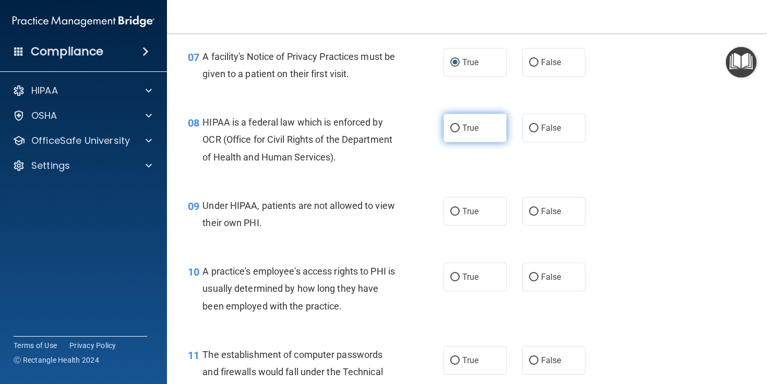
click at [456, 132] on input "True" at bounding box center [454, 129] width 9 height 8
radio input "true"
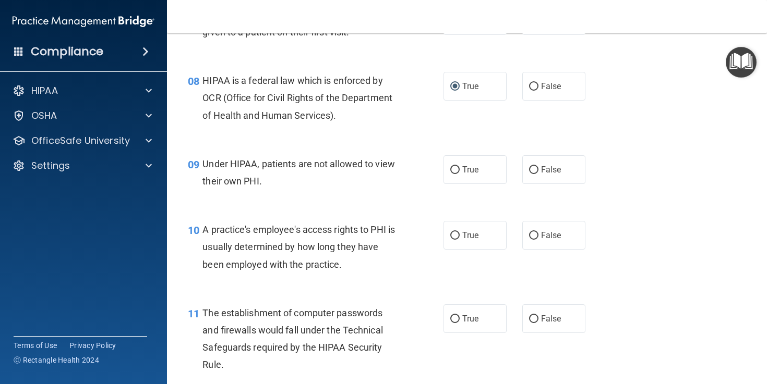
scroll to position [722, 0]
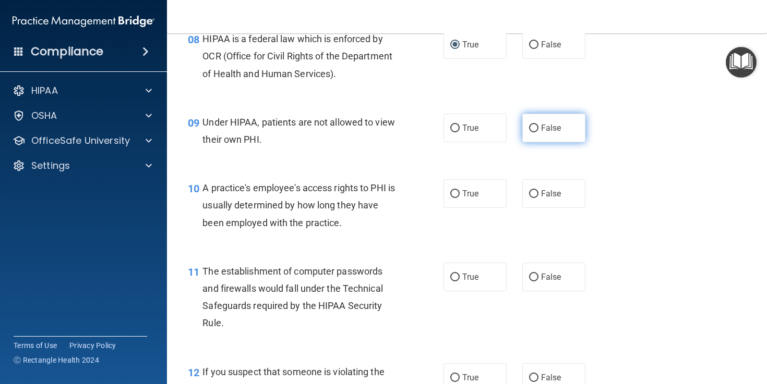
click at [531, 132] on input "False" at bounding box center [533, 129] width 9 height 8
radio input "true"
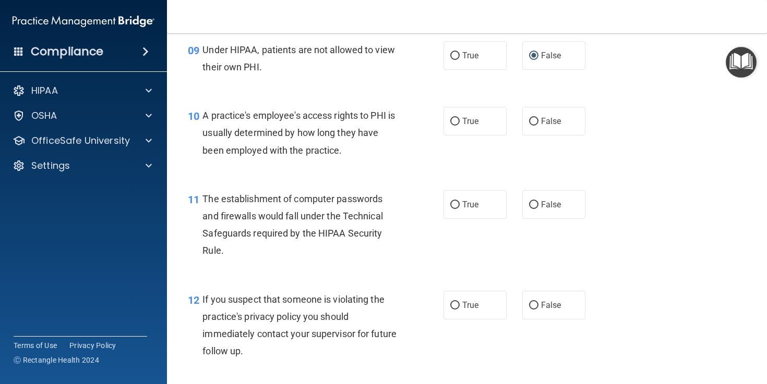
scroll to position [804, 0]
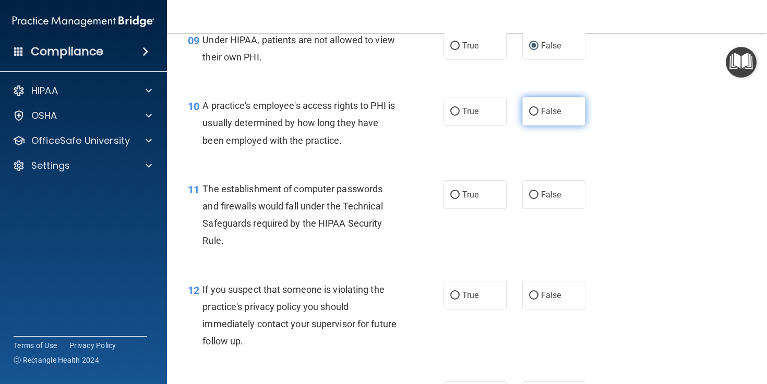
click at [532, 116] on input "False" at bounding box center [533, 112] width 9 height 8
radio input "true"
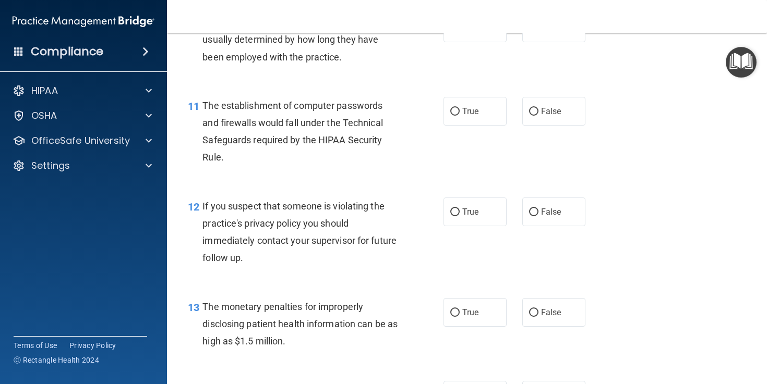
scroll to position [888, 0]
click at [458, 115] on input "True" at bounding box center [454, 111] width 9 height 8
radio input "true"
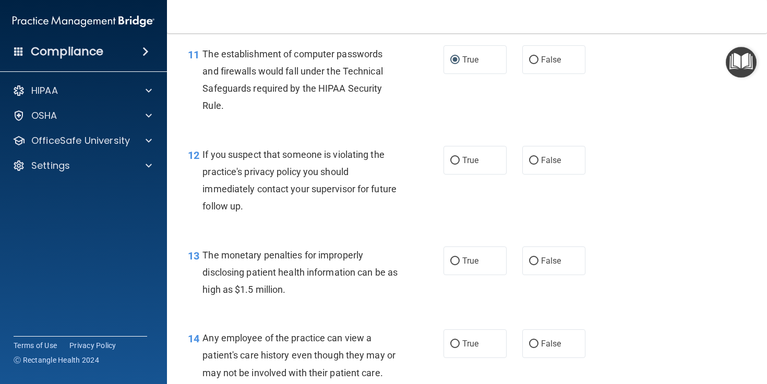
scroll to position [969, 0]
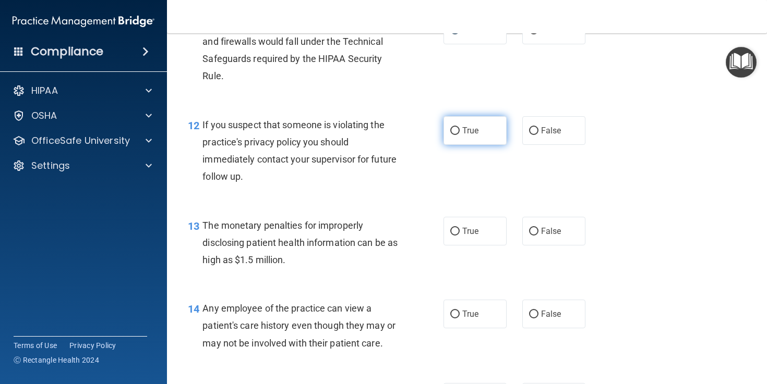
click at [456, 135] on input "True" at bounding box center [454, 131] width 9 height 8
radio input "true"
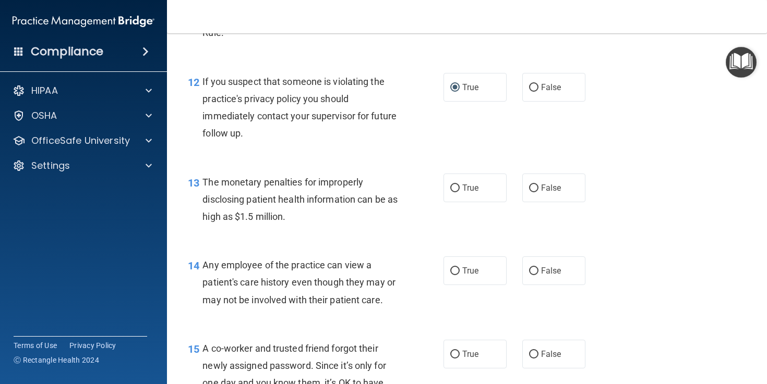
scroll to position [1014, 0]
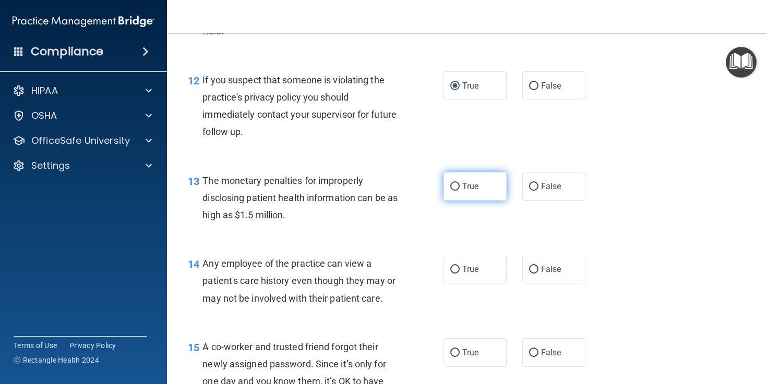
click at [455, 191] on input "True" at bounding box center [454, 187] width 9 height 8
radio input "true"
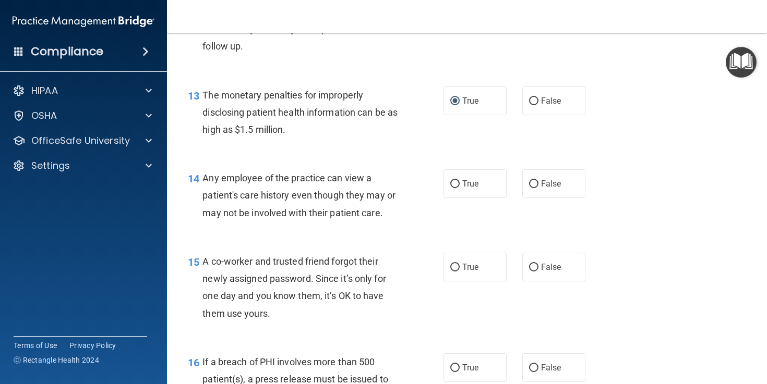
scroll to position [1102, 0]
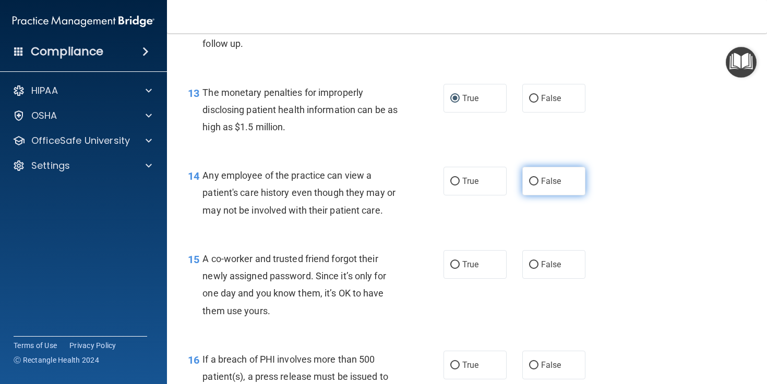
click at [534, 186] on input "False" at bounding box center [533, 182] width 9 height 8
radio input "true"
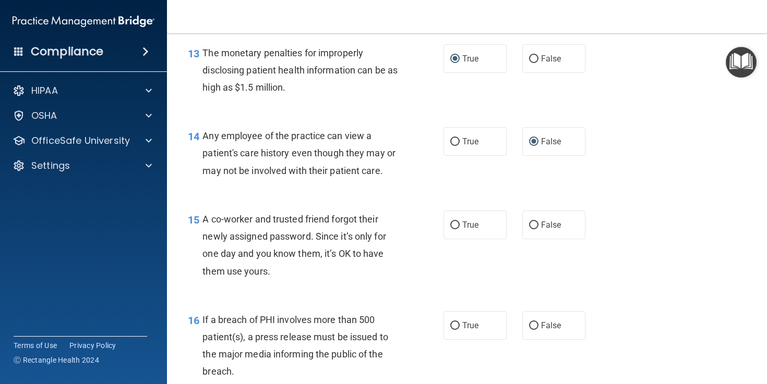
scroll to position [1148, 0]
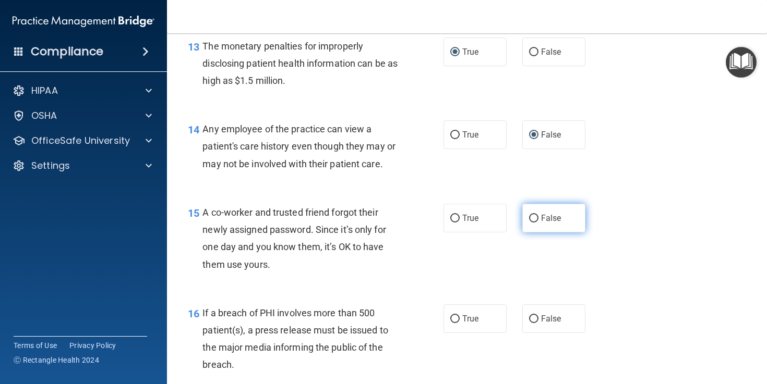
click at [532, 223] on input "False" at bounding box center [533, 219] width 9 height 8
radio input "true"
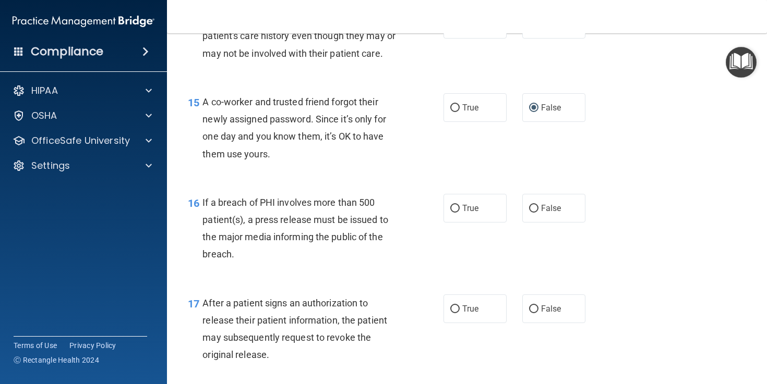
scroll to position [1267, 0]
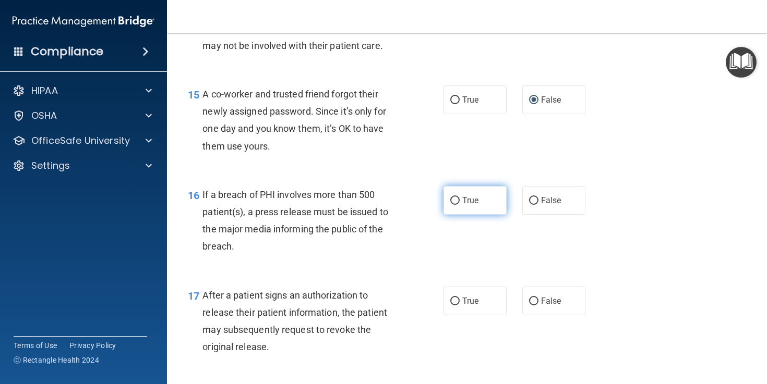
click at [458, 205] on input "True" at bounding box center [454, 201] width 9 height 8
radio input "true"
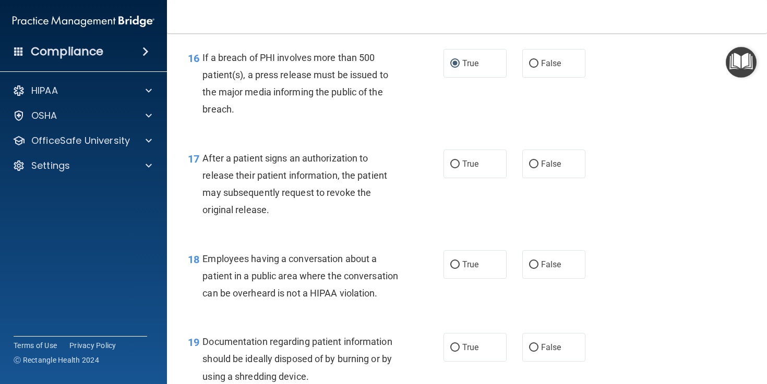
scroll to position [1423, 0]
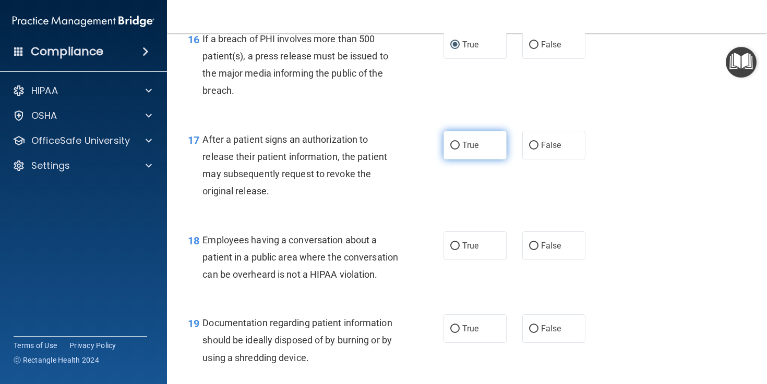
click at [456, 150] on input "True" at bounding box center [454, 146] width 9 height 8
radio input "true"
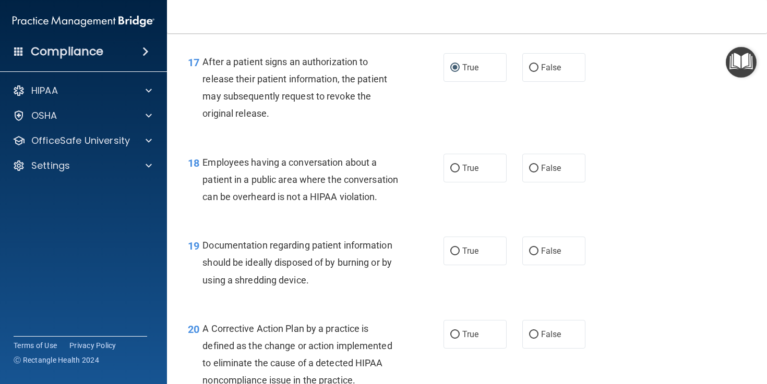
scroll to position [1529, 0]
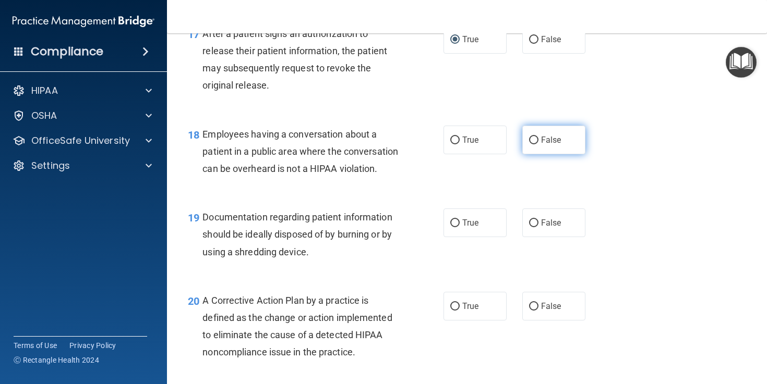
click at [537, 144] on input "False" at bounding box center [533, 141] width 9 height 8
radio input "true"
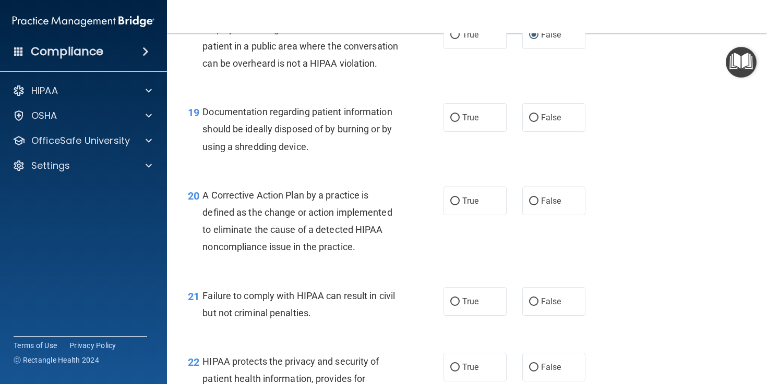
scroll to position [1651, 0]
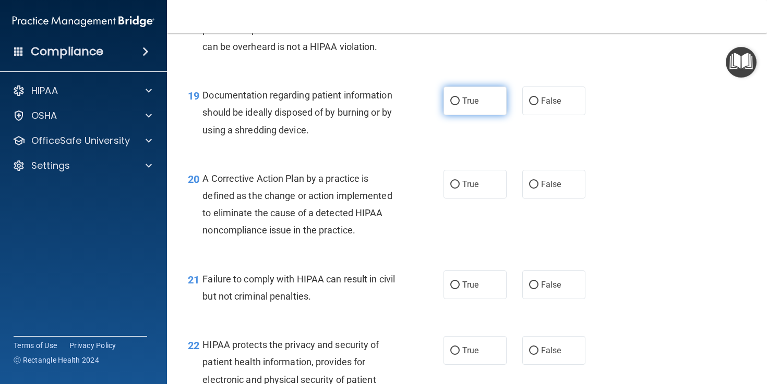
click at [454, 105] on input "True" at bounding box center [454, 102] width 9 height 8
radio input "true"
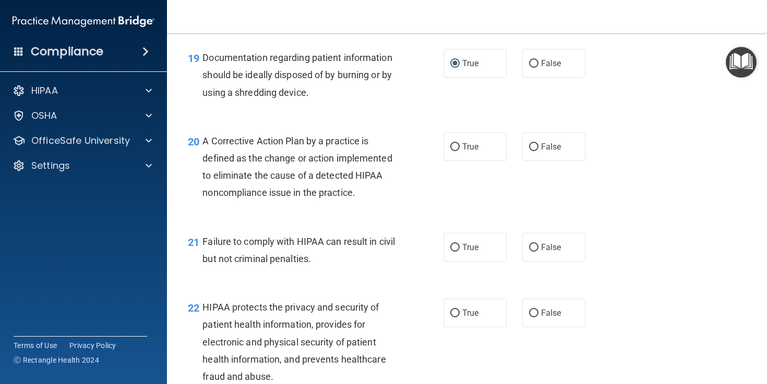
scroll to position [1726, 0]
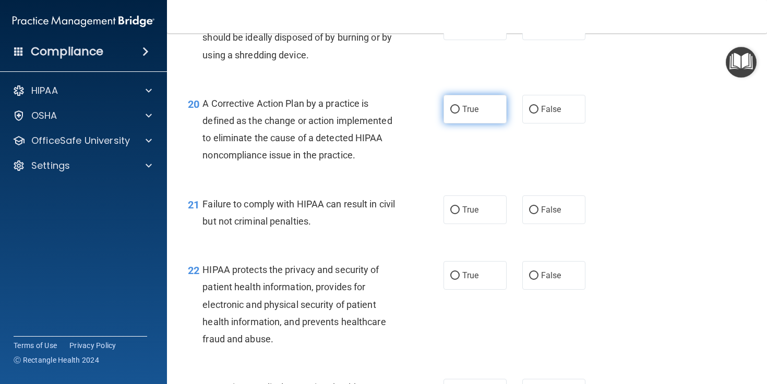
click at [455, 114] on input "True" at bounding box center [454, 110] width 9 height 8
radio input "true"
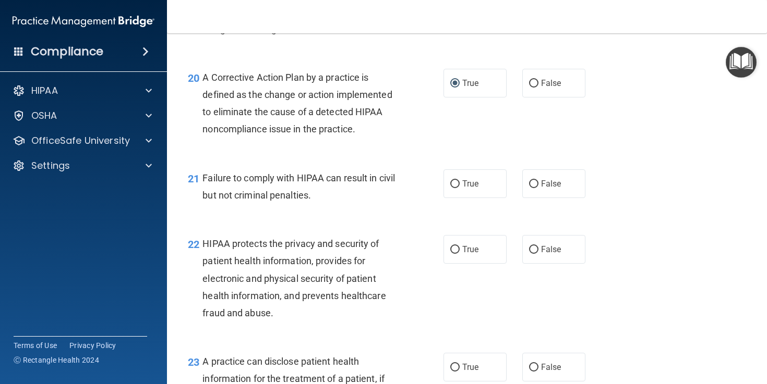
scroll to position [1757, 0]
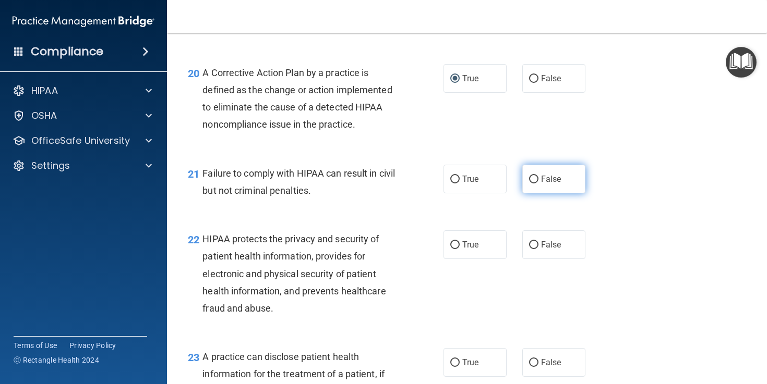
click at [534, 184] on input "False" at bounding box center [533, 180] width 9 height 8
radio input "true"
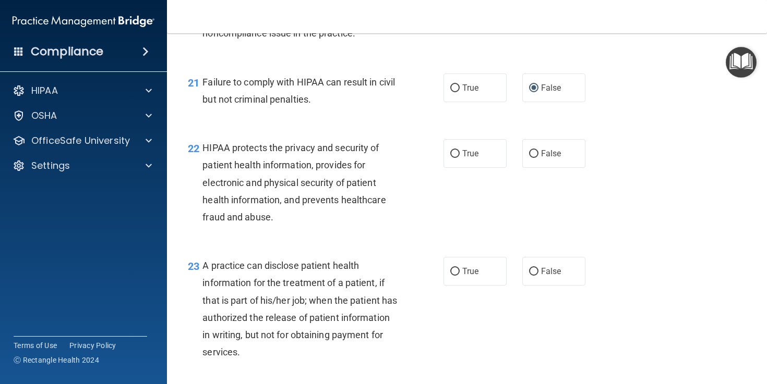
scroll to position [1853, 0]
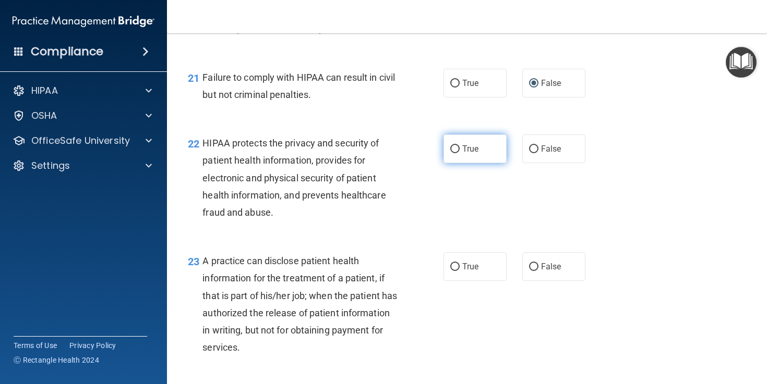
click at [454, 153] on input "True" at bounding box center [454, 150] width 9 height 8
radio input "true"
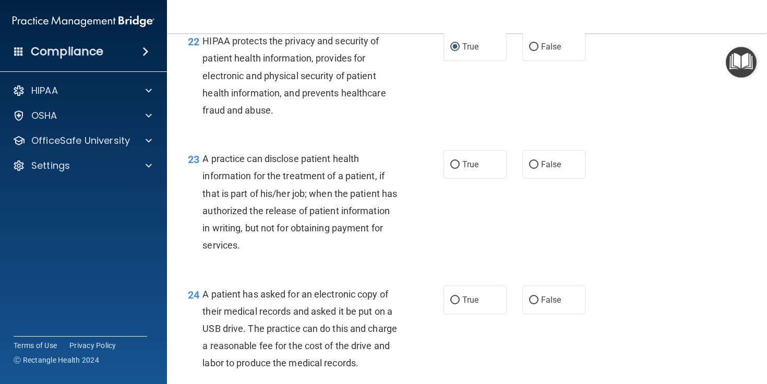
scroll to position [1960, 0]
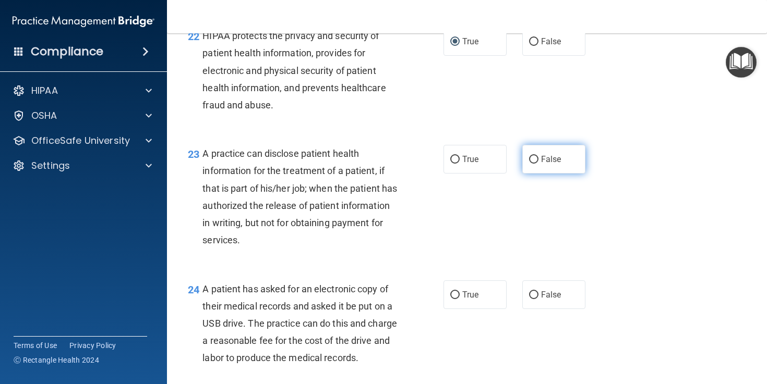
click at [533, 164] on input "False" at bounding box center [533, 160] width 9 height 8
radio input "true"
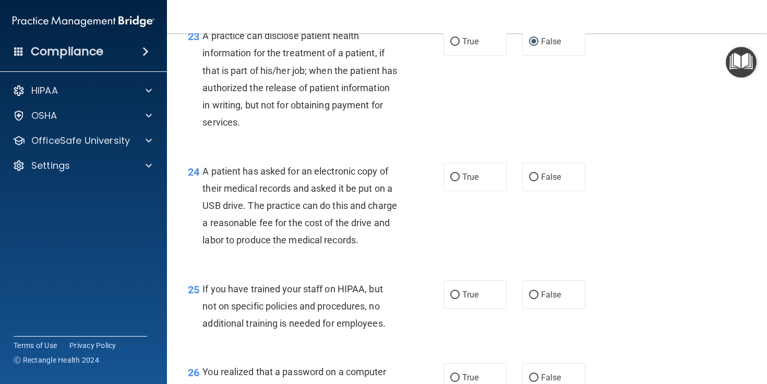
scroll to position [2113, 0]
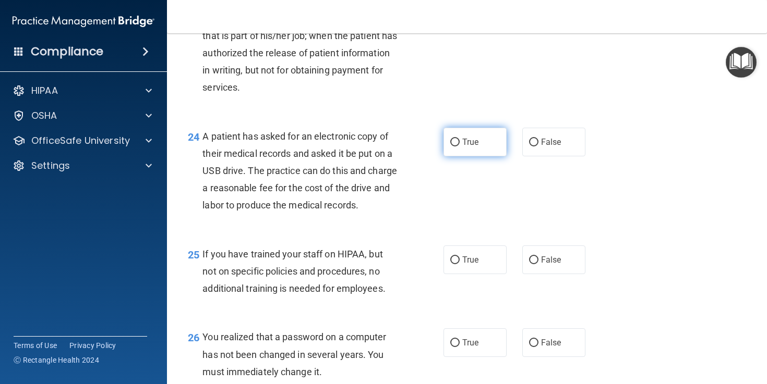
click at [456, 147] on input "True" at bounding box center [454, 143] width 9 height 8
radio input "true"
click at [536, 264] on input "False" at bounding box center [533, 261] width 9 height 8
radio input "true"
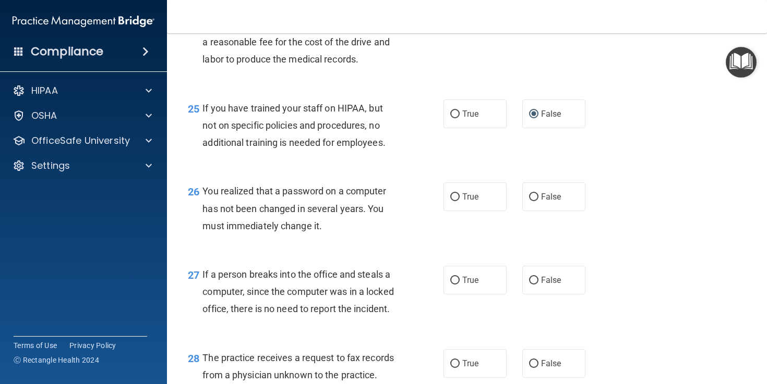
scroll to position [2294, 0]
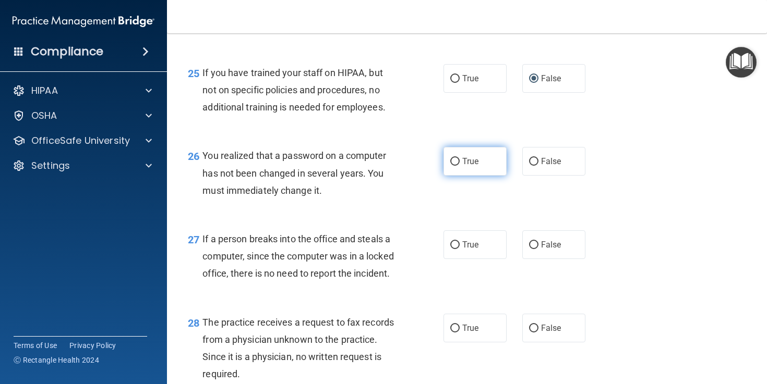
click at [458, 166] on input "True" at bounding box center [454, 162] width 9 height 8
radio input "true"
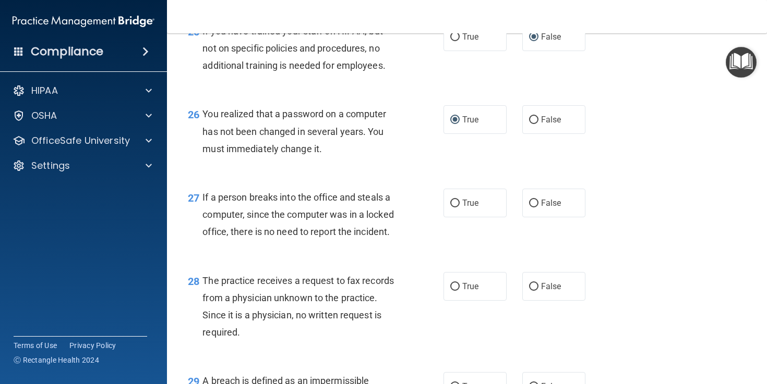
scroll to position [2348, 0]
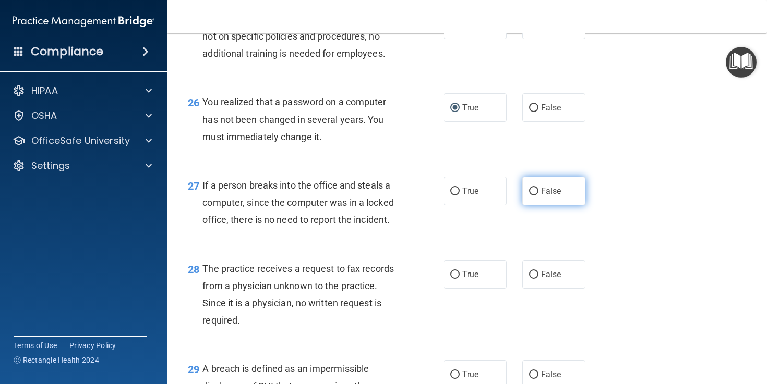
click at [535, 196] on input "False" at bounding box center [533, 192] width 9 height 8
radio input "true"
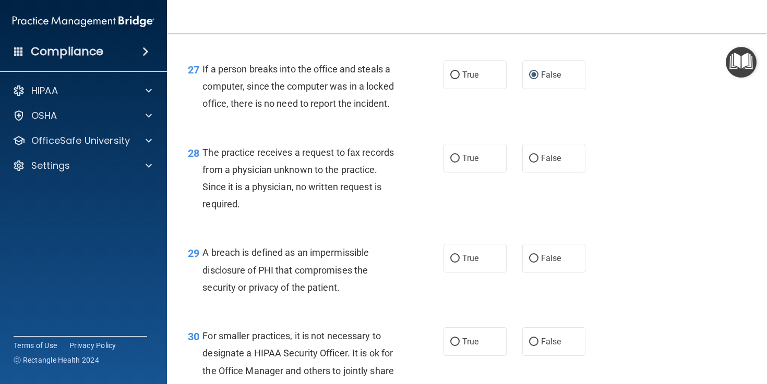
scroll to position [2475, 0]
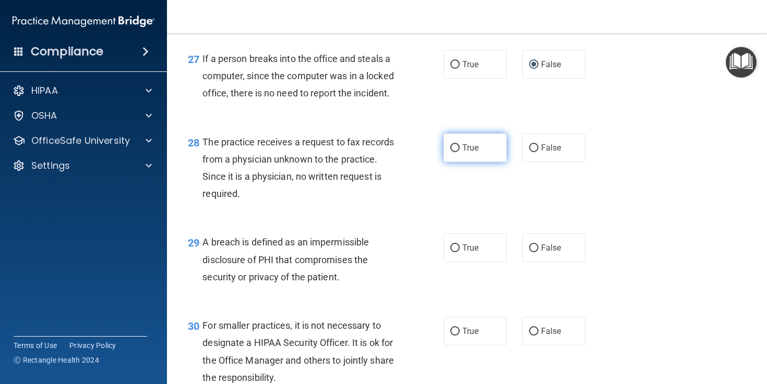
click at [455, 152] on input "True" at bounding box center [454, 148] width 9 height 8
radio input "true"
click at [537, 152] on input "False" at bounding box center [533, 148] width 9 height 8
radio input "true"
radio input "false"
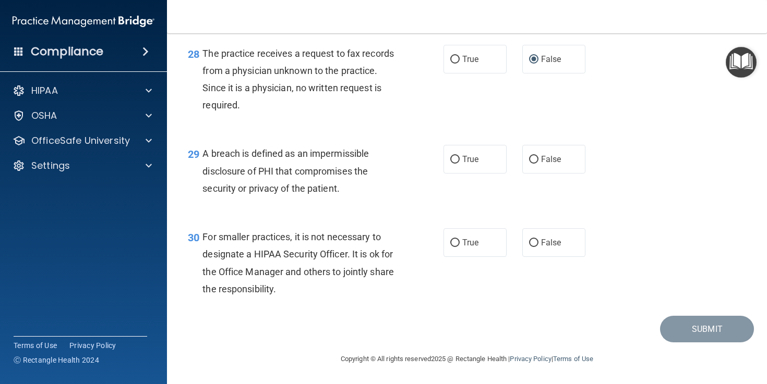
scroll to position [2616, 0]
click at [455, 158] on input "True" at bounding box center [454, 160] width 9 height 8
radio input "true"
click at [530, 241] on input "False" at bounding box center [533, 243] width 9 height 8
radio input "true"
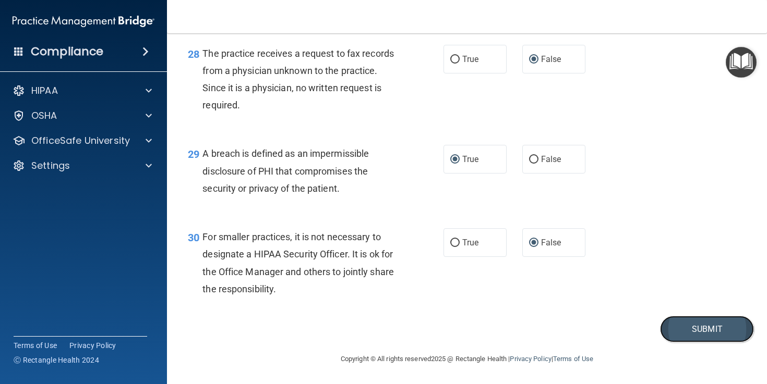
click at [698, 326] on button "Submit" at bounding box center [707, 329] width 94 height 27
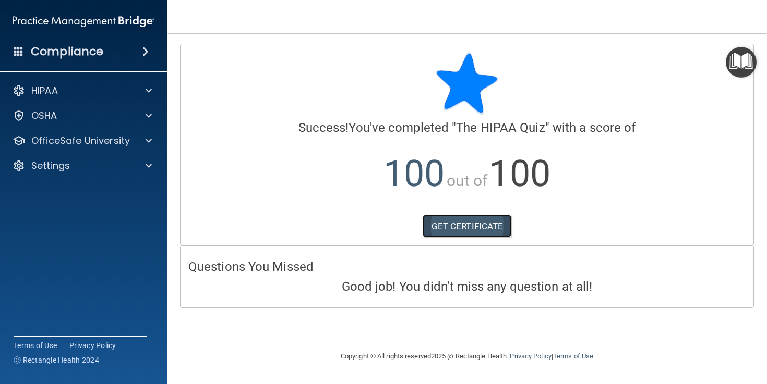
click at [468, 222] on link "GET CERTIFICATE" at bounding box center [466, 226] width 89 height 23
